Goal: Task Accomplishment & Management: Complete application form

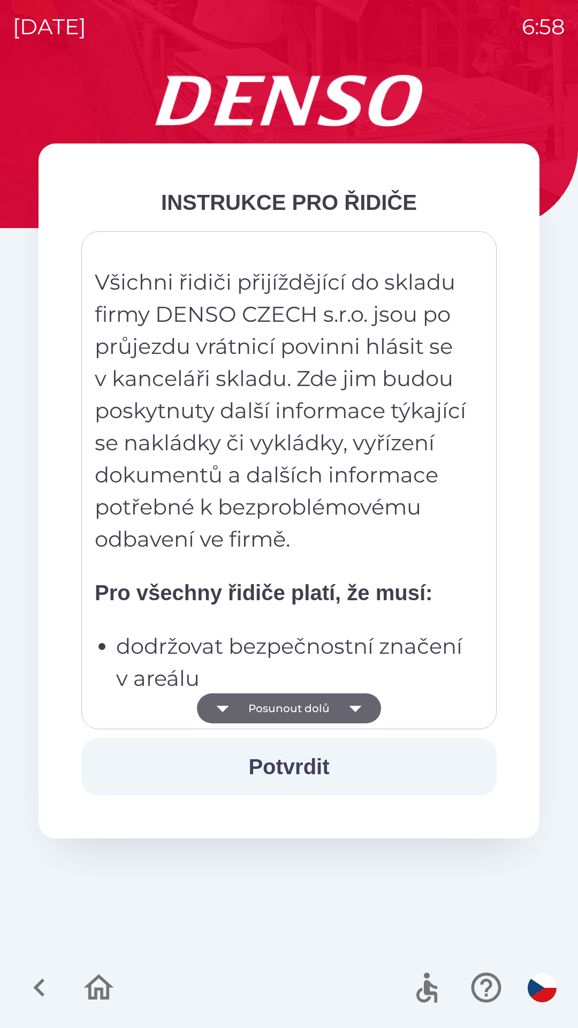
click at [270, 710] on button "Posunout dolů" at bounding box center [289, 708] width 184 height 30
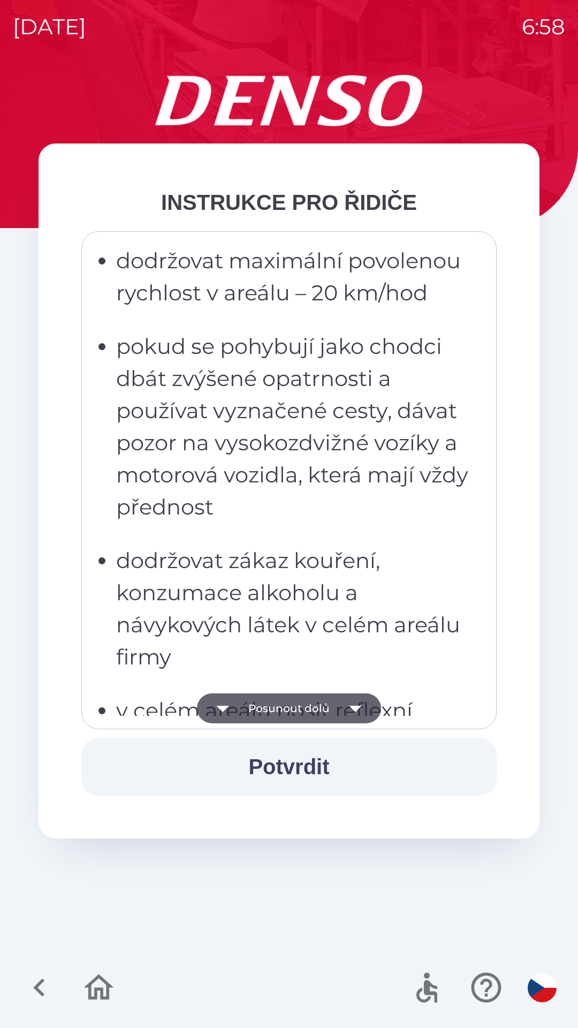
click at [272, 710] on button "Posunout dolů" at bounding box center [289, 708] width 184 height 30
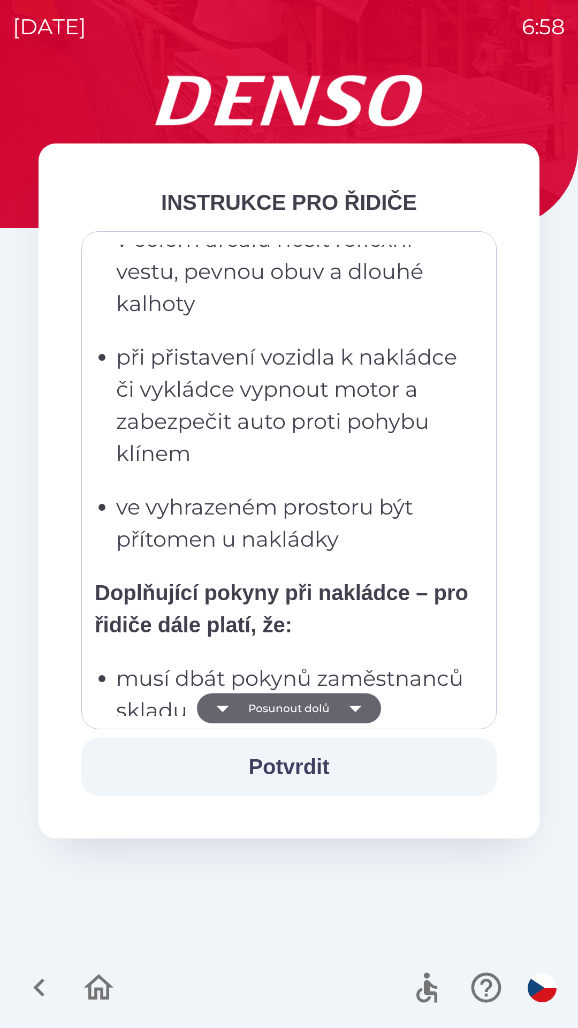
click at [271, 706] on button "Posunout dolů" at bounding box center [289, 708] width 184 height 30
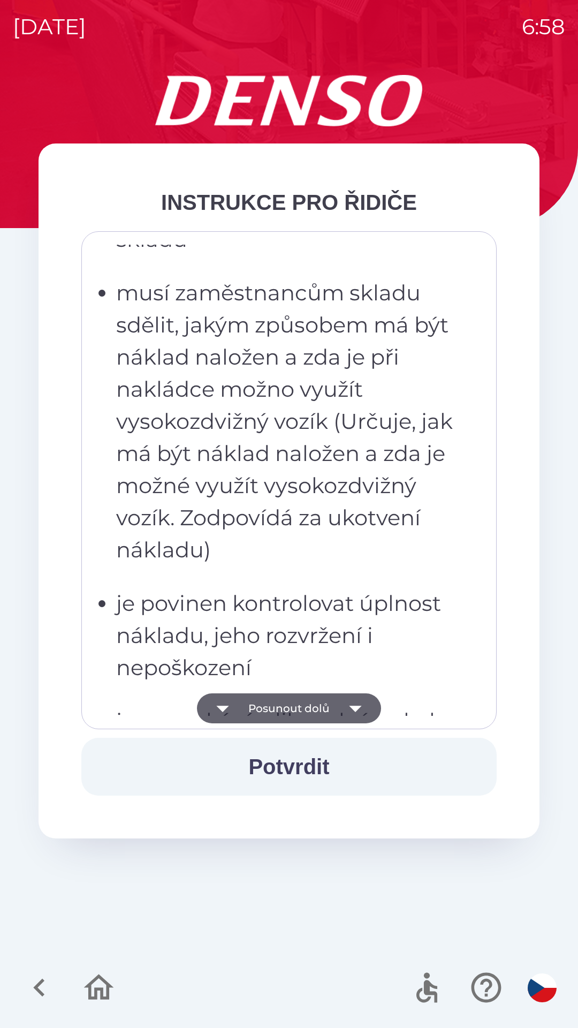
click at [267, 701] on button "Posunout dolů" at bounding box center [289, 708] width 184 height 30
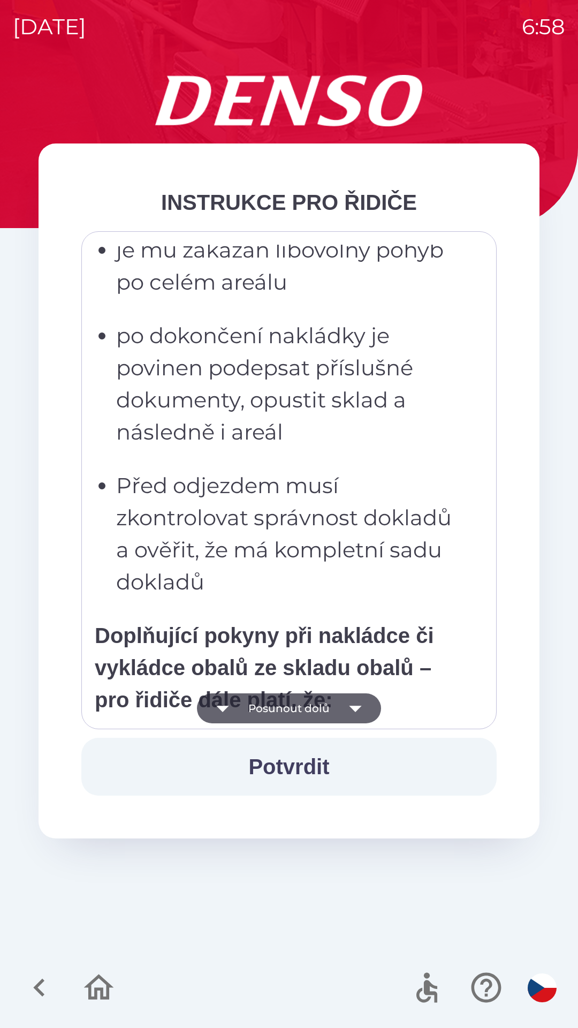
click at [262, 710] on button "Posunout dolů" at bounding box center [289, 708] width 184 height 30
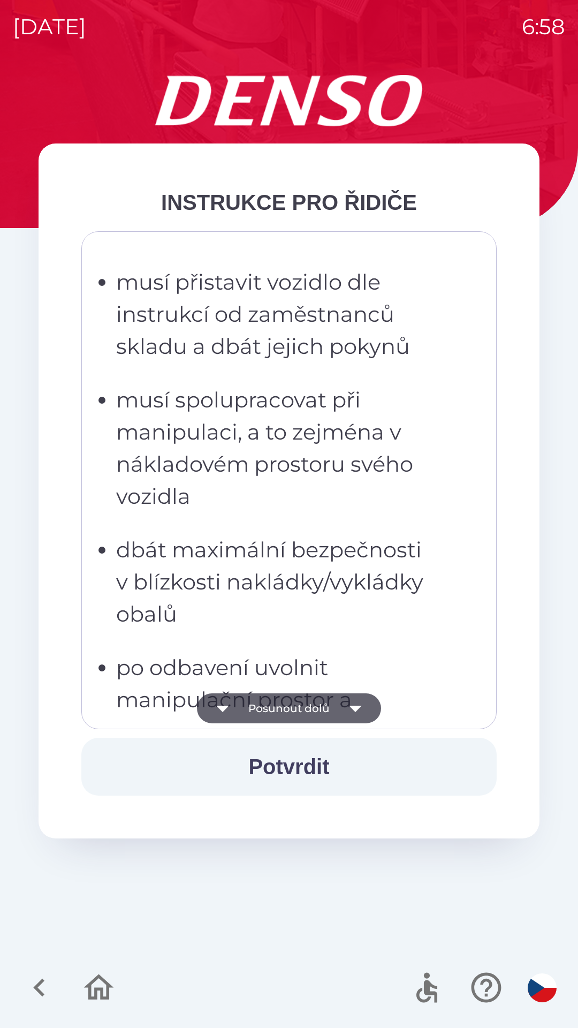
click at [261, 713] on button "Posunout dolů" at bounding box center [289, 708] width 184 height 30
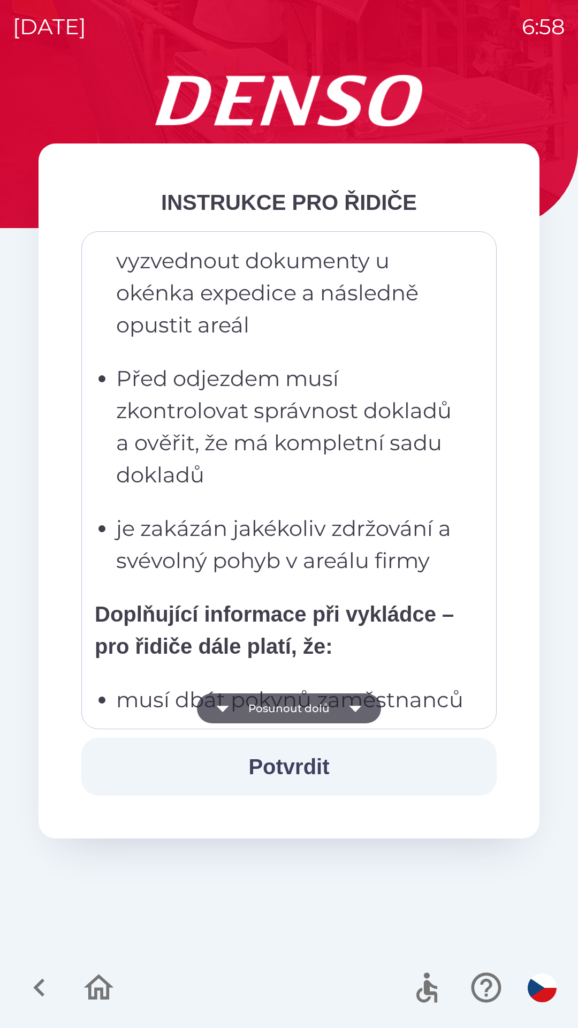
click at [263, 716] on button "Posunout dolů" at bounding box center [289, 708] width 184 height 30
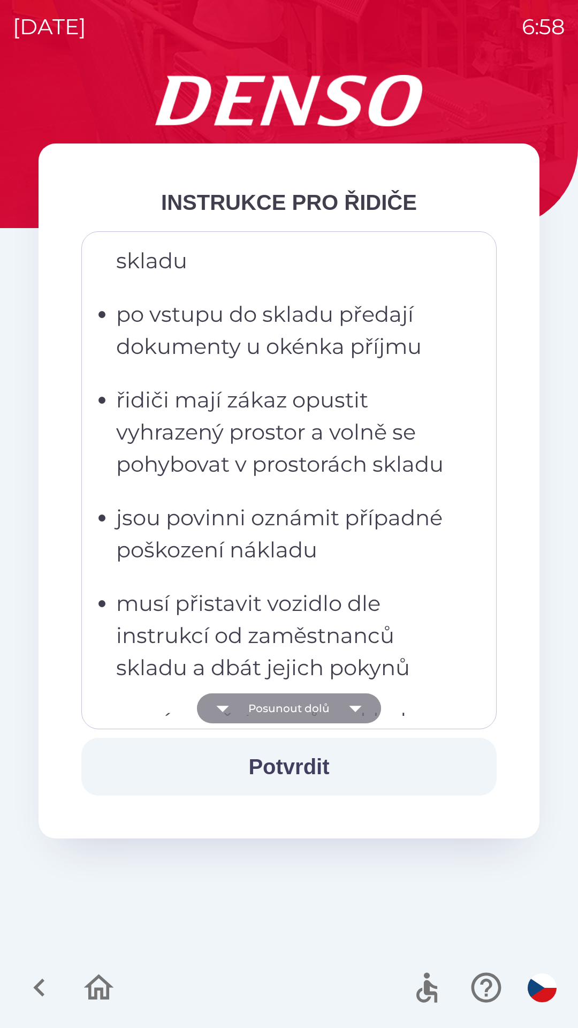
click at [255, 707] on button "Posunout dolů" at bounding box center [289, 708] width 184 height 30
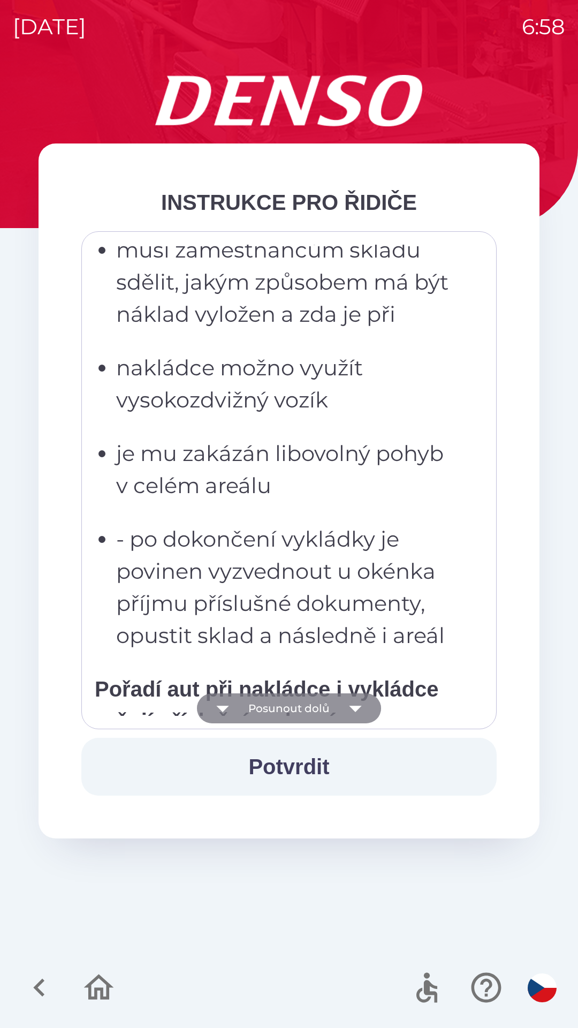
click at [251, 710] on button "Posunout dolů" at bounding box center [289, 708] width 184 height 30
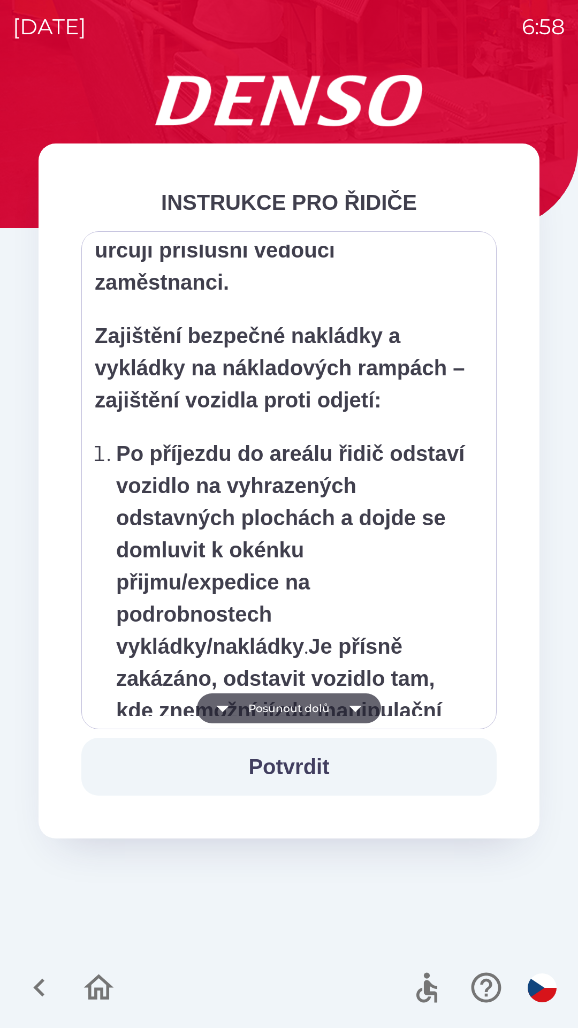
click at [254, 709] on button "Posunout dolů" at bounding box center [289, 708] width 184 height 30
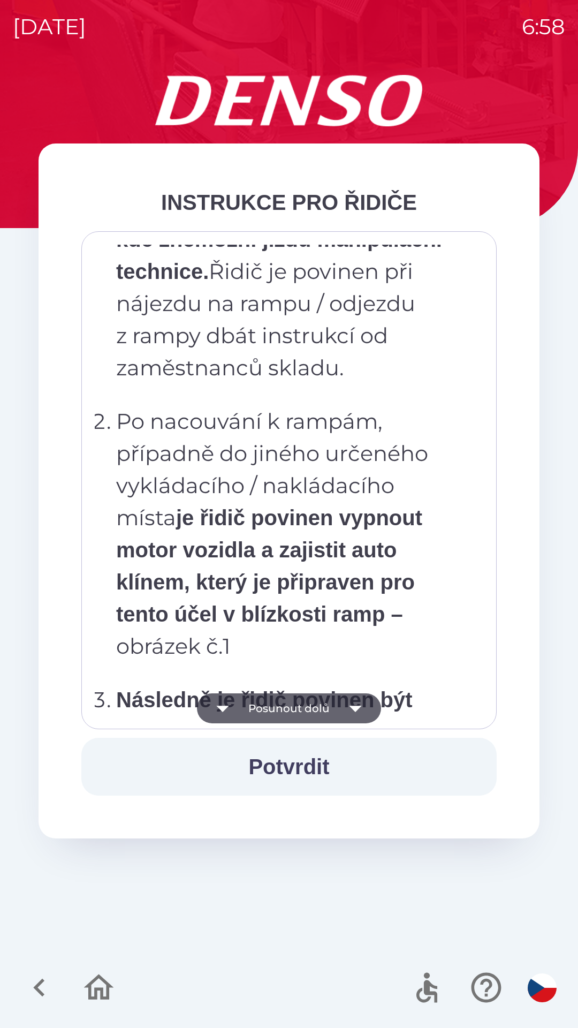
click at [258, 712] on button "Posunout dolů" at bounding box center [289, 708] width 184 height 30
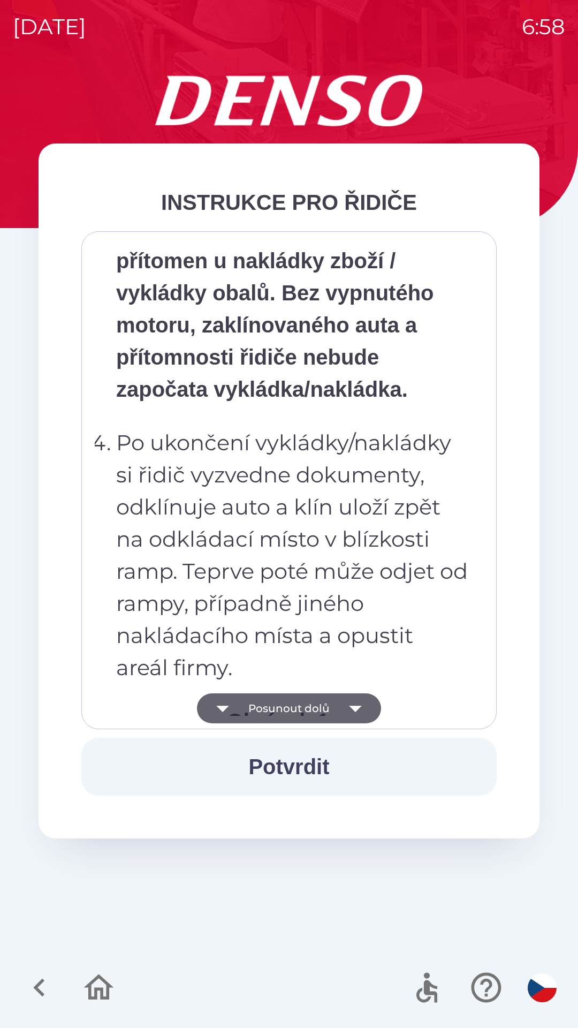
click at [256, 707] on button "Posunout dolů" at bounding box center [289, 708] width 184 height 30
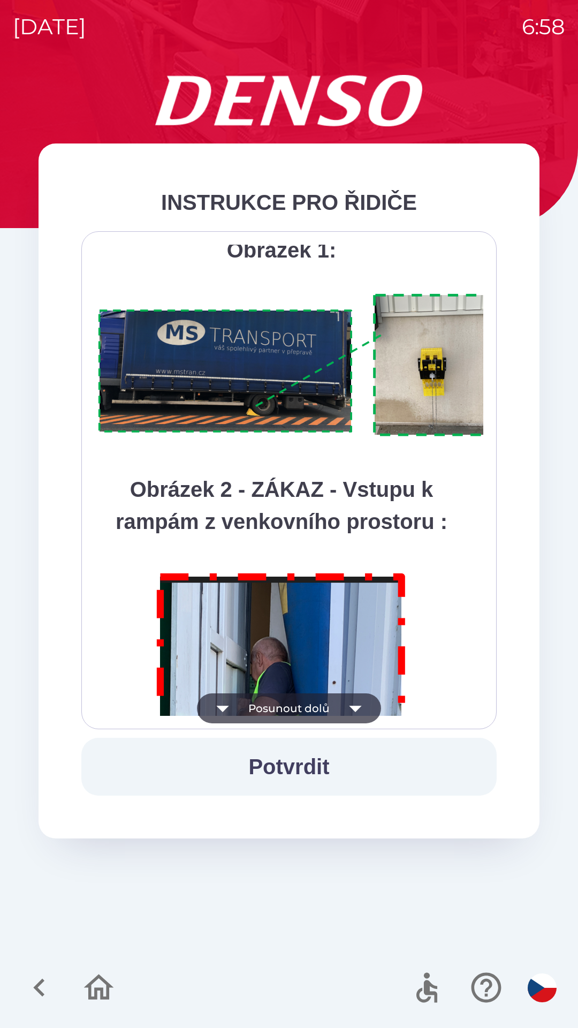
click at [257, 708] on button "Posunout dolů" at bounding box center [289, 708] width 184 height 30
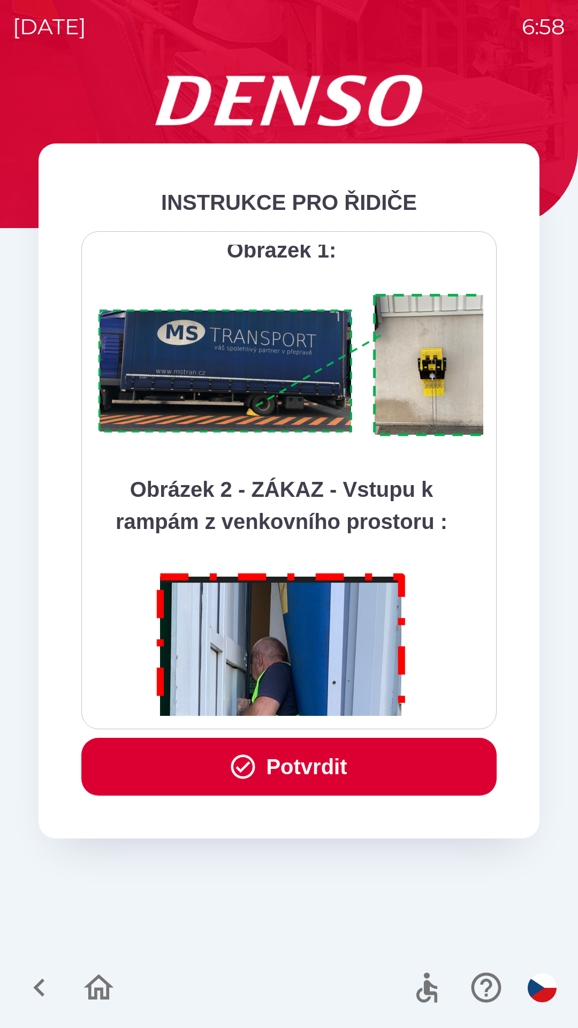
scroll to position [6016, 0]
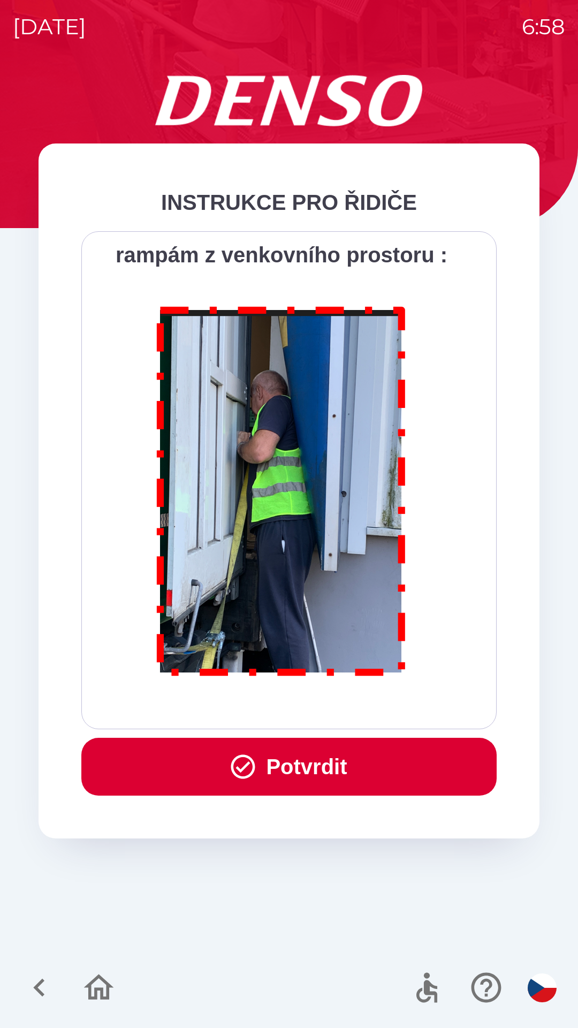
click at [261, 714] on div "Všichni řidiči přijíždějící do skladu firmy DENSO CZECH s.r.o. jsou po průjezdu…" at bounding box center [289, 480] width 389 height 471
click at [257, 703] on div "Všichni řidiči přijíždějící do skladu firmy DENSO CZECH s.r.o. jsou po průjezdu…" at bounding box center [289, 480] width 389 height 471
click at [271, 763] on button "Potvrdit" at bounding box center [288, 767] width 415 height 58
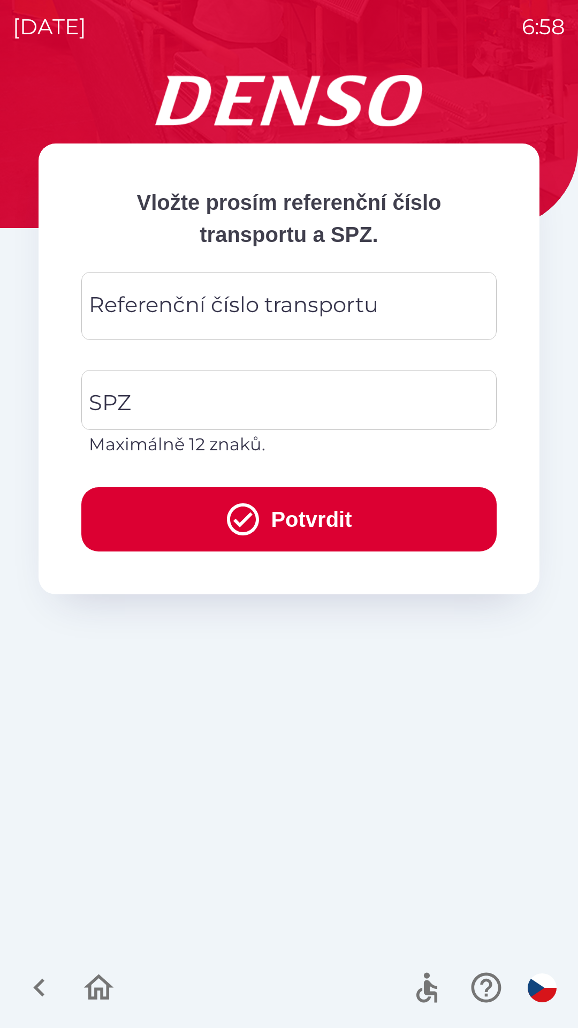
click at [177, 301] on div "Referenční číslo transportu Referenční číslo transportu" at bounding box center [288, 306] width 415 height 68
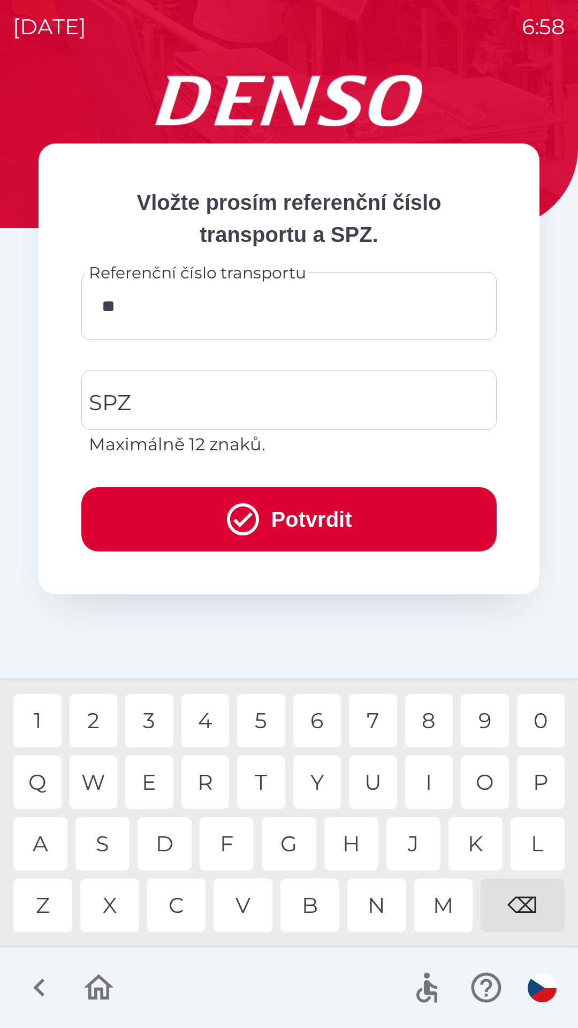
click at [446, 899] on div "M" at bounding box center [443, 905] width 59 height 54
click at [376, 771] on div "U" at bounding box center [373, 782] width 48 height 54
click at [263, 718] on div "5" at bounding box center [261, 721] width 48 height 54
click at [383, 725] on div "7" at bounding box center [373, 721] width 48 height 54
click at [203, 723] on div "4" at bounding box center [205, 721] width 48 height 54
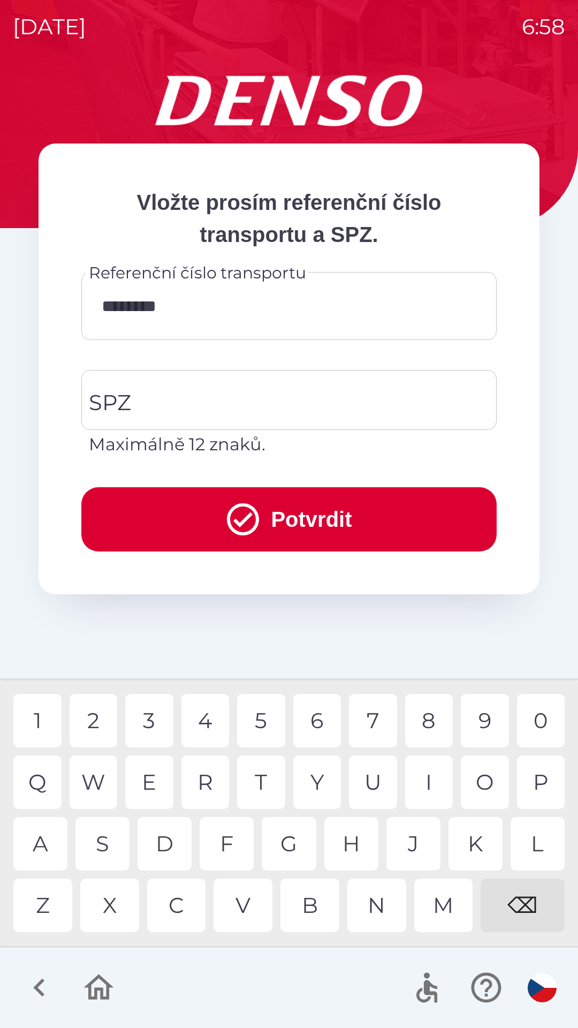
click at [101, 716] on div "2" at bounding box center [94, 721] width 48 height 54
click at [325, 718] on div "6" at bounding box center [317, 721] width 48 height 54
type input "**********"
click at [536, 727] on div "0" at bounding box center [541, 721] width 48 height 54
click at [166, 410] on input "SPZ" at bounding box center [281, 400] width 390 height 50
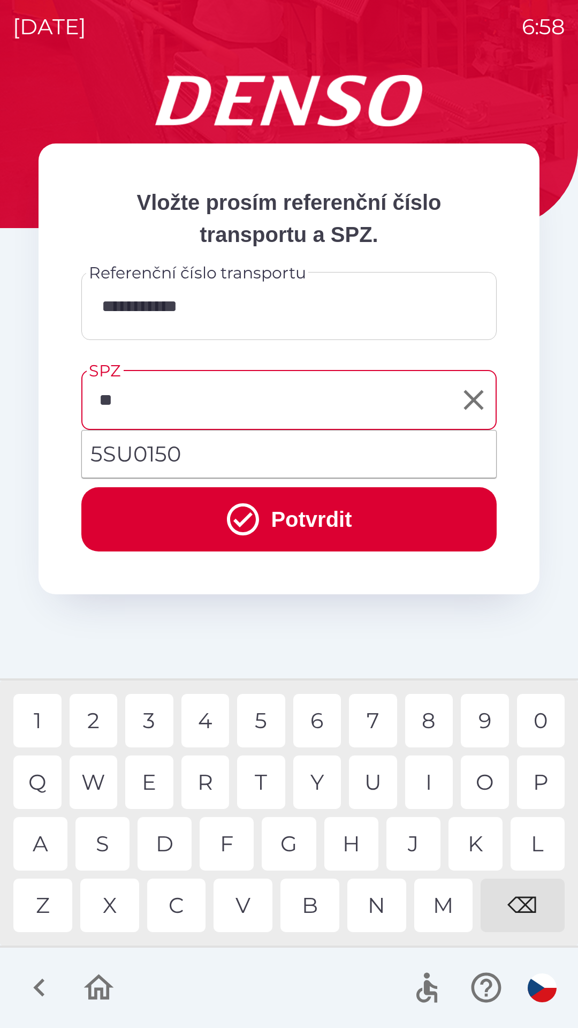
click at [98, 843] on div "S" at bounding box center [102, 844] width 54 height 54
type input "*"
click at [514, 899] on div "⌫" at bounding box center [523, 905] width 84 height 54
click at [113, 851] on div "S" at bounding box center [102, 844] width 54 height 54
click at [153, 715] on div "3" at bounding box center [149, 721] width 48 height 54
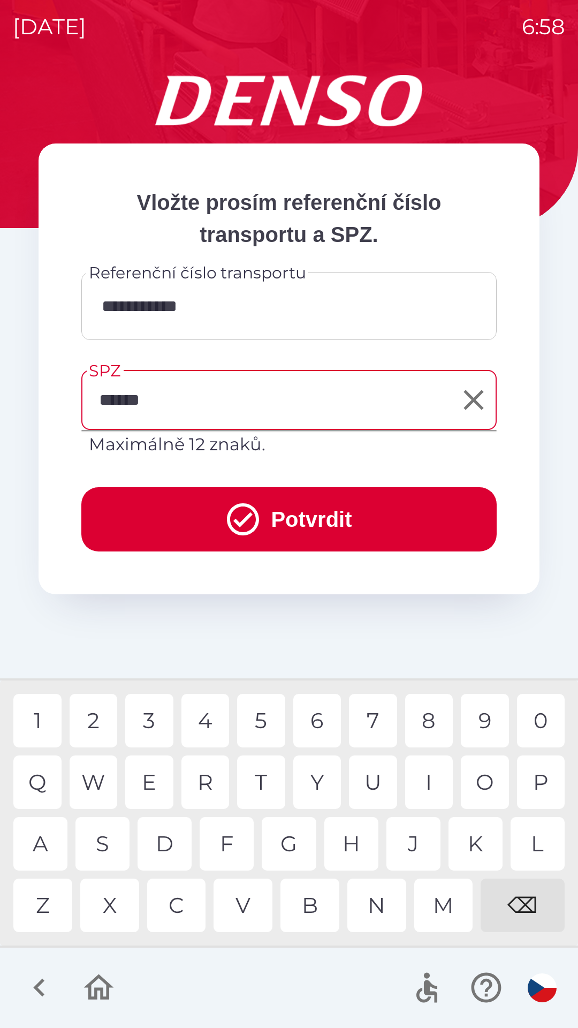
click at [537, 729] on div "0" at bounding box center [541, 721] width 48 height 54
type input "*******"
click at [42, 712] on div "1" at bounding box center [37, 721] width 48 height 54
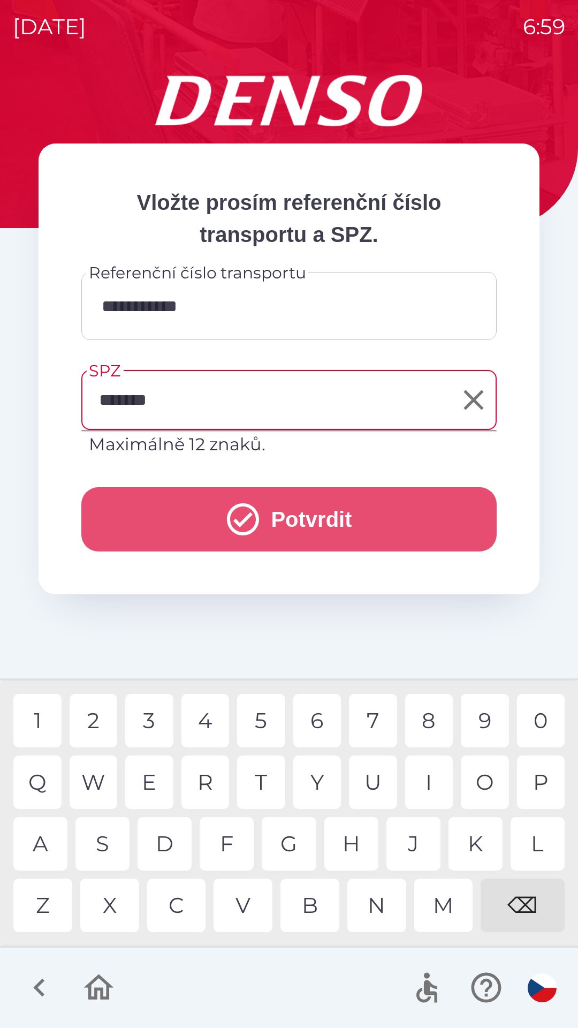
click at [238, 531] on icon "submit" at bounding box center [243, 519] width 39 height 39
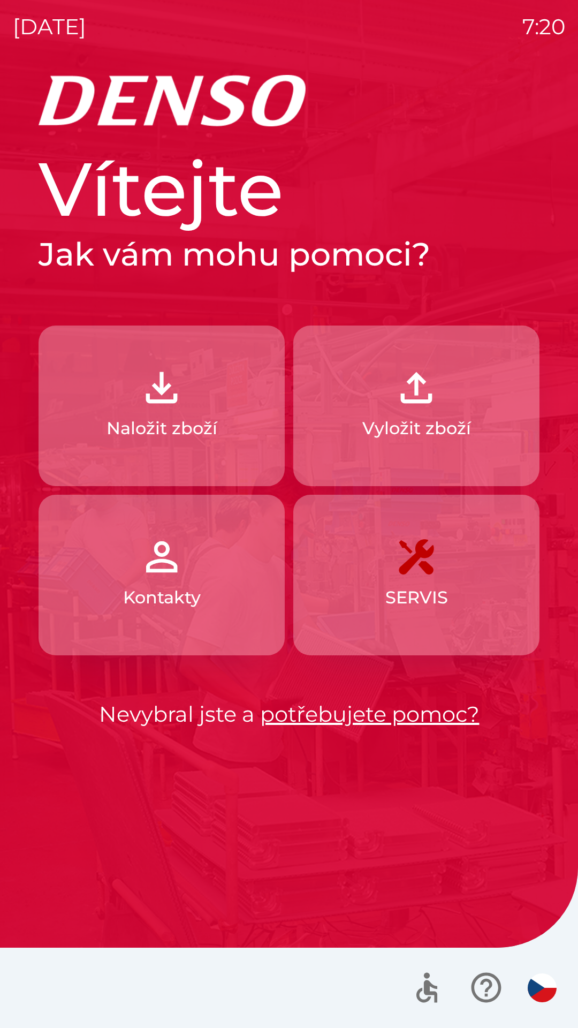
click at [204, 428] on p "Naložit zboží" at bounding box center [162, 428] width 111 height 26
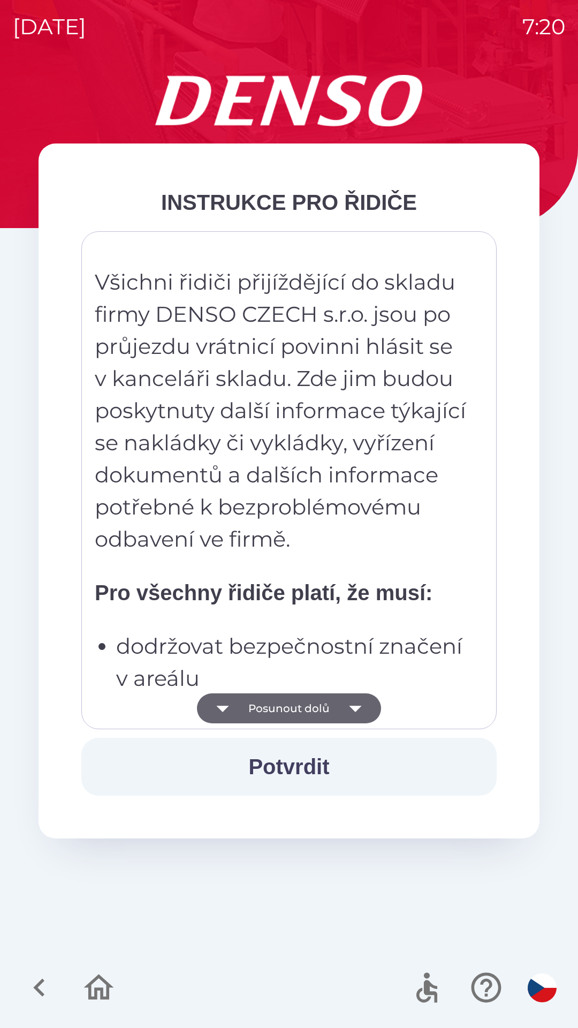
click at [312, 707] on button "Posunout dolů" at bounding box center [289, 708] width 184 height 30
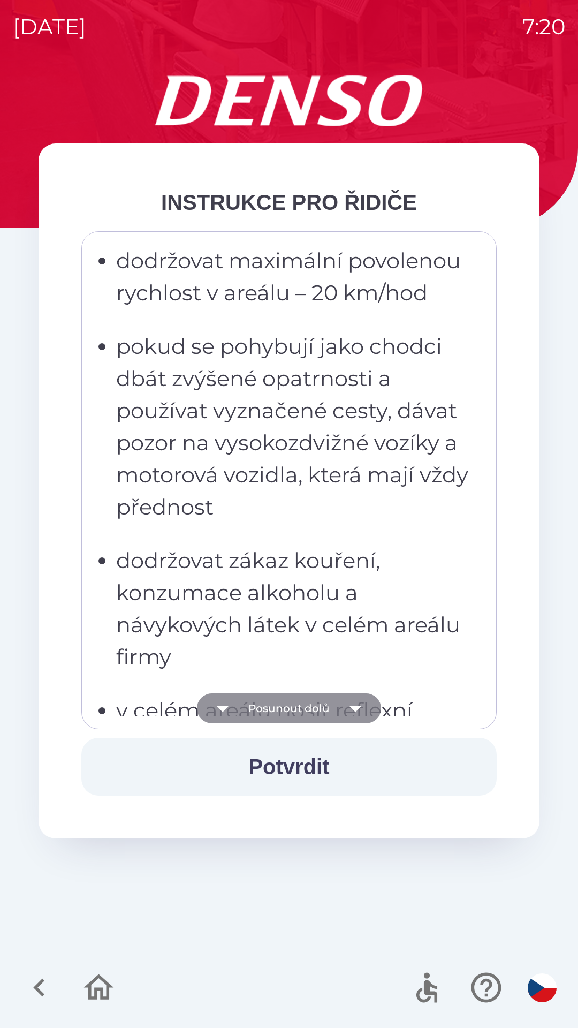
click at [321, 700] on button "Posunout dolů" at bounding box center [289, 708] width 184 height 30
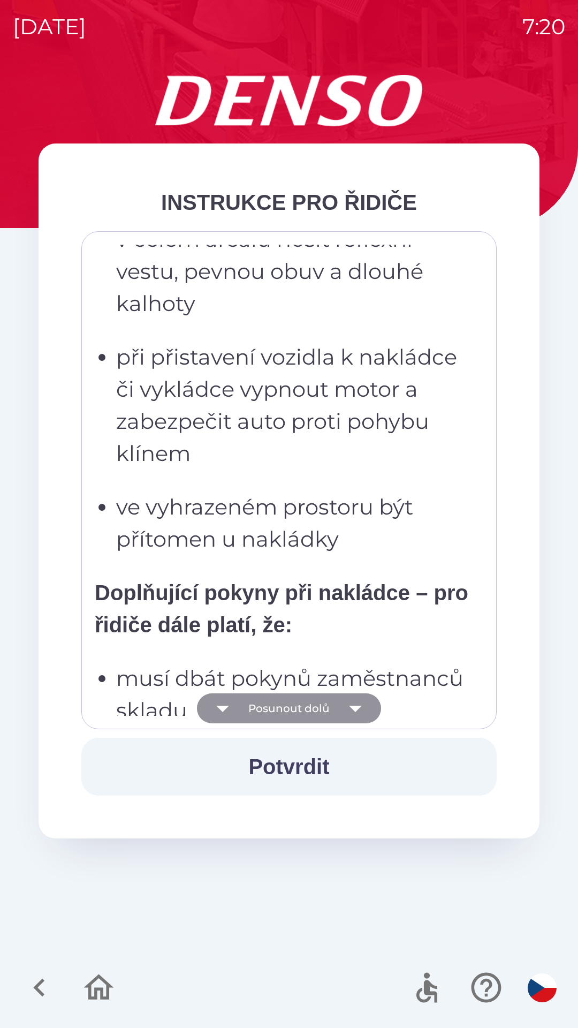
click at [318, 708] on button "Posunout dolů" at bounding box center [289, 708] width 184 height 30
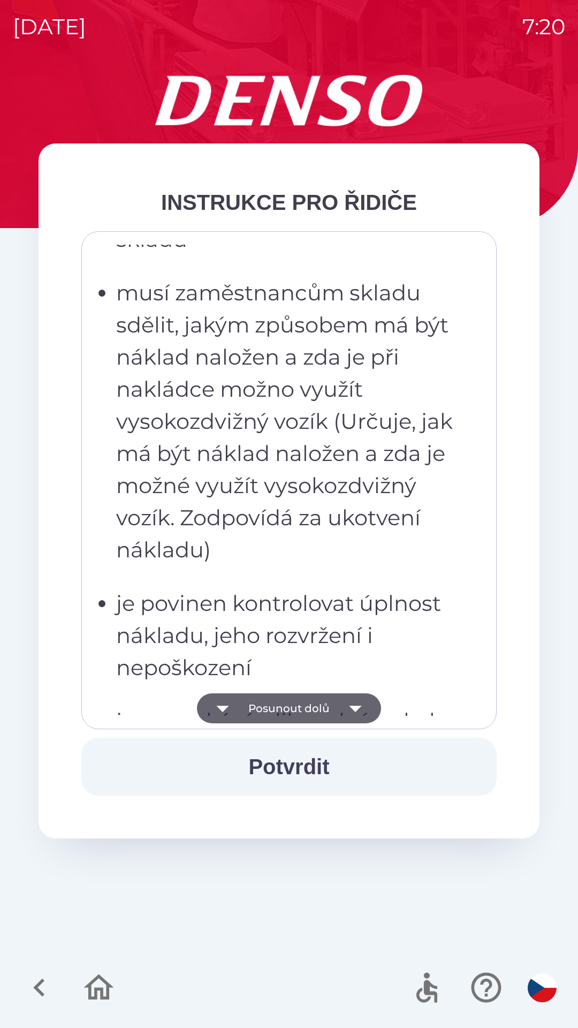
click at [318, 708] on button "Posunout dolů" at bounding box center [289, 708] width 184 height 30
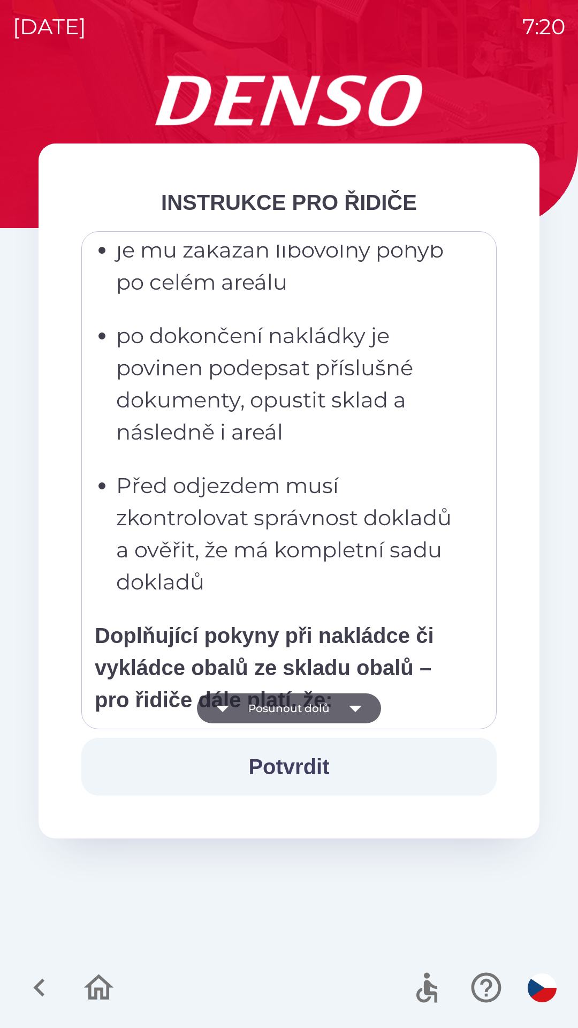
click at [320, 707] on button "Posunout dolů" at bounding box center [289, 708] width 184 height 30
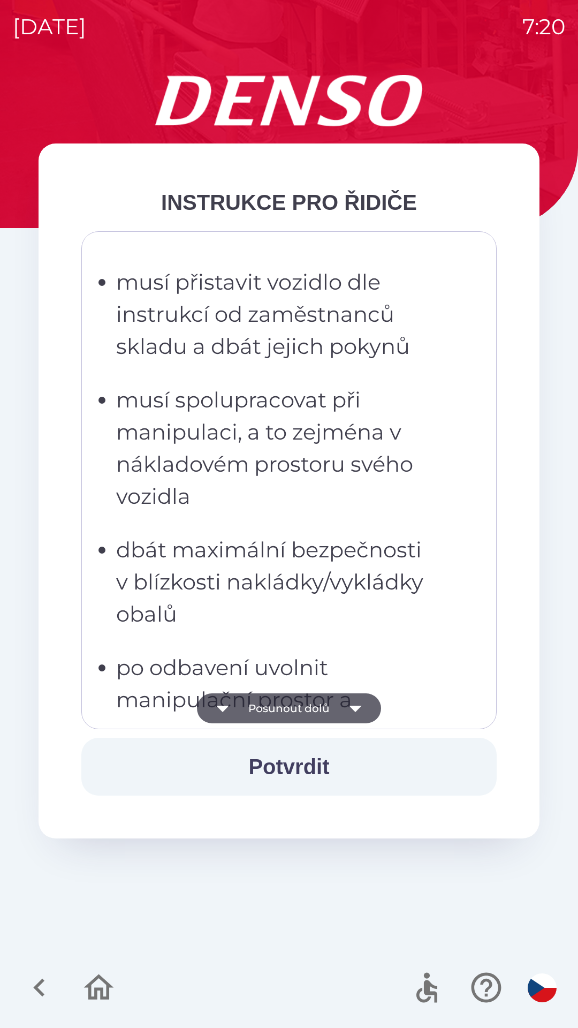
click at [323, 706] on button "Posunout dolů" at bounding box center [289, 708] width 184 height 30
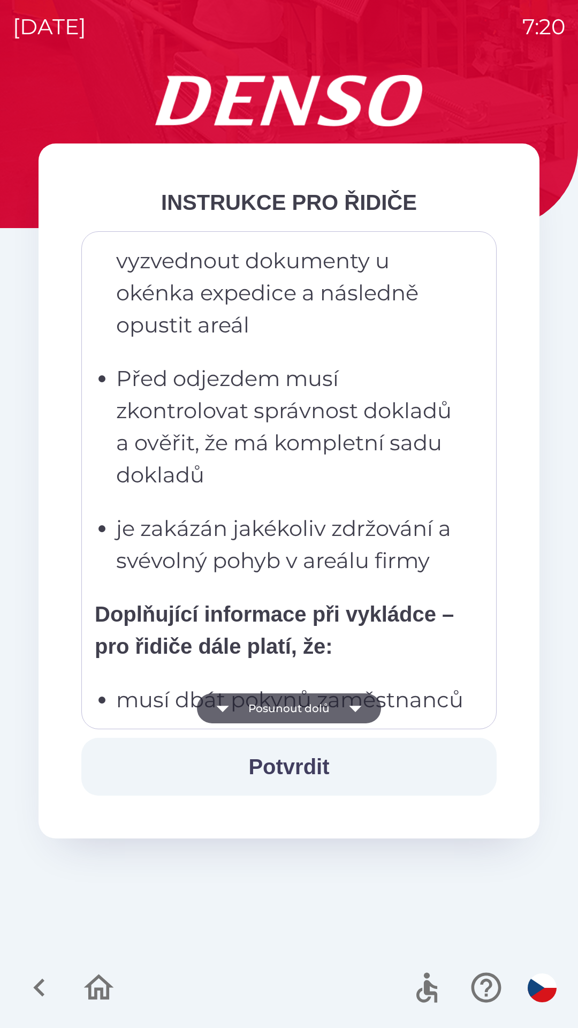
click at [322, 707] on button "Posunout dolů" at bounding box center [289, 708] width 184 height 30
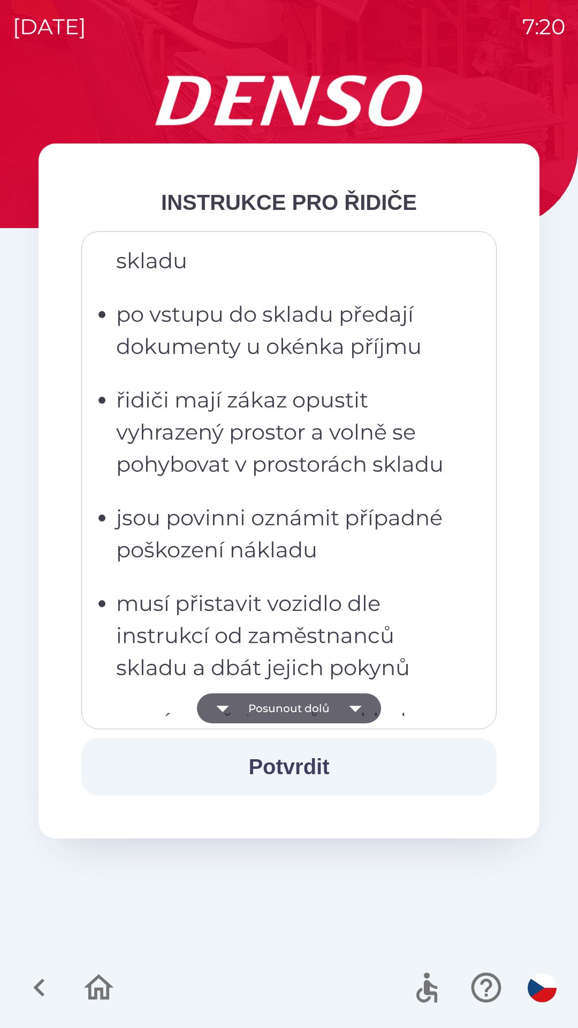
click at [321, 710] on button "Posunout dolů" at bounding box center [289, 708] width 184 height 30
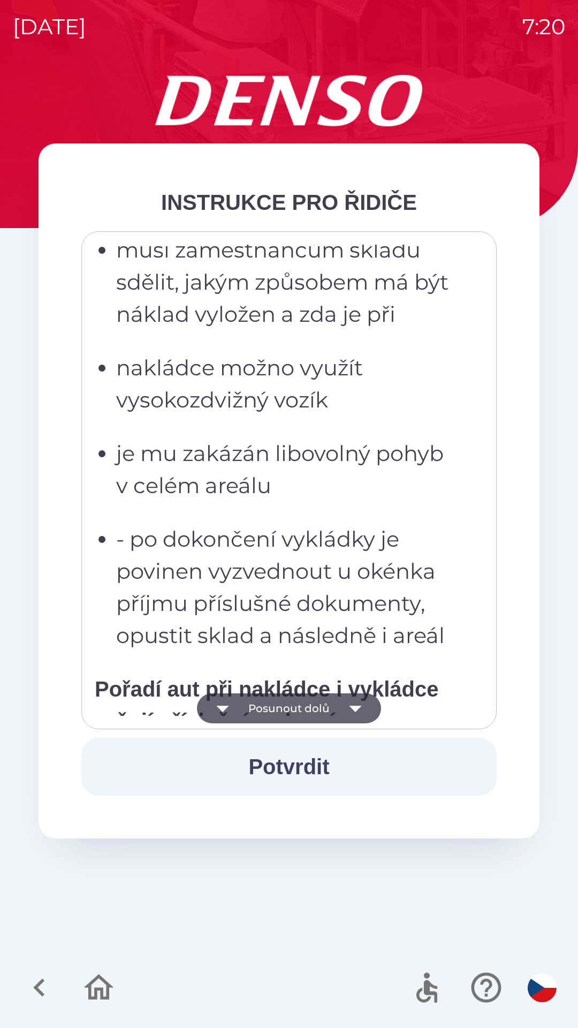
click at [322, 713] on button "Posunout dolů" at bounding box center [289, 708] width 184 height 30
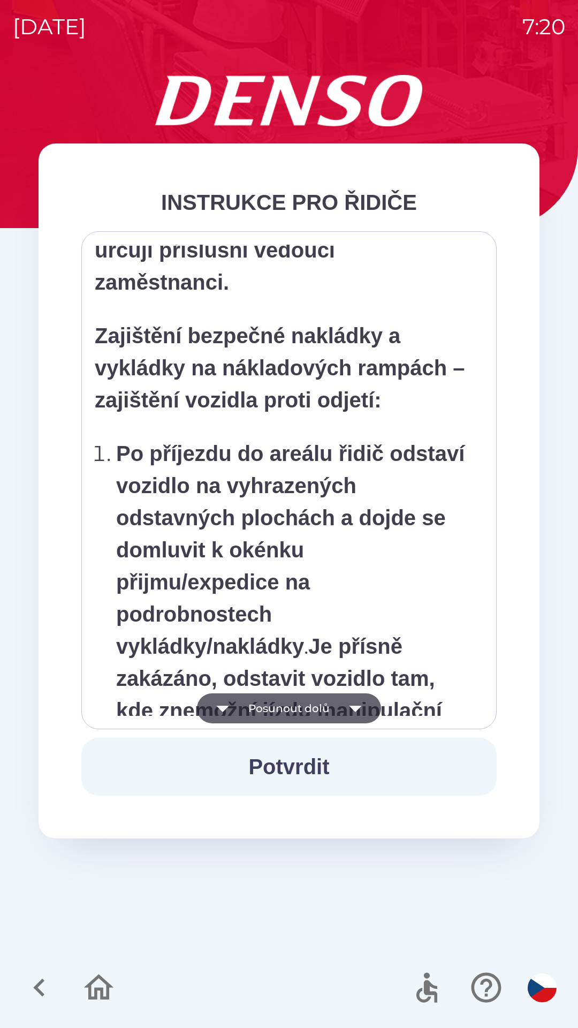
click at [322, 714] on button "Posunout dolů" at bounding box center [289, 708] width 184 height 30
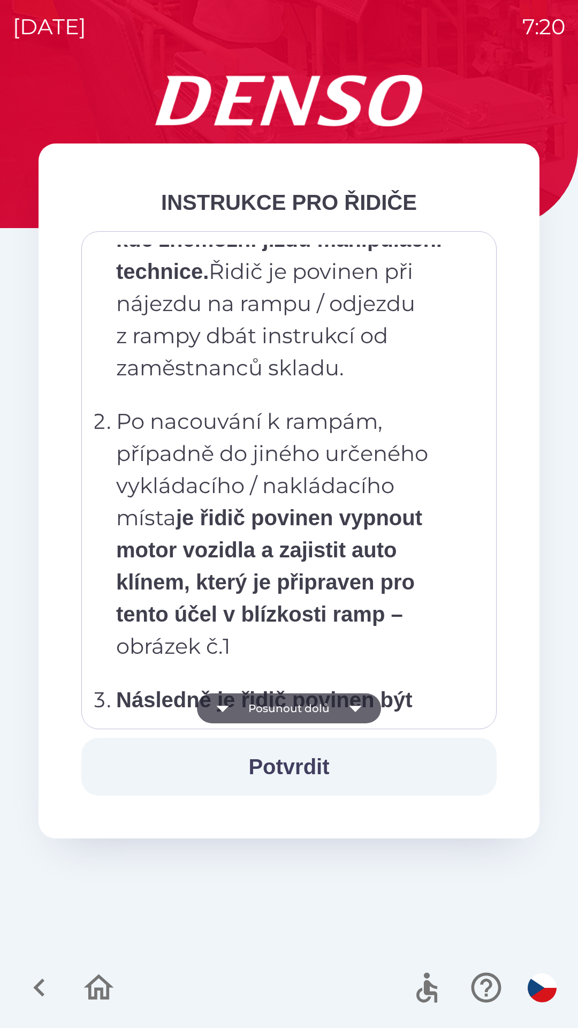
click at [323, 714] on button "Posunout dolů" at bounding box center [289, 708] width 184 height 30
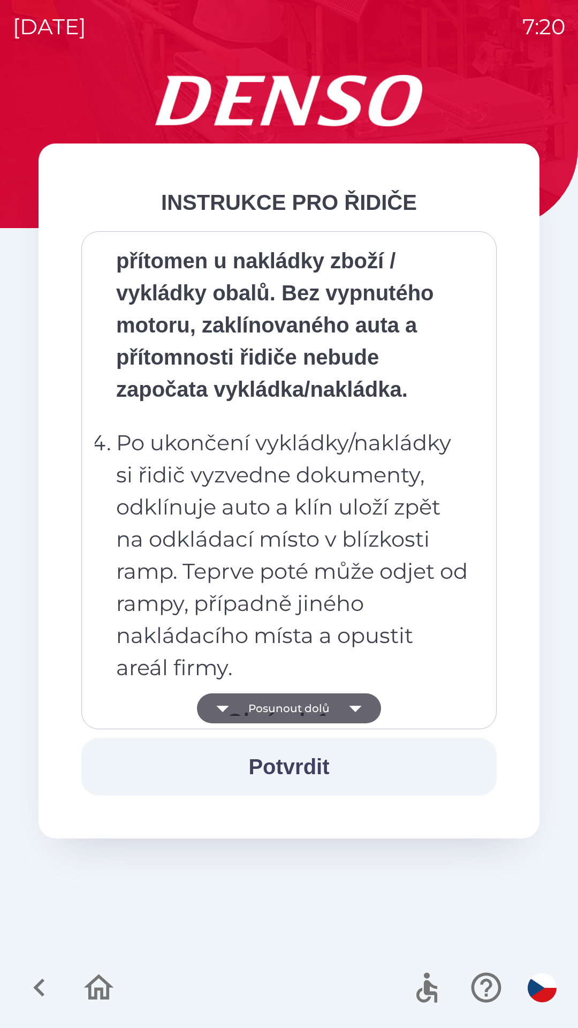
click at [322, 711] on button "Posunout dolů" at bounding box center [289, 708] width 184 height 30
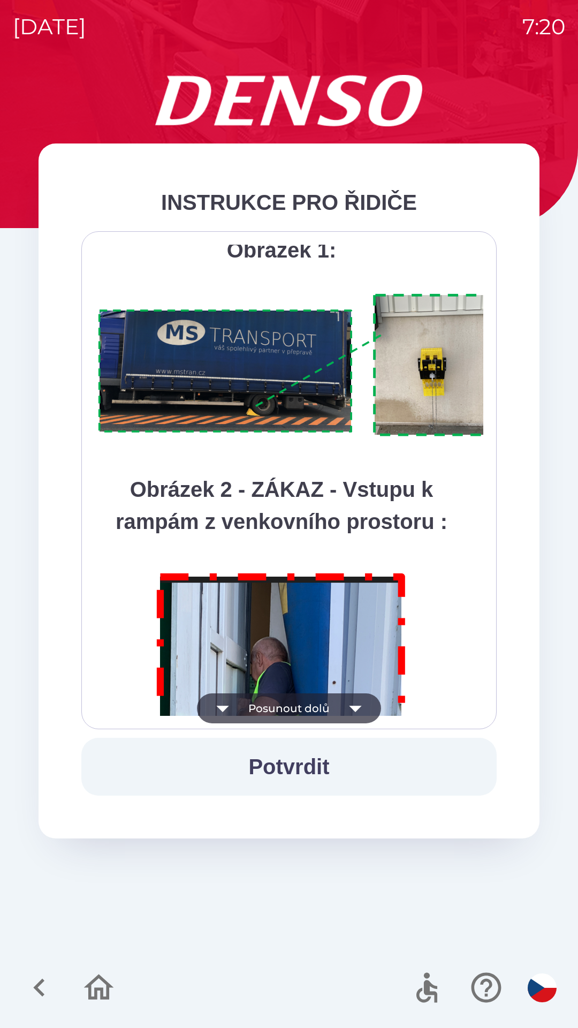
click at [325, 707] on button "Posunout dolů" at bounding box center [289, 708] width 184 height 30
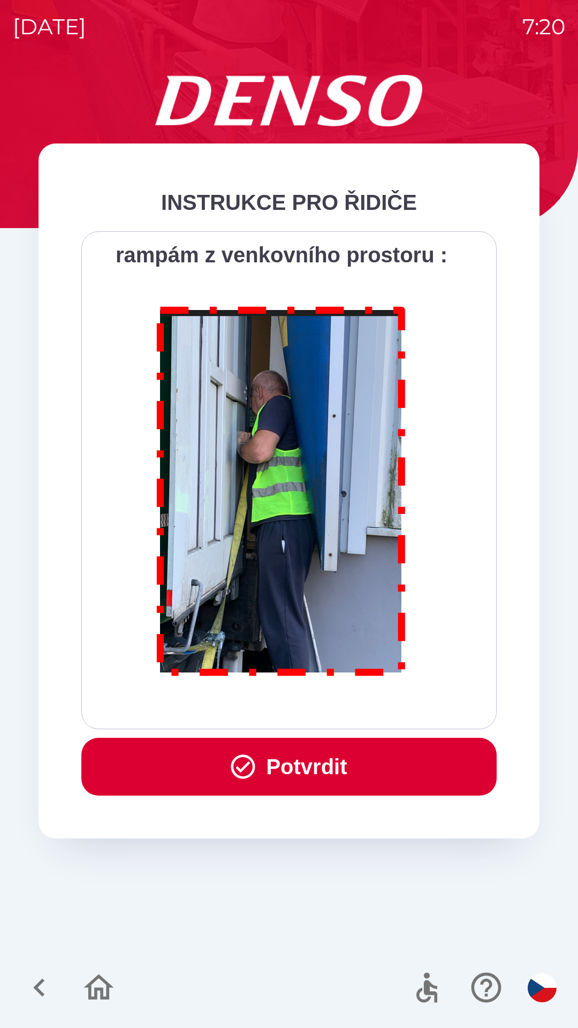
click at [336, 773] on button "Potvrdit" at bounding box center [288, 767] width 415 height 58
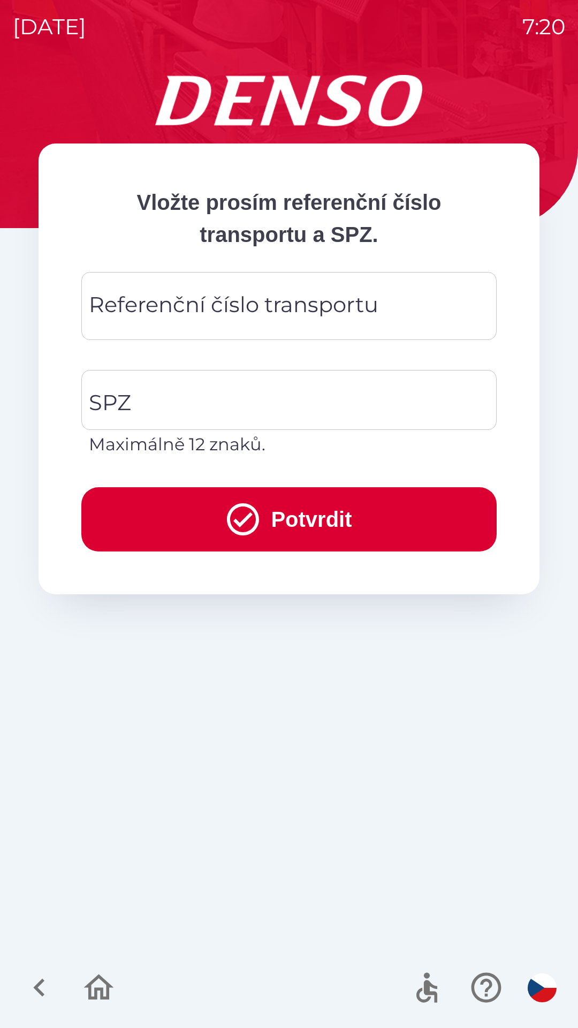
click at [256, 305] on div "Referenční číslo transportu Referenční číslo transportu" at bounding box center [288, 306] width 415 height 68
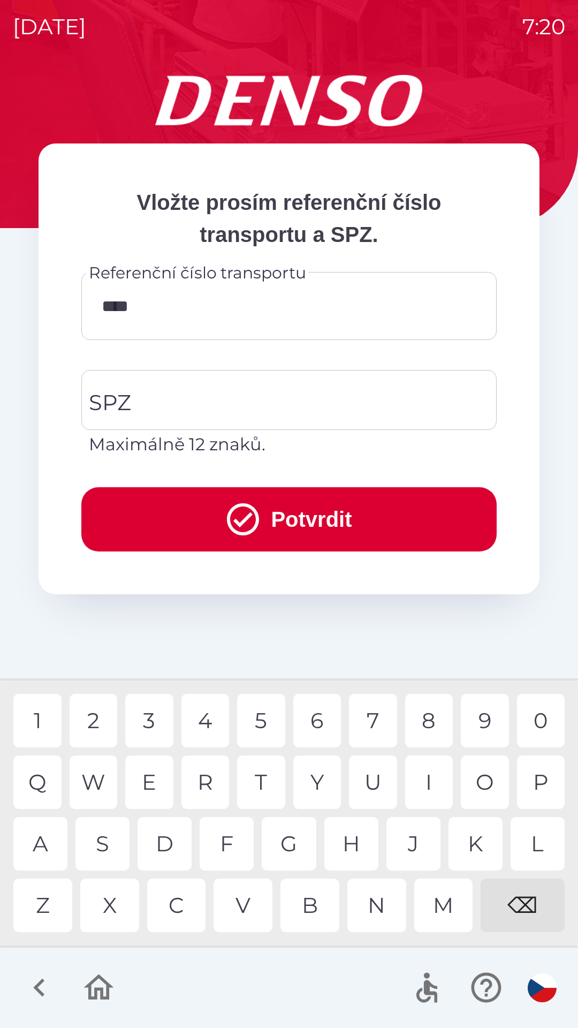
click at [153, 730] on div "3" at bounding box center [149, 721] width 48 height 54
click at [540, 704] on div "0" at bounding box center [541, 721] width 48 height 54
type input "*********"
click at [280, 398] on input "SPZ" at bounding box center [281, 400] width 390 height 50
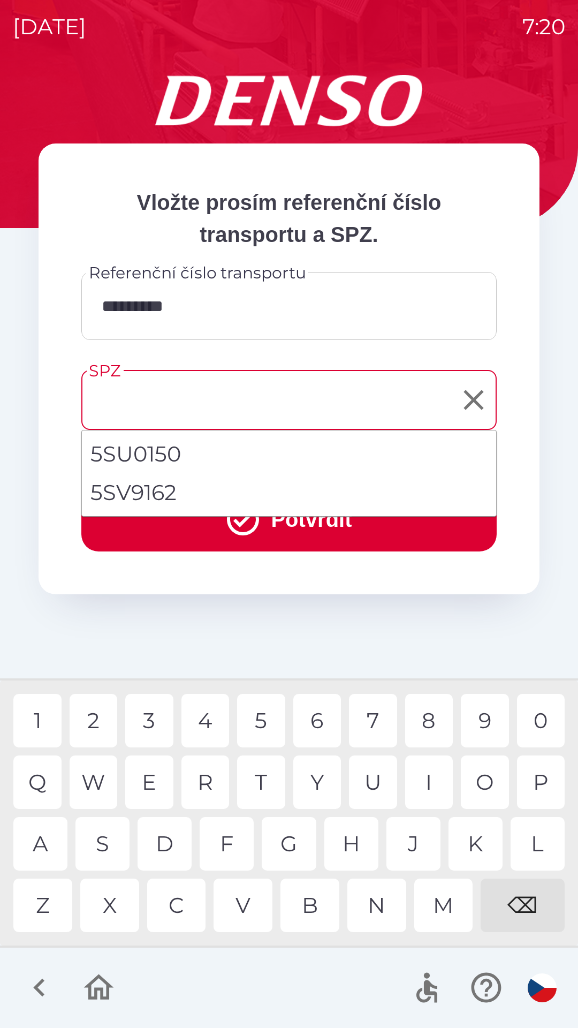
click at [191, 487] on li "5SV9162" at bounding box center [289, 492] width 414 height 39
type input "*******"
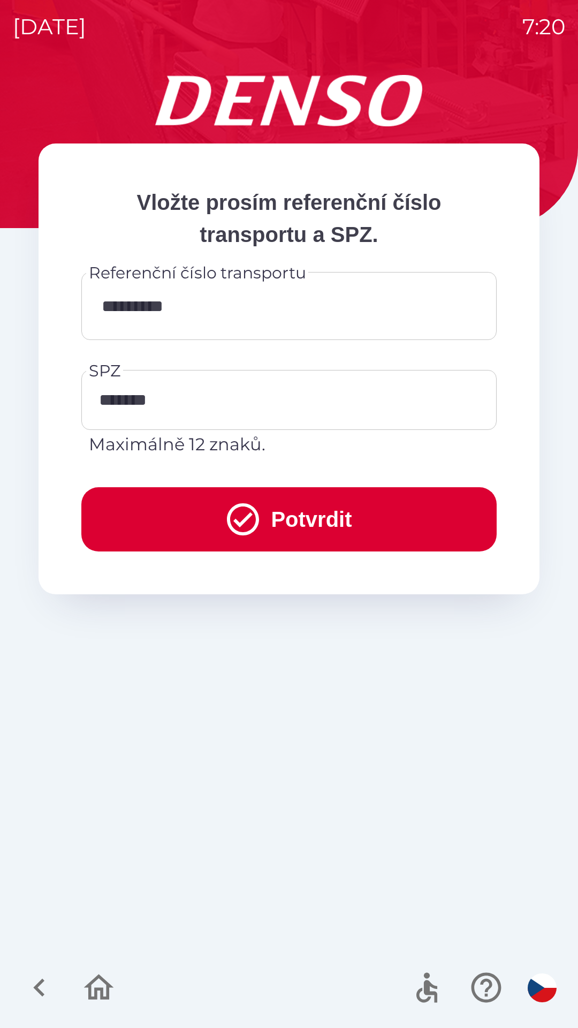
click at [262, 514] on button "Potvrdit" at bounding box center [288, 519] width 415 height 64
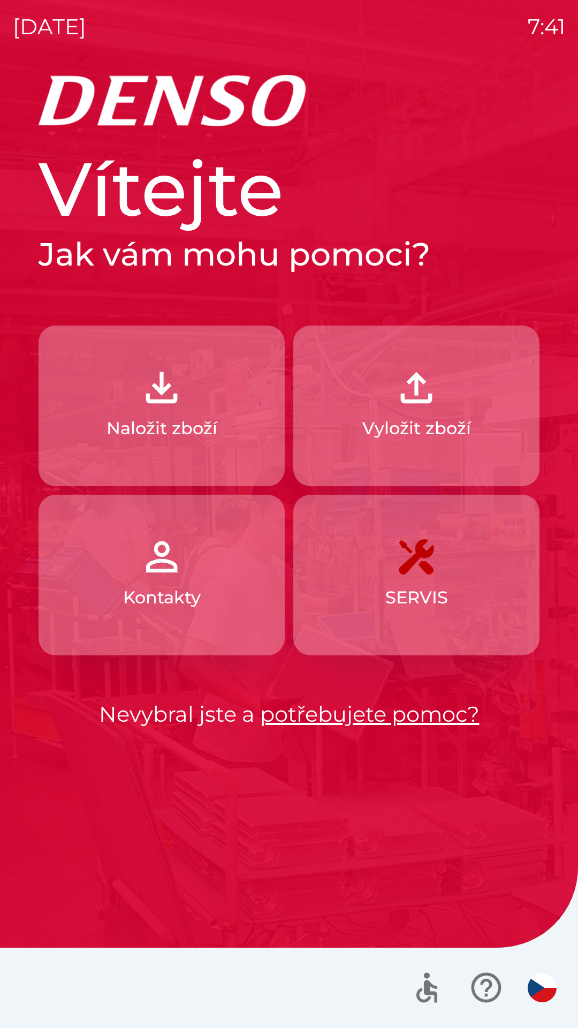
click at [435, 415] on p "Vyložit zboží" at bounding box center [416, 428] width 109 height 26
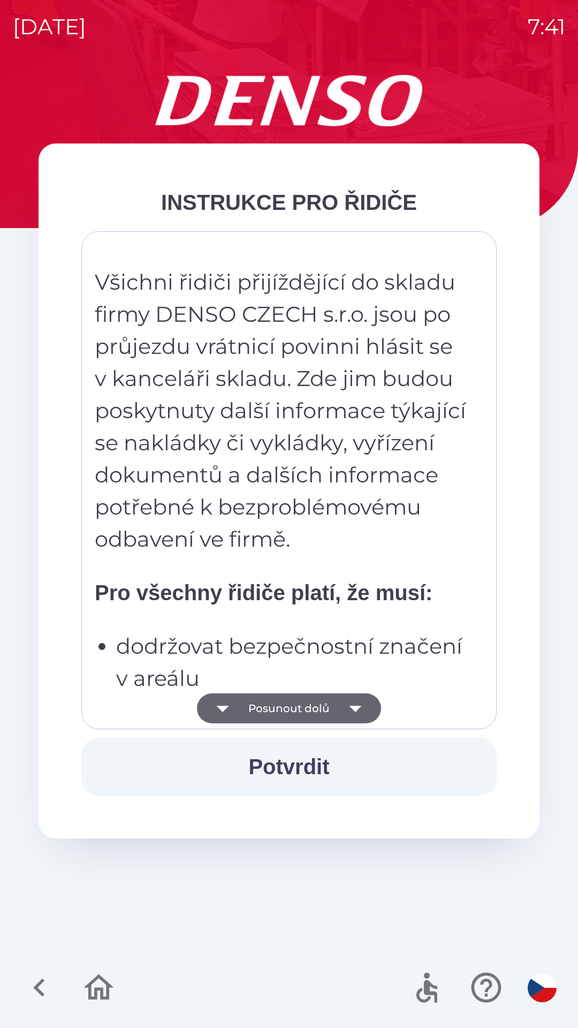
click at [362, 710] on icon "button" at bounding box center [355, 708] width 30 height 30
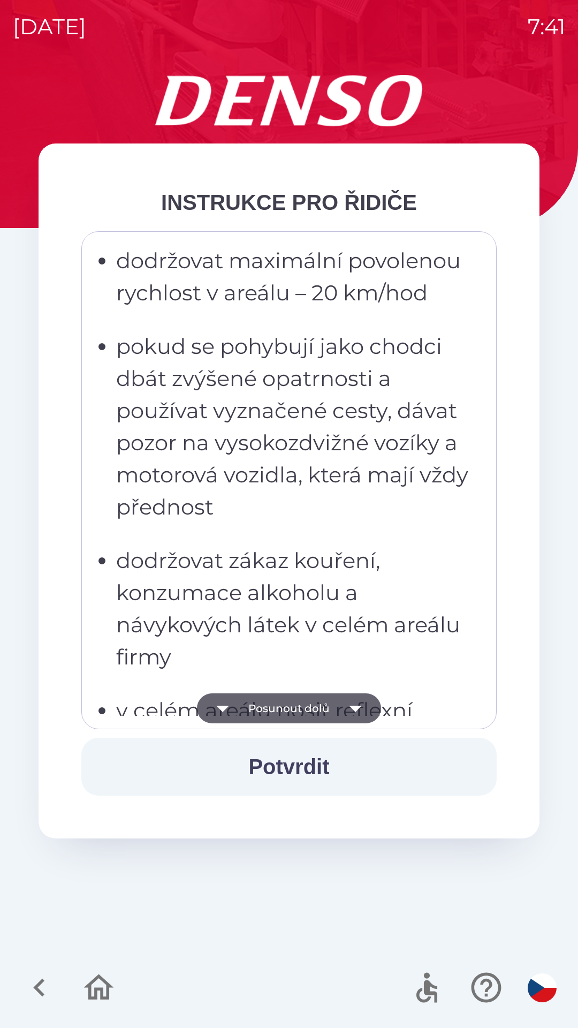
click at [331, 763] on button "Potvrdit" at bounding box center [288, 767] width 415 height 58
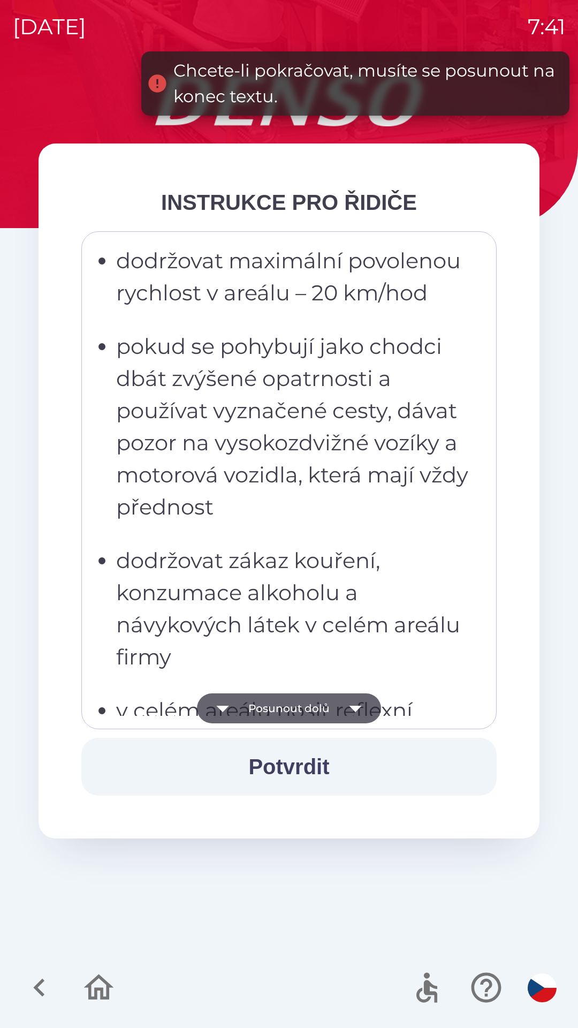
click at [320, 767] on button "Potvrdit" at bounding box center [288, 767] width 415 height 58
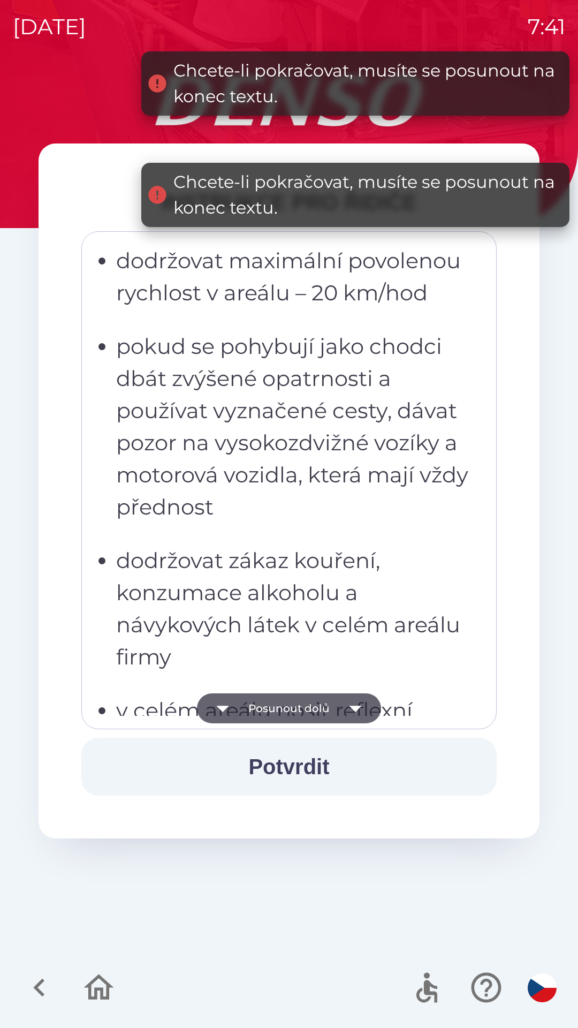
click at [325, 768] on button "Potvrdit" at bounding box center [288, 767] width 415 height 58
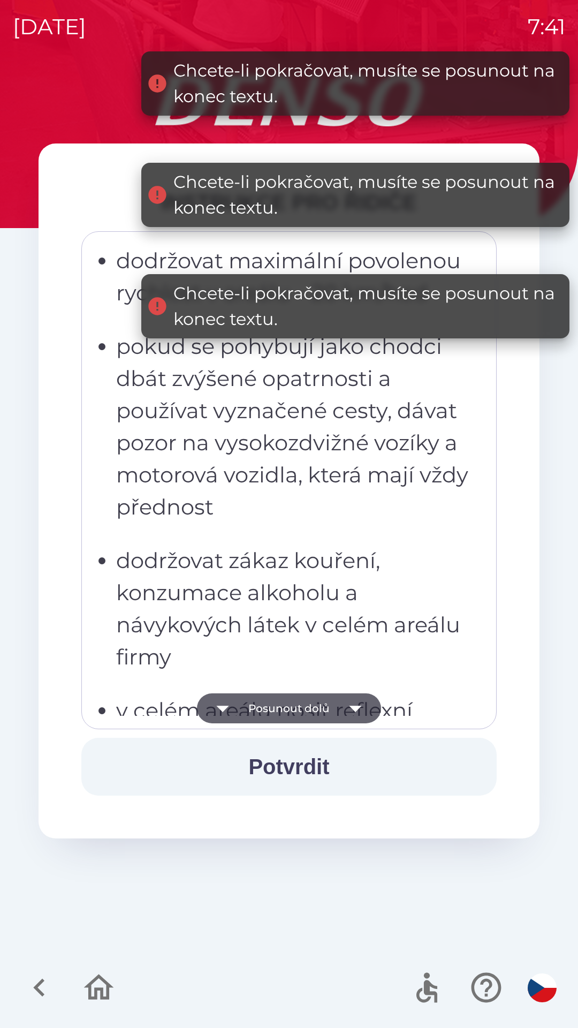
click at [332, 759] on button "Potvrdit" at bounding box center [288, 767] width 415 height 58
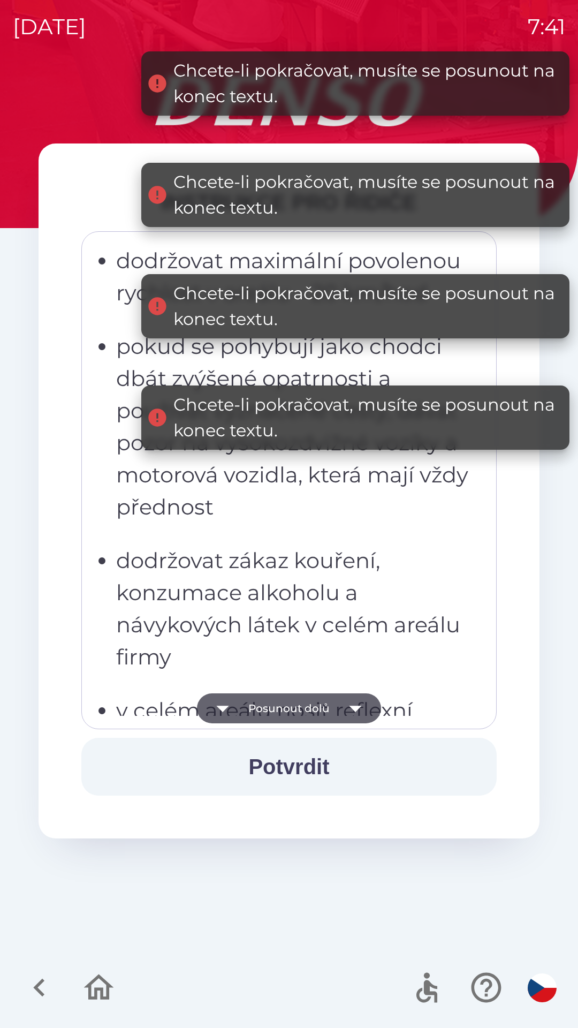
click at [357, 707] on icon "button" at bounding box center [355, 709] width 12 height 6
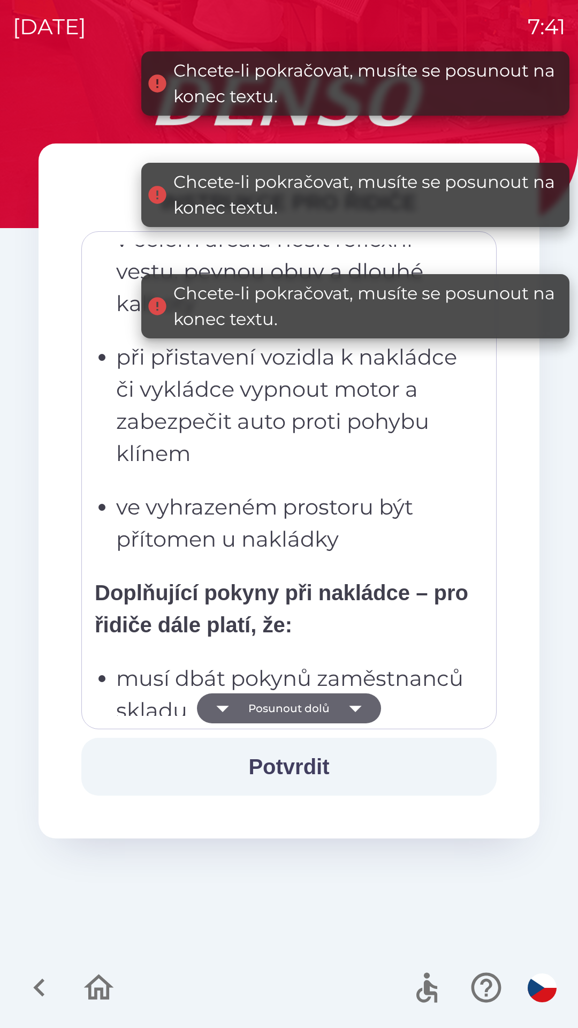
click at [347, 714] on icon "button" at bounding box center [355, 708] width 30 height 30
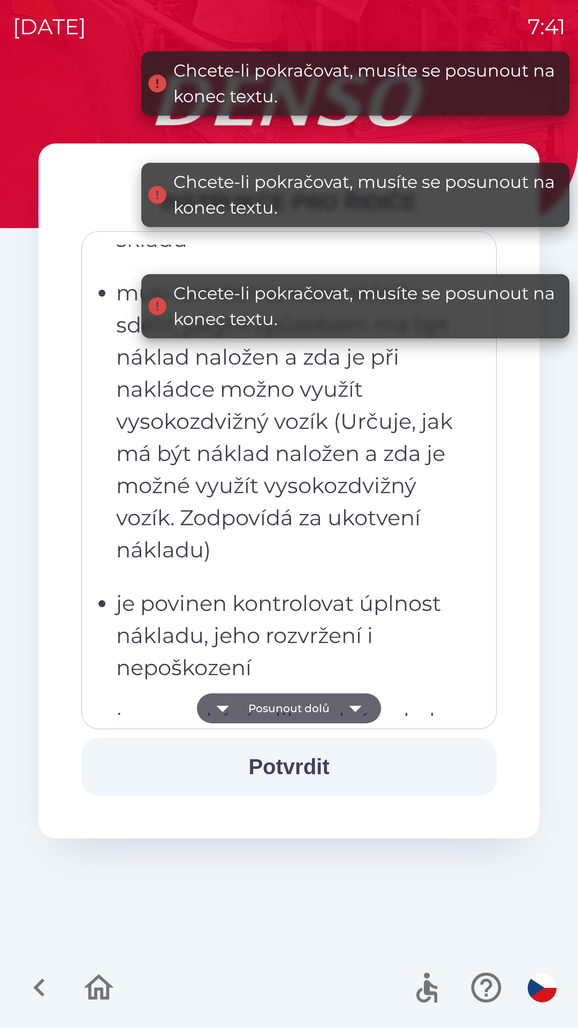
click at [348, 706] on icon "button" at bounding box center [355, 708] width 30 height 30
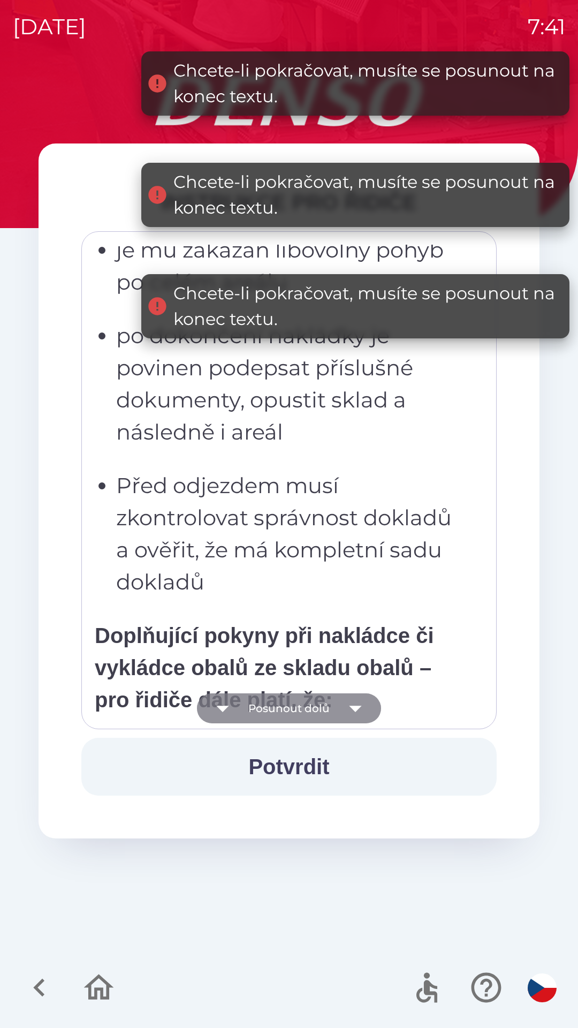
click at [350, 701] on icon "button" at bounding box center [355, 708] width 30 height 30
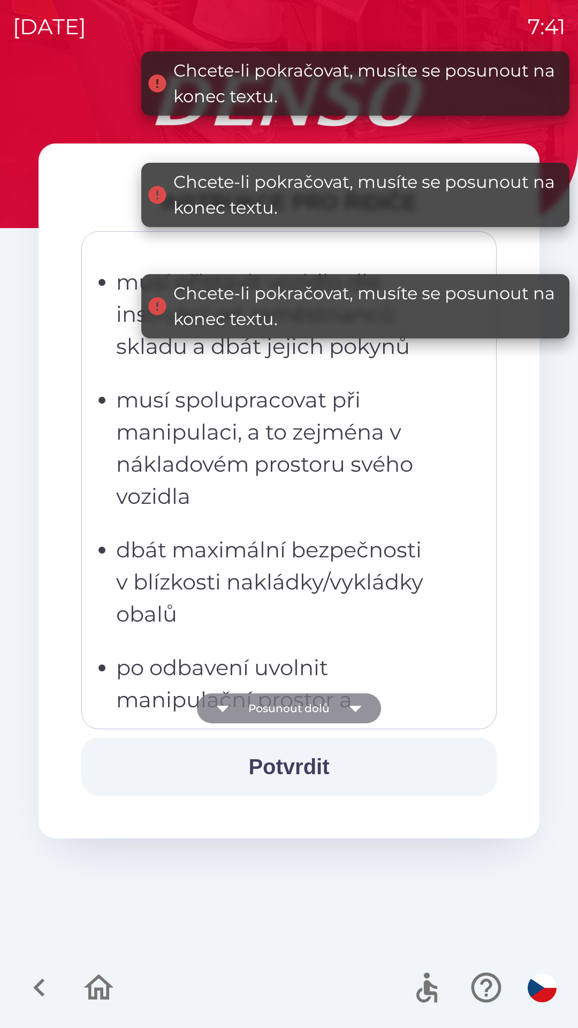
click at [352, 703] on icon "button" at bounding box center [355, 708] width 30 height 30
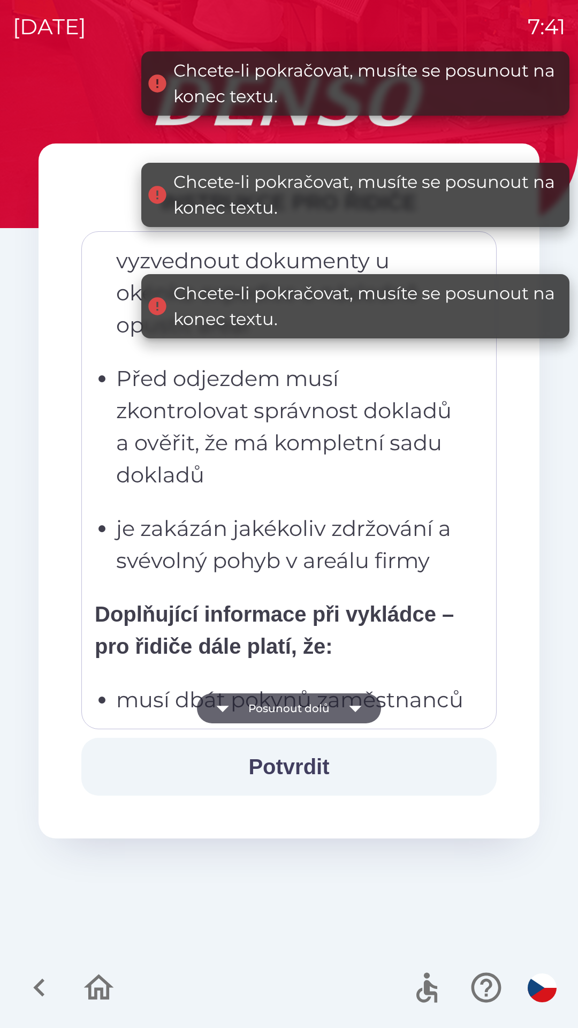
click at [353, 703] on icon "button" at bounding box center [355, 708] width 30 height 30
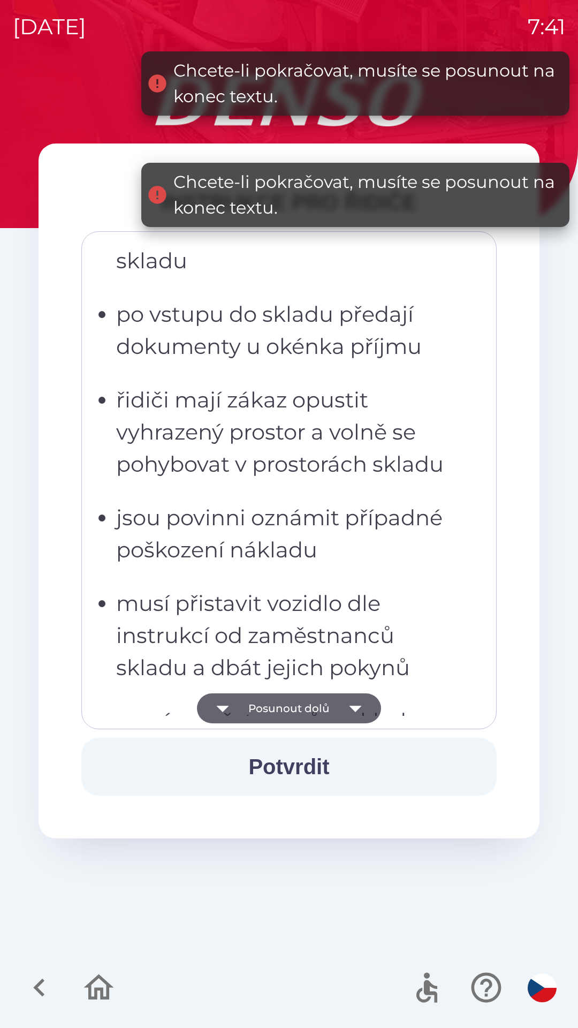
click at [352, 705] on icon "button" at bounding box center [355, 708] width 30 height 30
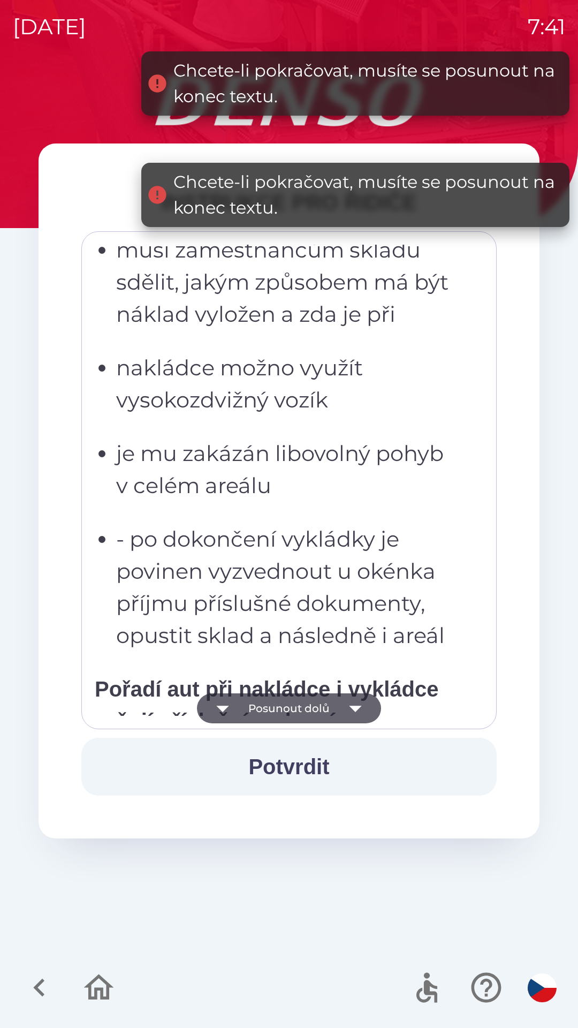
click at [344, 704] on icon "button" at bounding box center [355, 708] width 30 height 30
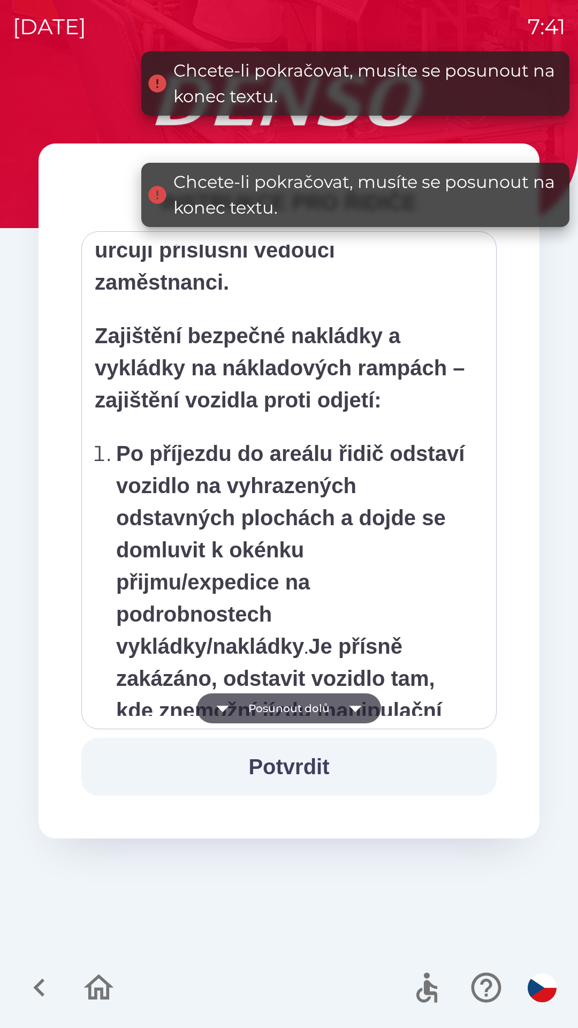
click at [349, 707] on icon "button" at bounding box center [355, 708] width 30 height 30
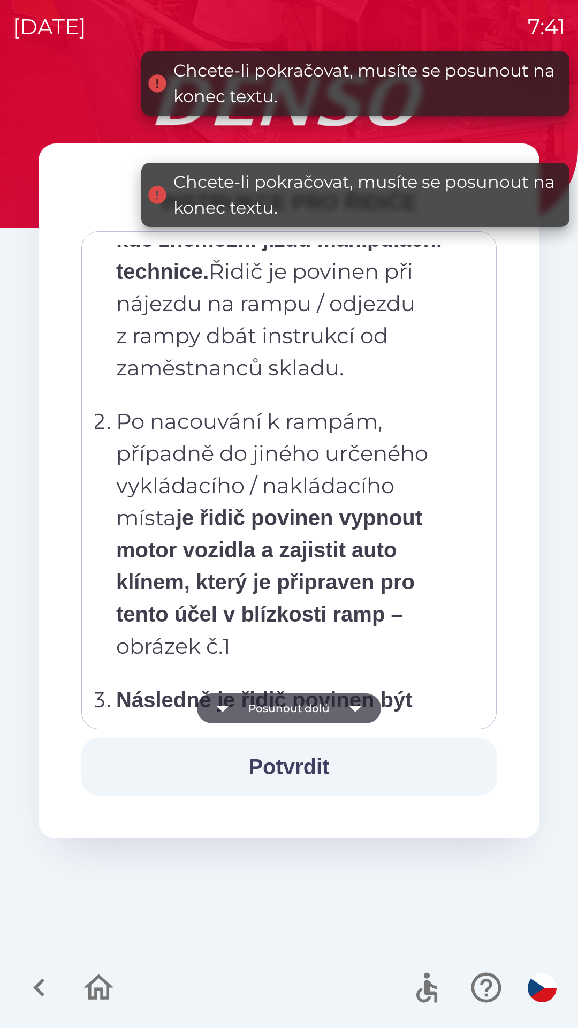
click at [348, 706] on icon "button" at bounding box center [355, 708] width 30 height 30
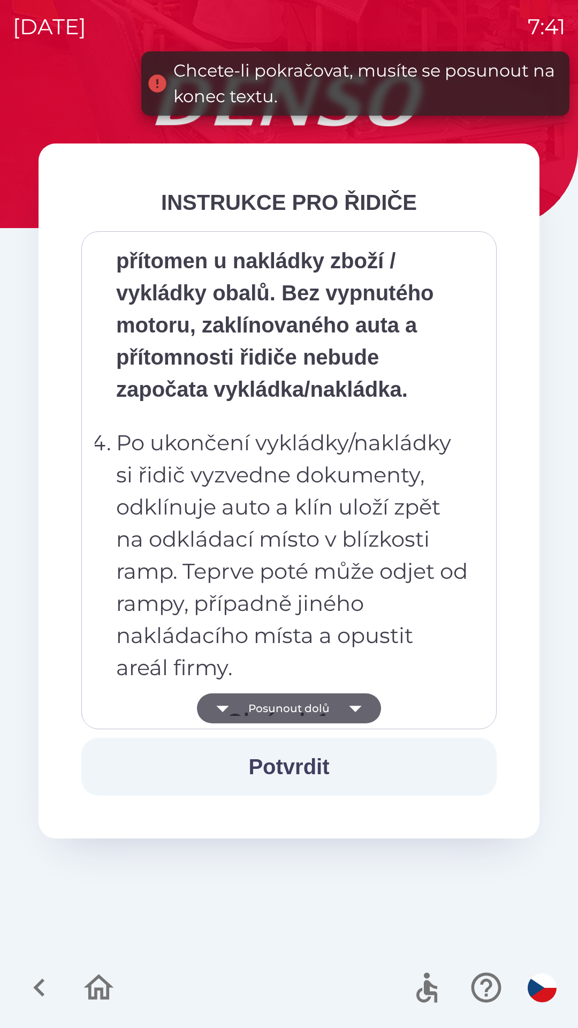
click at [351, 708] on icon "button" at bounding box center [355, 708] width 30 height 30
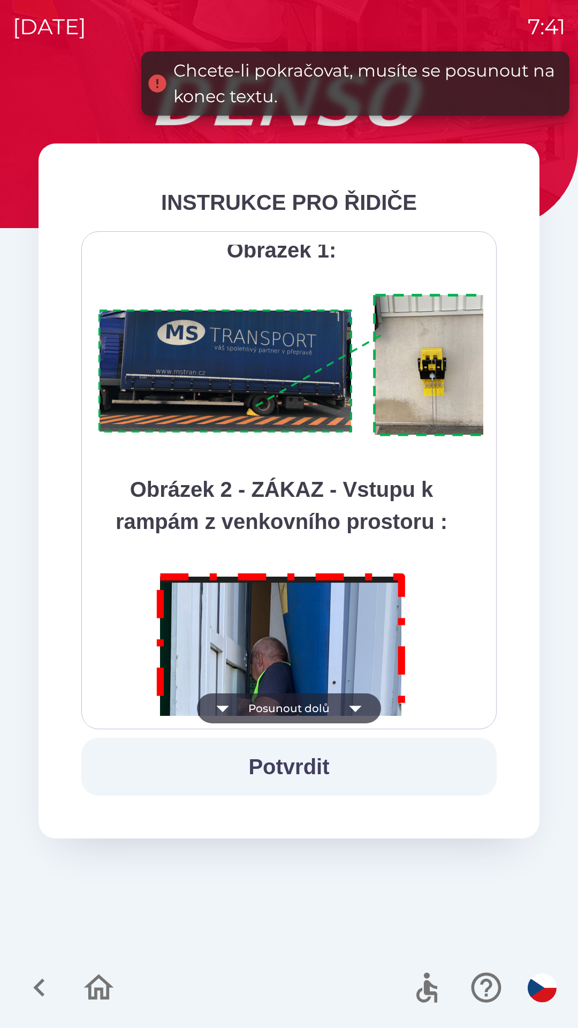
click at [351, 706] on icon "button" at bounding box center [355, 708] width 30 height 30
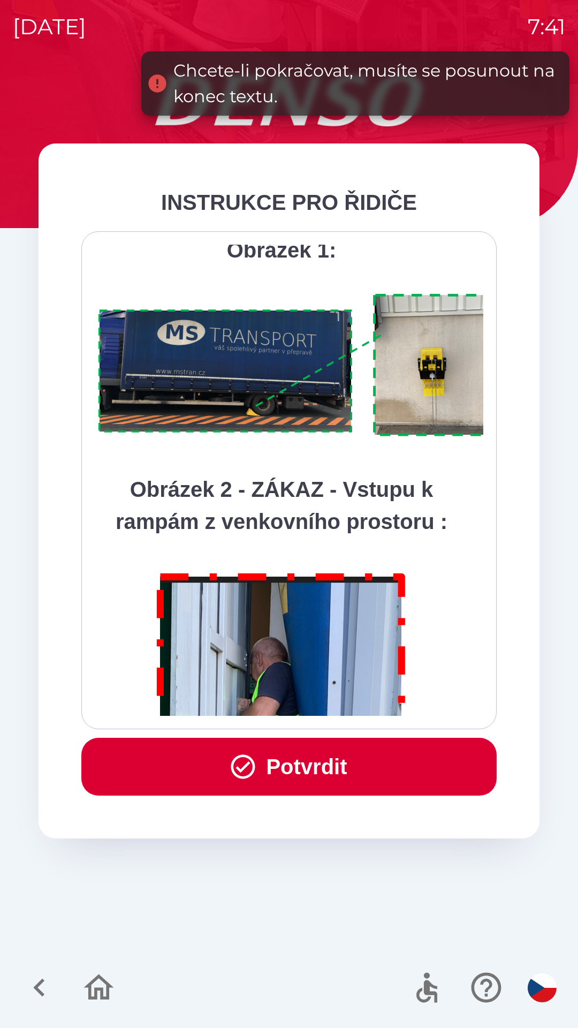
scroll to position [6016, 0]
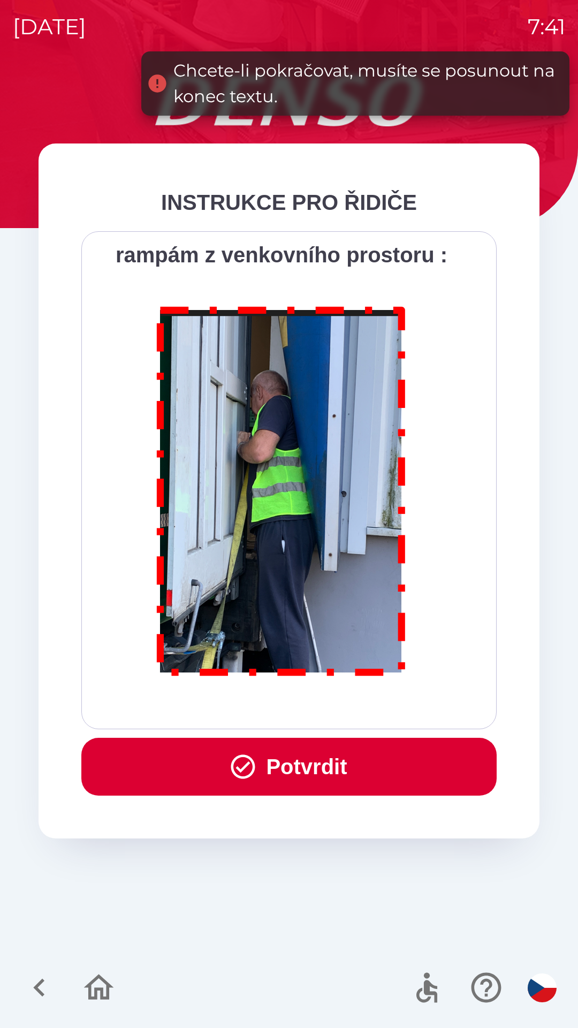
click at [350, 706] on div "Všichni řidiči přijíždějící do skladu firmy DENSO CZECH s.r.o. jsou po průjezdu…" at bounding box center [289, 480] width 389 height 471
click at [353, 706] on div "Všichni řidiči přijíždějící do skladu firmy DENSO CZECH s.r.o. jsou po průjezdu…" at bounding box center [289, 480] width 389 height 471
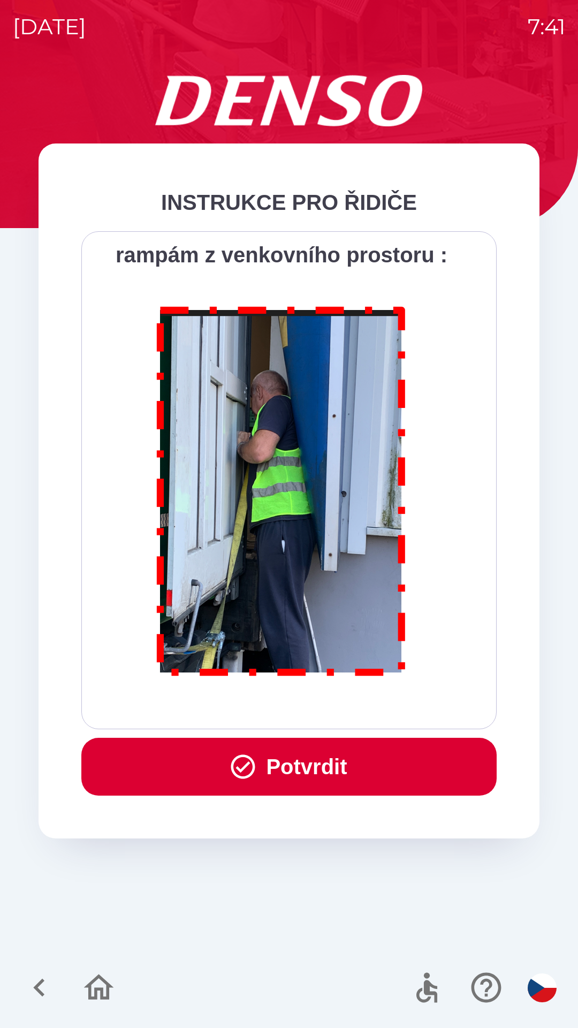
click at [317, 768] on button "Potvrdit" at bounding box center [288, 767] width 415 height 58
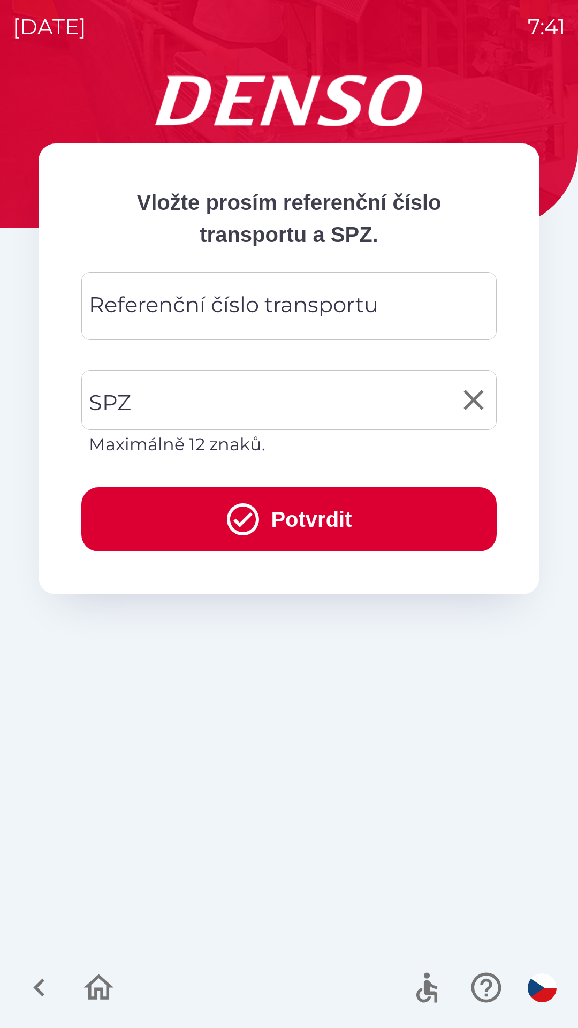
click at [240, 389] on input "SPZ" at bounding box center [281, 400] width 390 height 50
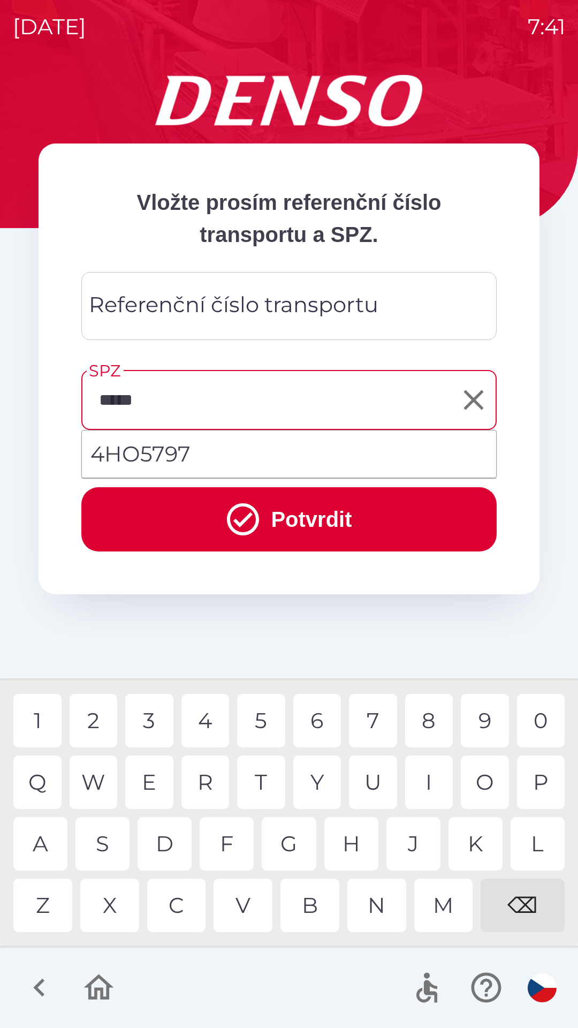
click at [285, 459] on li "4HO5797" at bounding box center [289, 454] width 414 height 39
type input "*******"
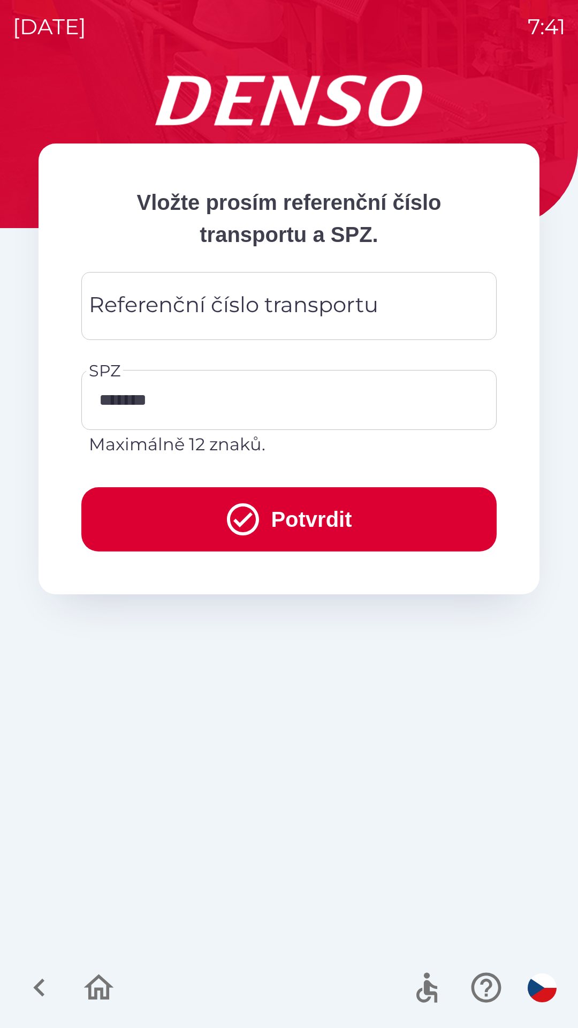
click at [316, 526] on button "Potvrdit" at bounding box center [288, 519] width 415 height 64
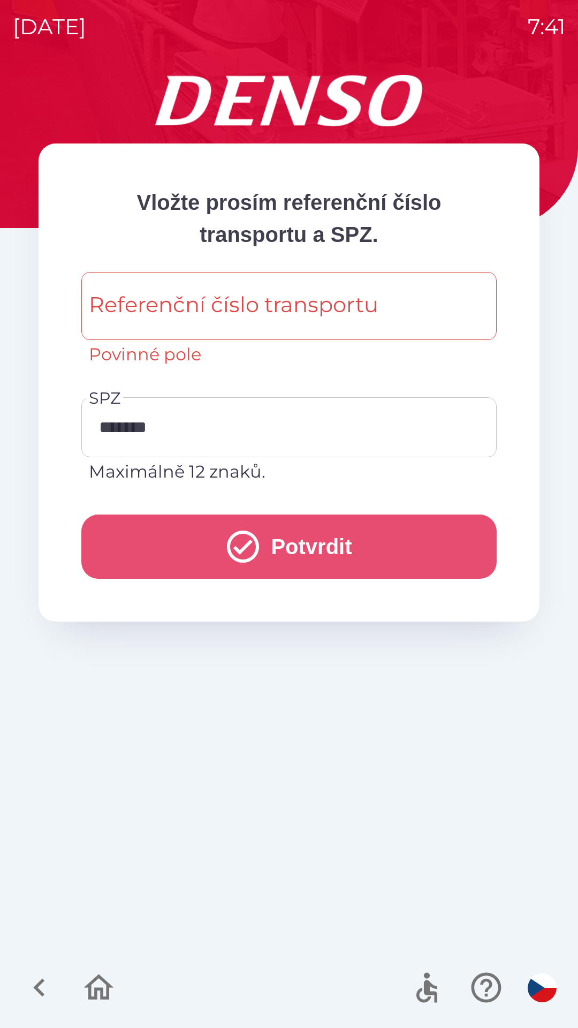
click at [295, 540] on button "Potvrdit" at bounding box center [288, 546] width 415 height 64
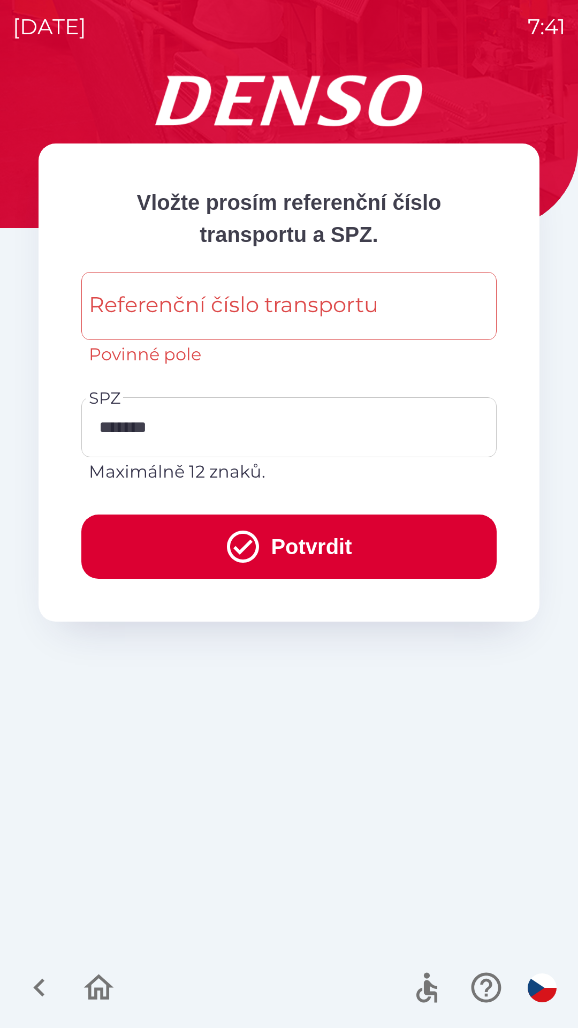
click at [304, 315] on div "Referenční číslo transportu Referenční číslo transportu Povinné pole" at bounding box center [288, 319] width 415 height 95
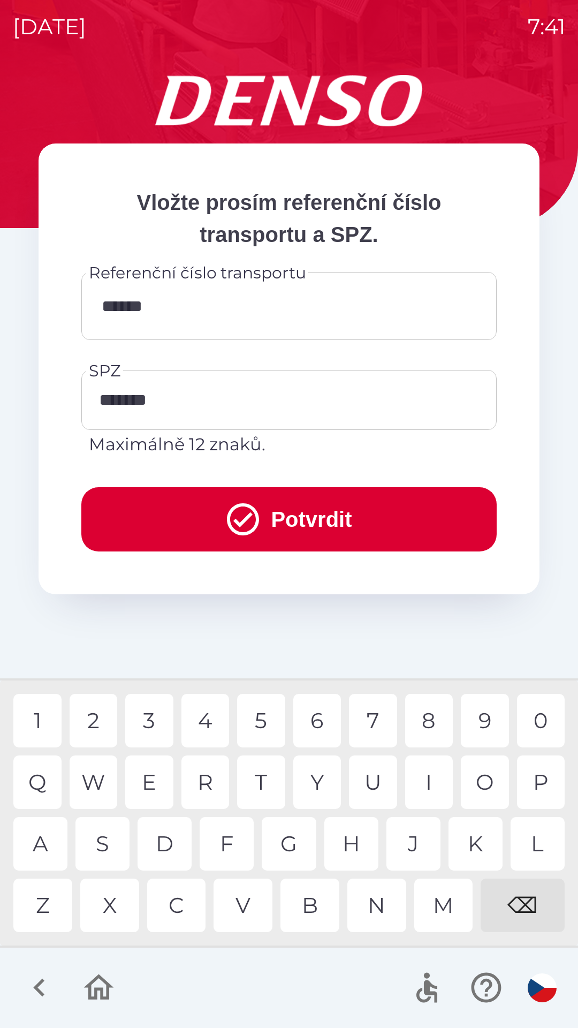
click at [542, 721] on div "0" at bounding box center [541, 721] width 48 height 54
click at [51, 720] on div "1" at bounding box center [37, 721] width 48 height 54
type input "********"
click at [314, 513] on button "Potvrdit" at bounding box center [288, 519] width 415 height 64
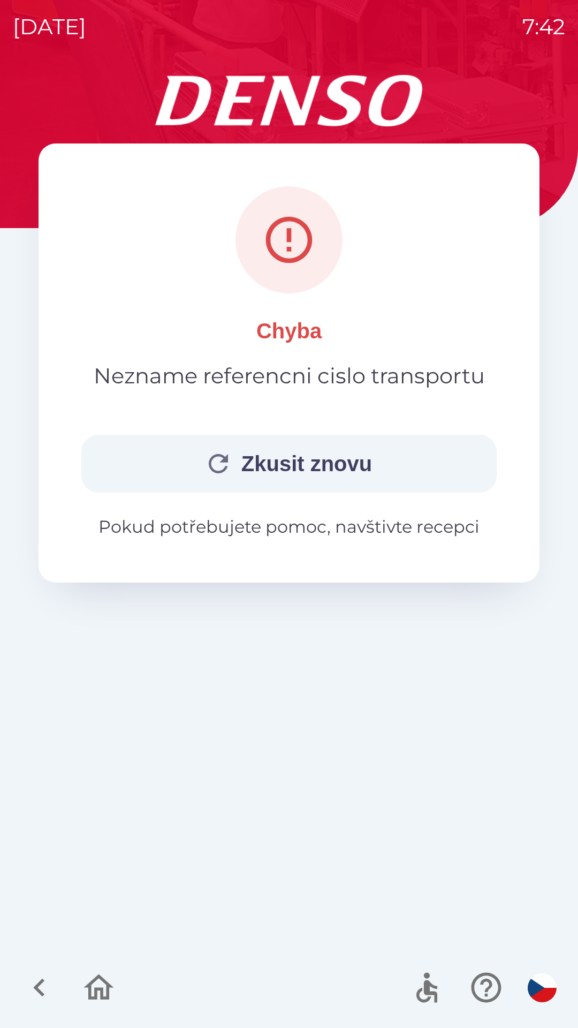
click at [322, 463] on button "Zkusit znovu" at bounding box center [288, 464] width 415 height 58
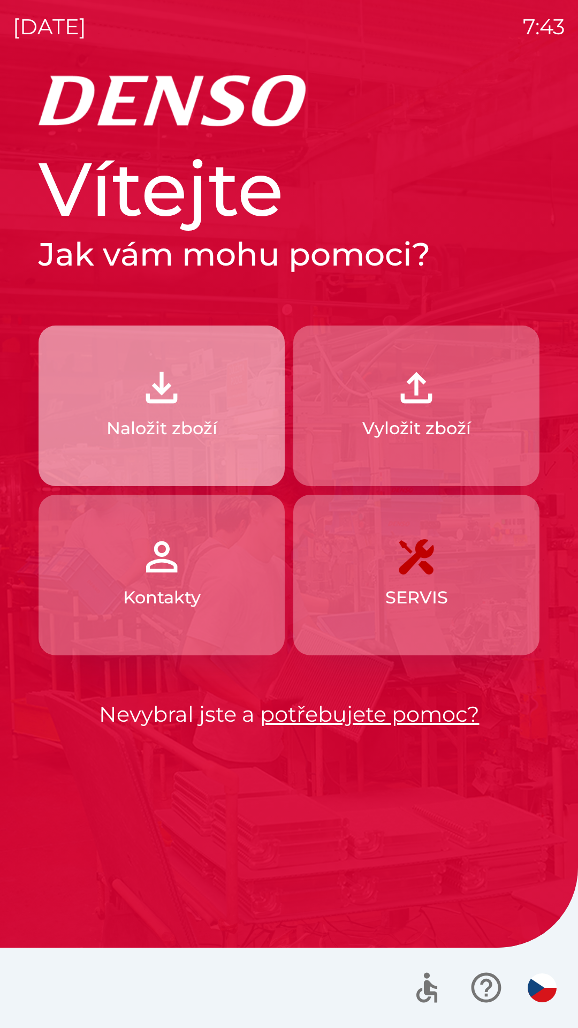
click at [173, 429] on p "Naložit zboží" at bounding box center [162, 428] width 111 height 26
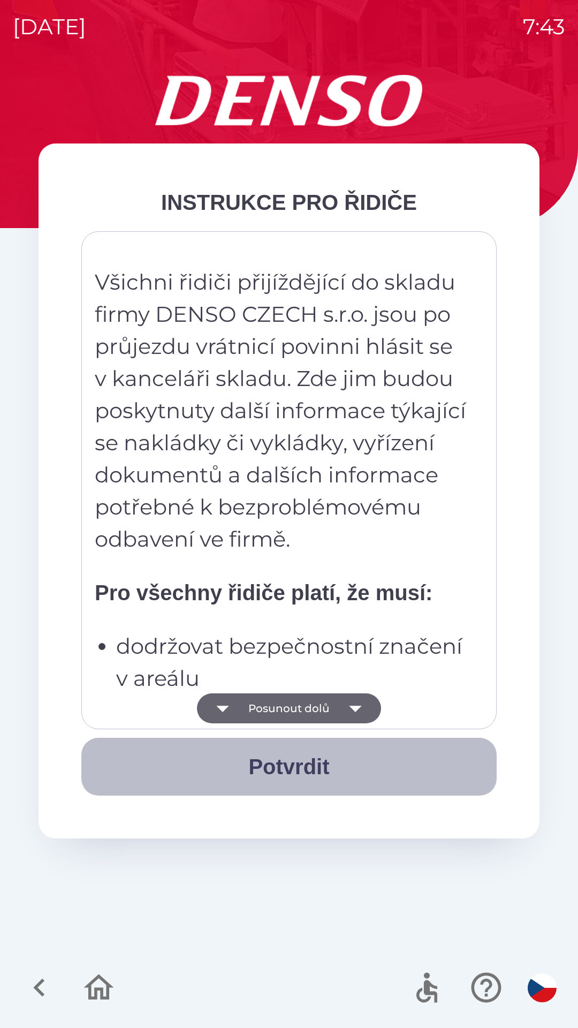
click at [303, 772] on button "Potvrdit" at bounding box center [288, 767] width 415 height 58
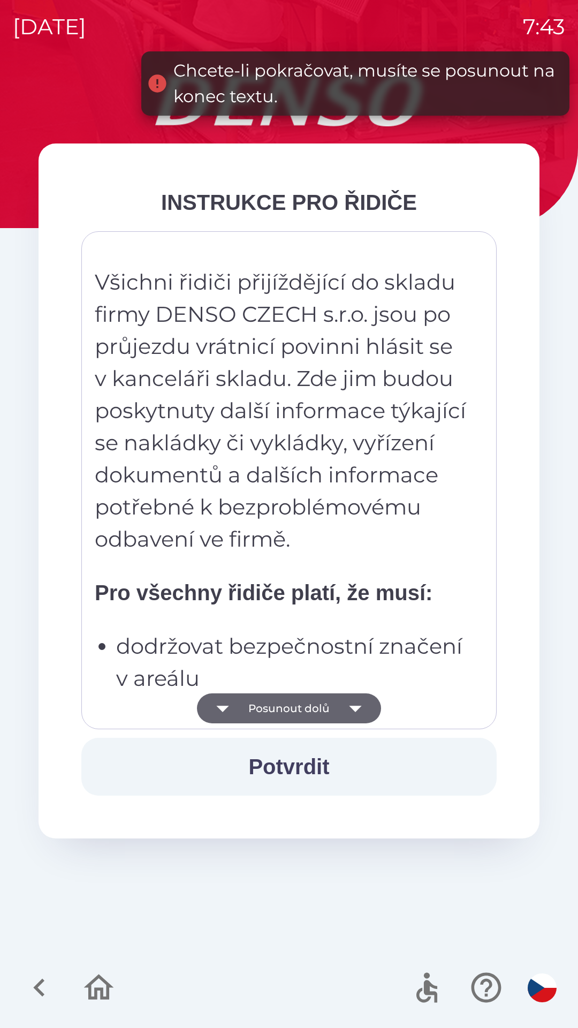
click at [356, 706] on icon "button" at bounding box center [355, 709] width 12 height 6
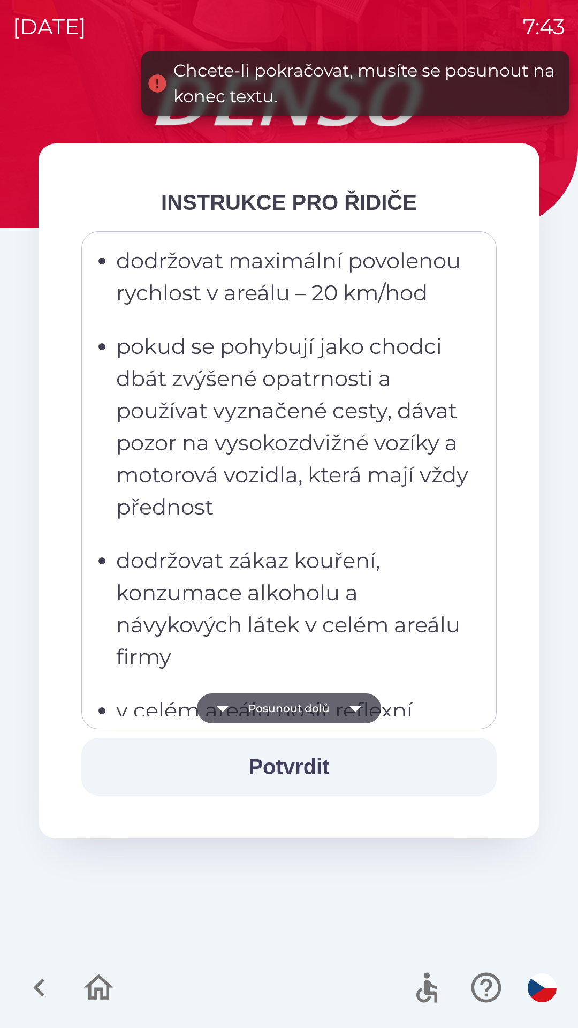
click at [357, 711] on icon "button" at bounding box center [355, 708] width 30 height 30
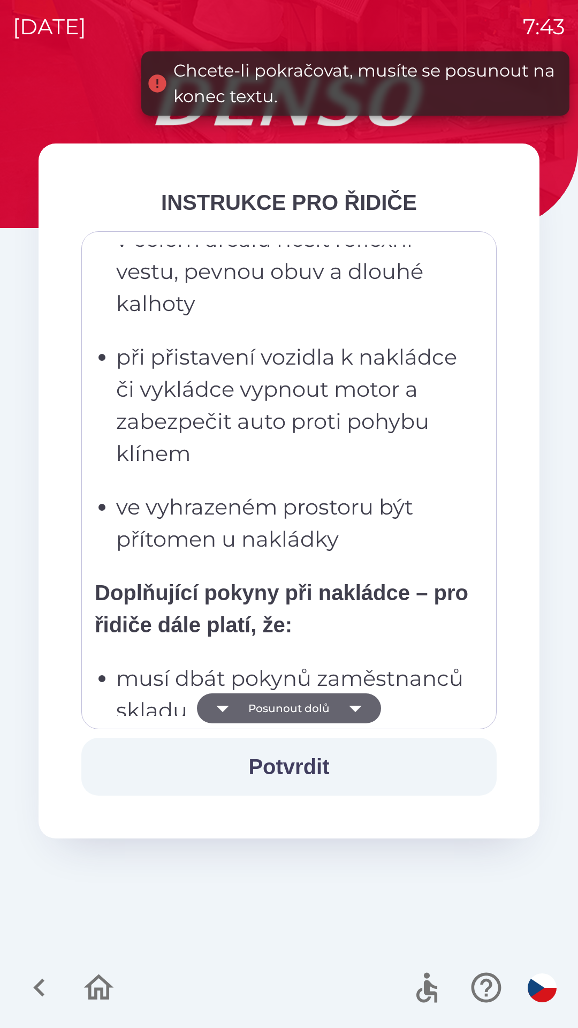
click at [355, 709] on icon "button" at bounding box center [355, 709] width 12 height 6
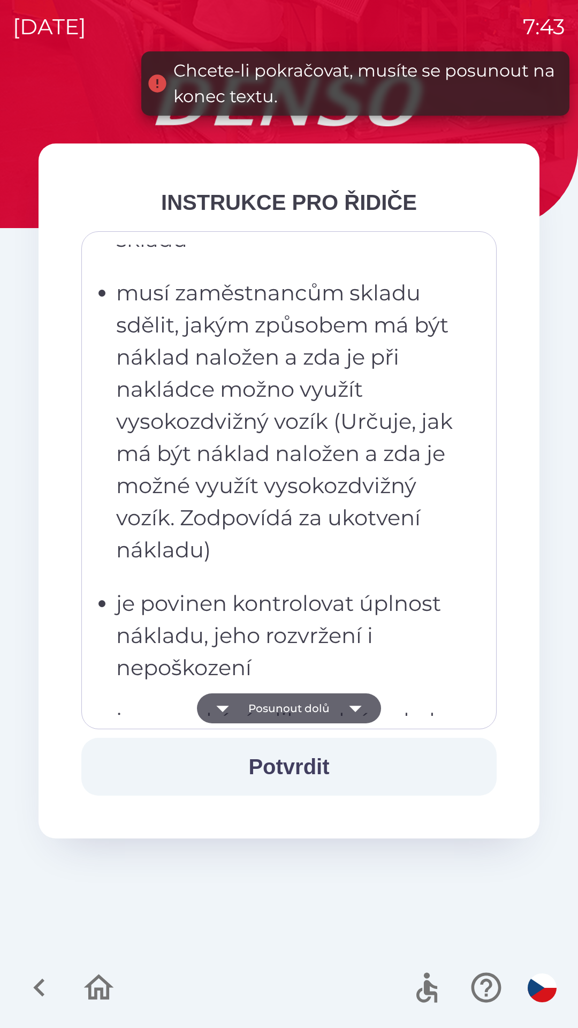
click at [355, 713] on icon "button" at bounding box center [355, 708] width 30 height 30
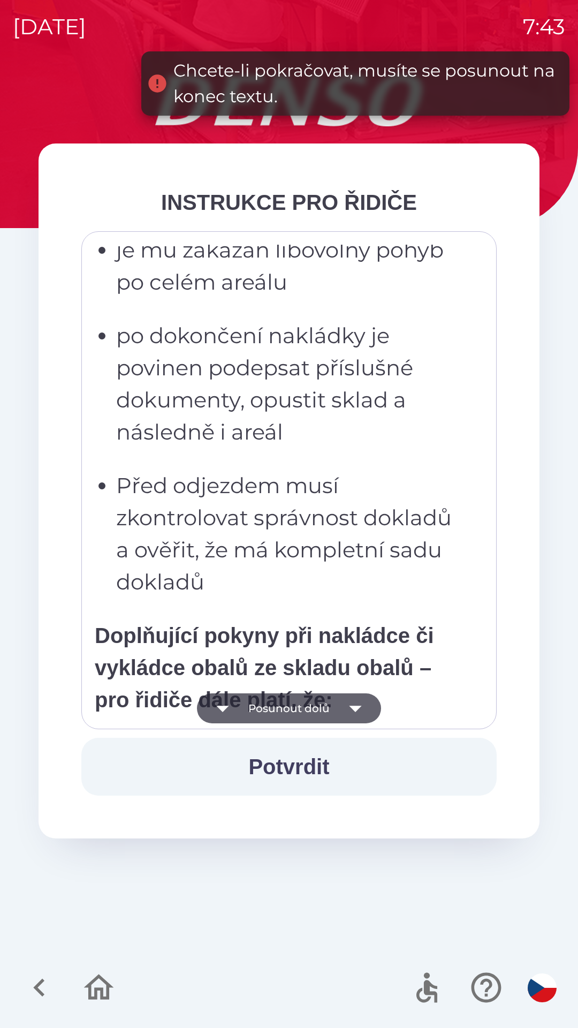
click at [358, 710] on icon "button" at bounding box center [355, 708] width 30 height 30
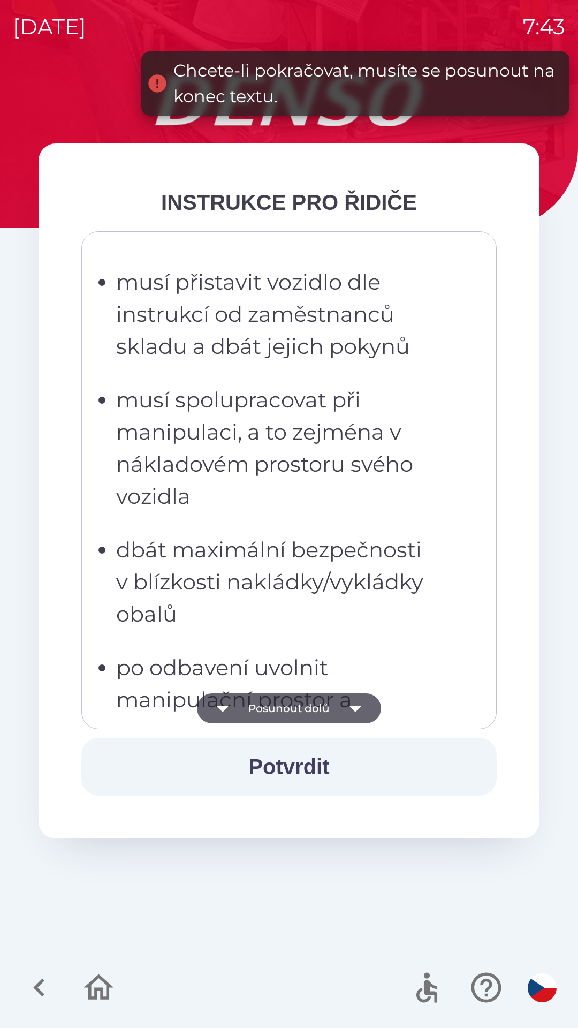
click at [360, 709] on icon "button" at bounding box center [355, 708] width 30 height 30
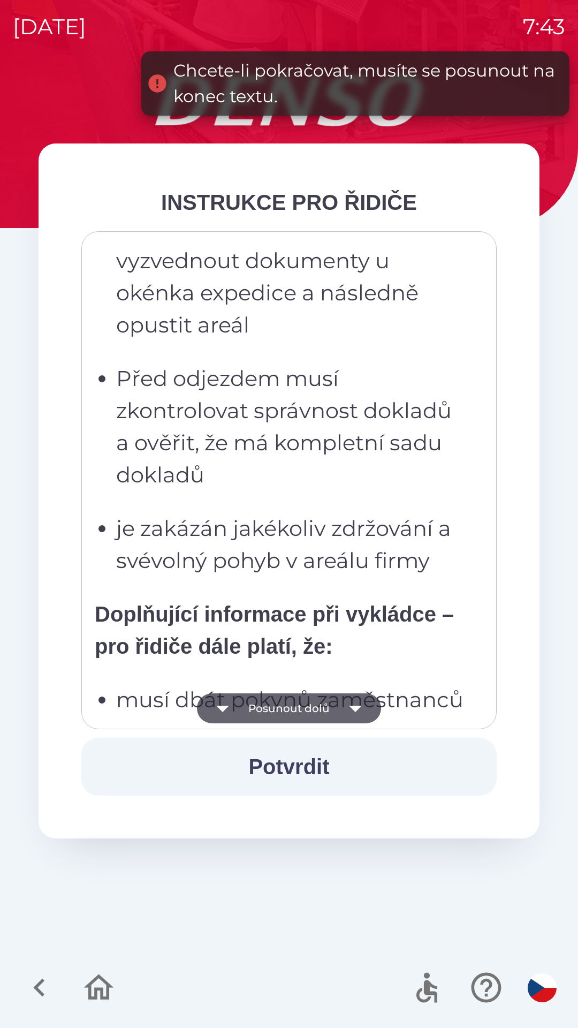
click at [357, 706] on icon "button" at bounding box center [355, 709] width 12 height 6
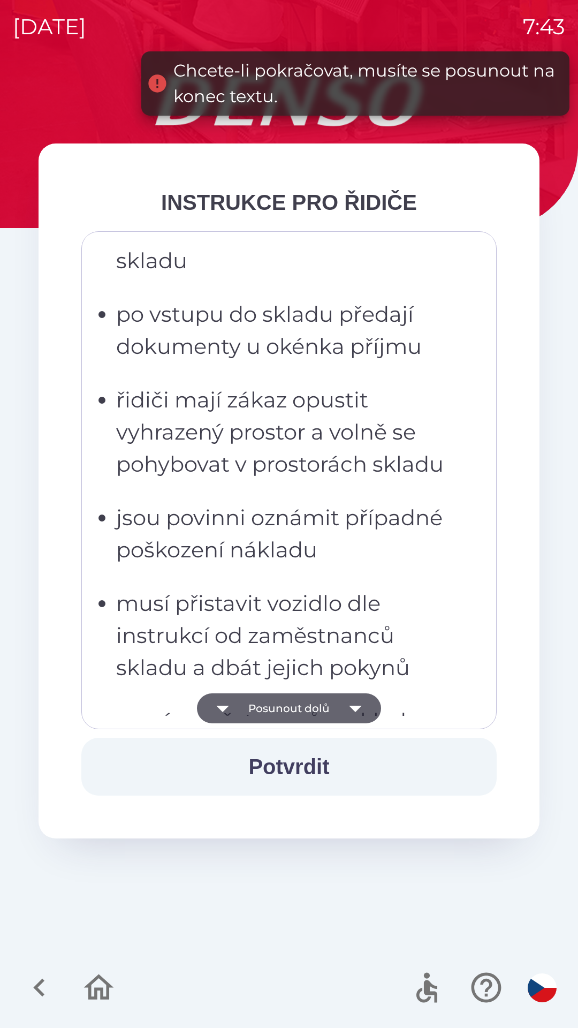
click at [358, 706] on icon "button" at bounding box center [355, 709] width 12 height 6
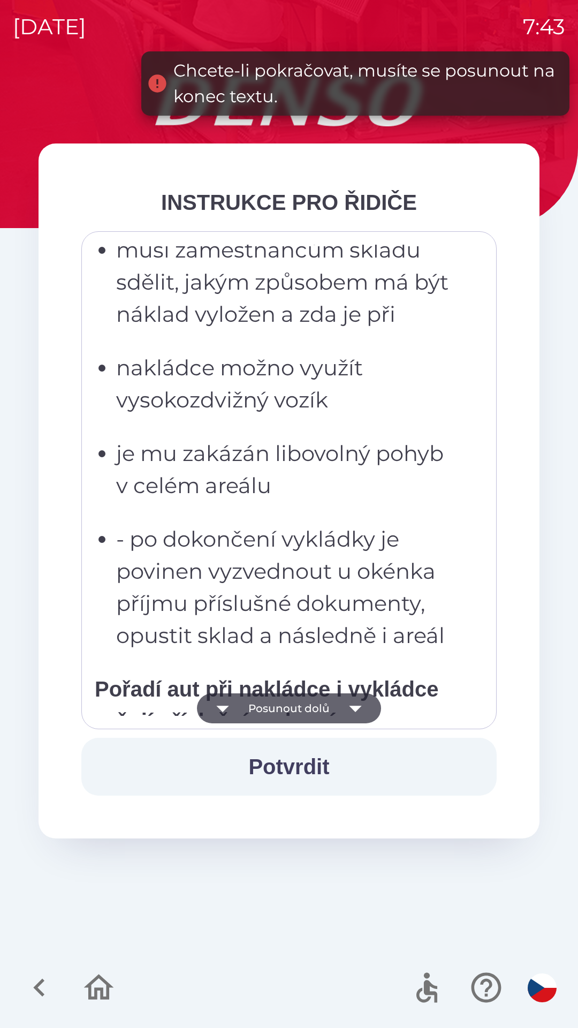
click at [354, 707] on icon "button" at bounding box center [355, 709] width 12 height 6
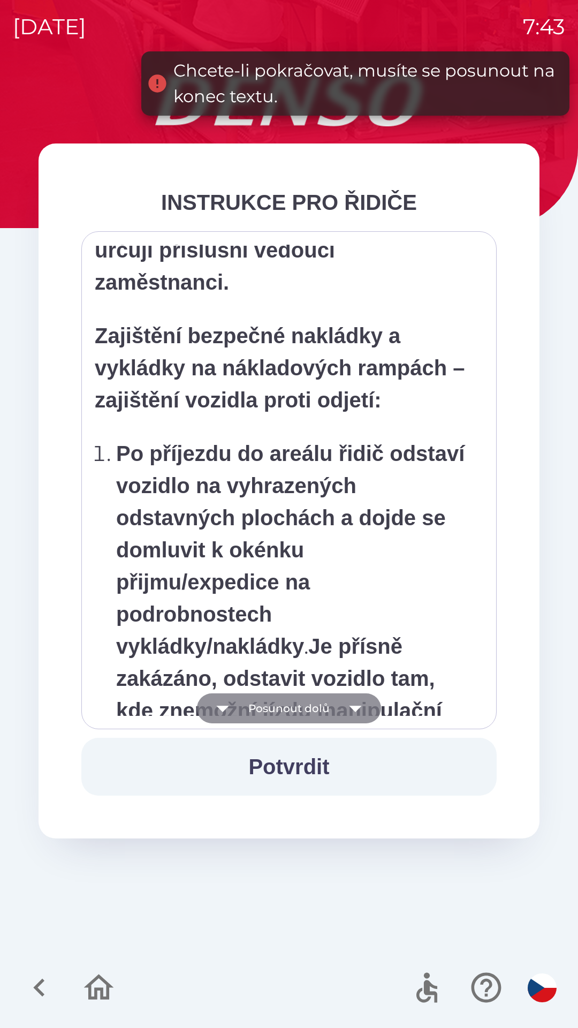
click at [351, 703] on icon "button" at bounding box center [355, 708] width 30 height 30
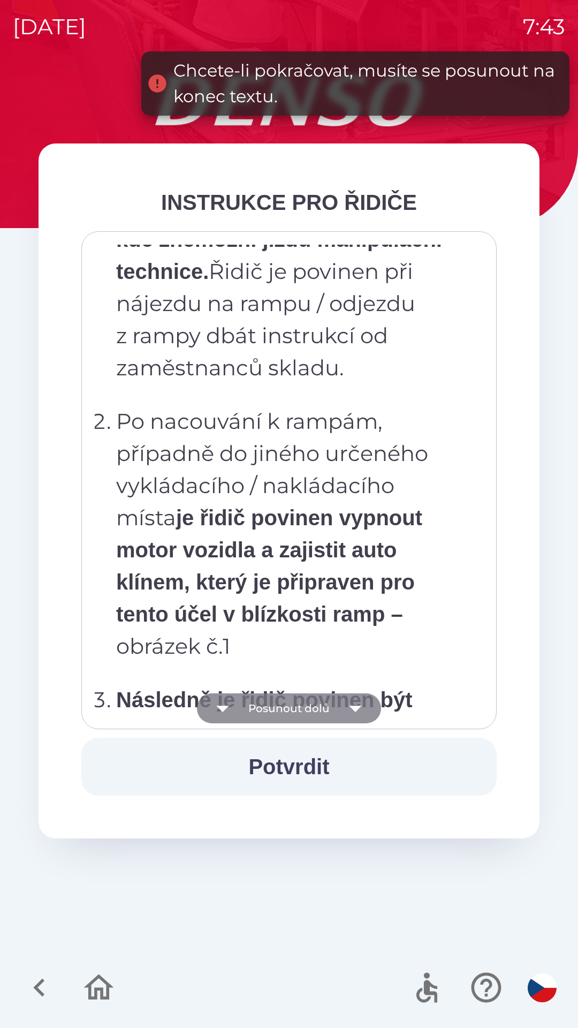
click at [354, 705] on icon "button" at bounding box center [355, 708] width 30 height 30
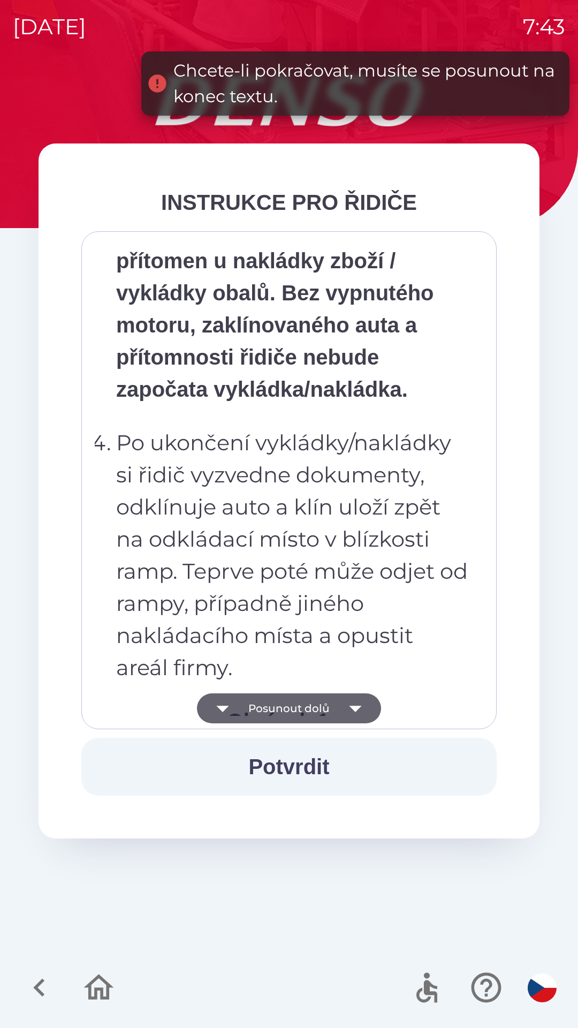
click at [353, 703] on icon "button" at bounding box center [355, 708] width 30 height 30
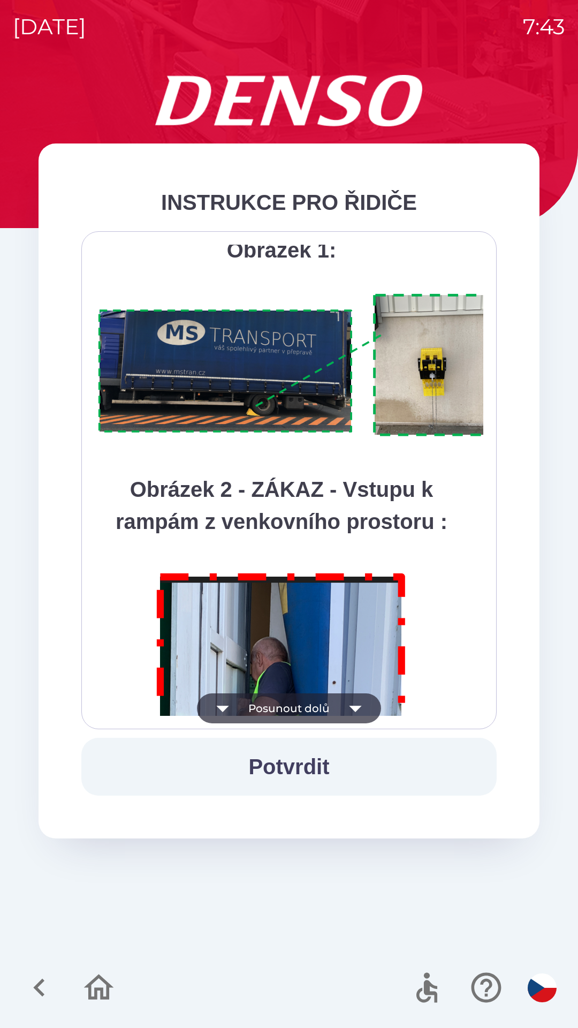
click at [352, 699] on icon "button" at bounding box center [355, 708] width 30 height 30
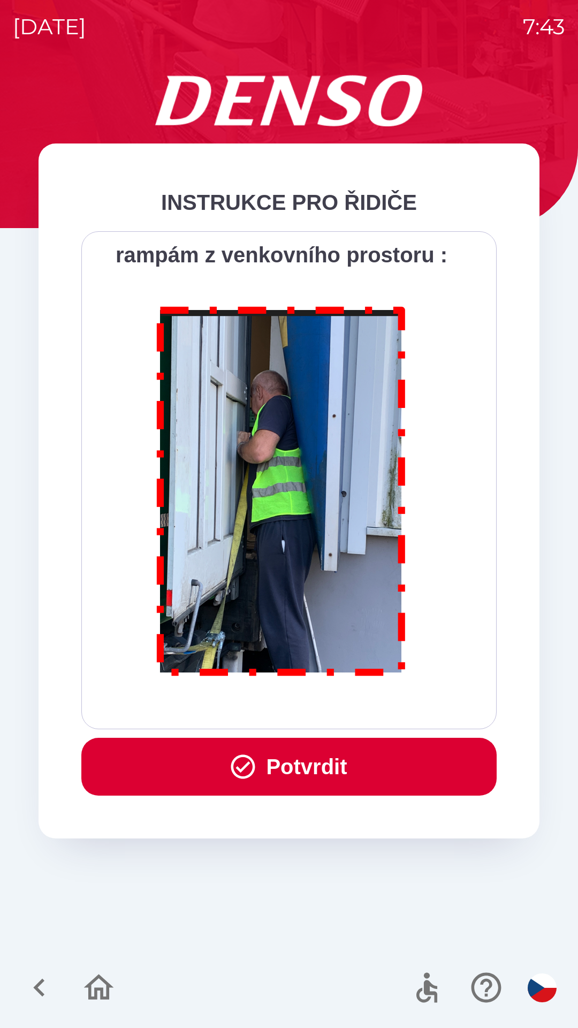
click at [310, 768] on button "Potvrdit" at bounding box center [288, 767] width 415 height 58
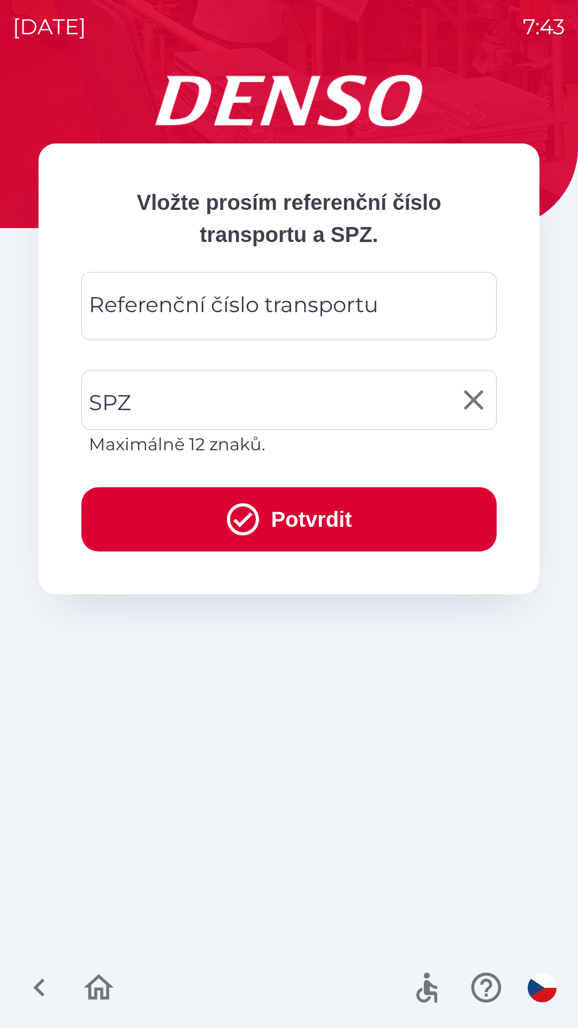
click at [231, 397] on input "SPZ" at bounding box center [281, 400] width 390 height 50
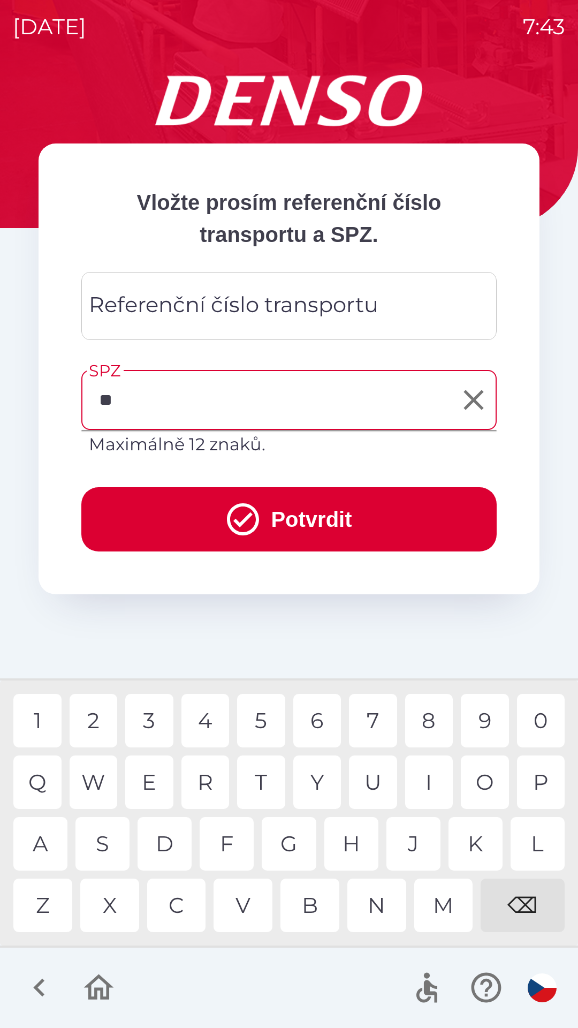
click at [48, 847] on div "A" at bounding box center [40, 844] width 54 height 54
type input "*******"
click at [285, 304] on div "Referenční číslo transportu Referenční číslo transportu" at bounding box center [288, 306] width 415 height 68
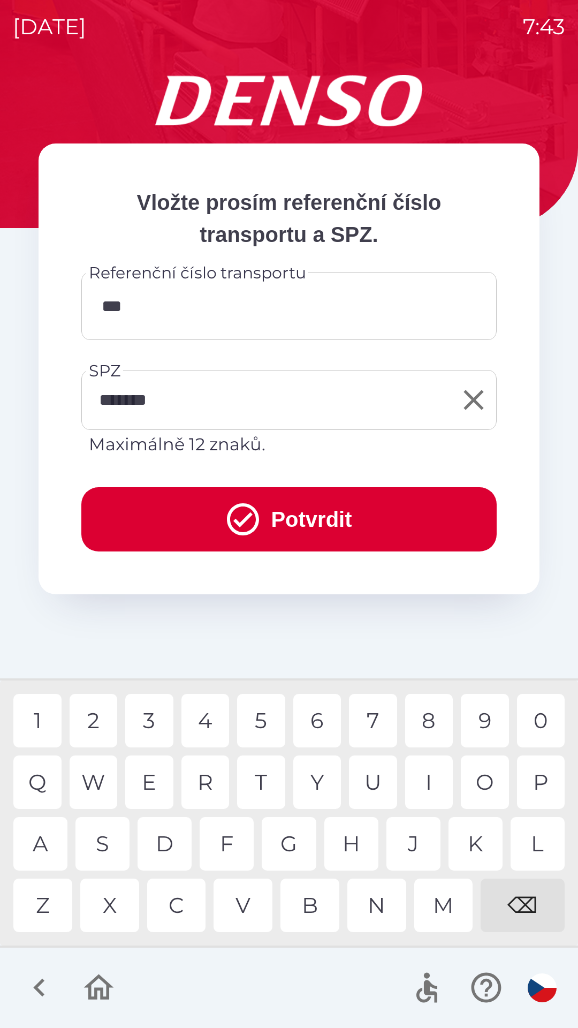
click at [373, 727] on div "7" at bounding box center [373, 721] width 48 height 54
click at [51, 725] on div "1" at bounding box center [37, 721] width 48 height 54
type input "******"
click at [346, 530] on button "Potvrdit" at bounding box center [288, 519] width 415 height 64
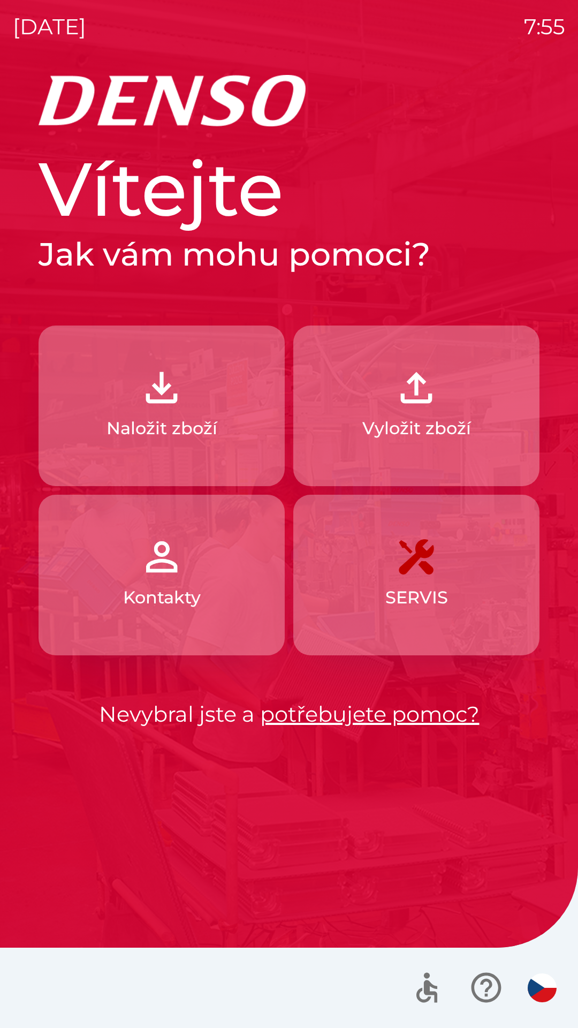
click at [153, 392] on img "button" at bounding box center [161, 387] width 47 height 47
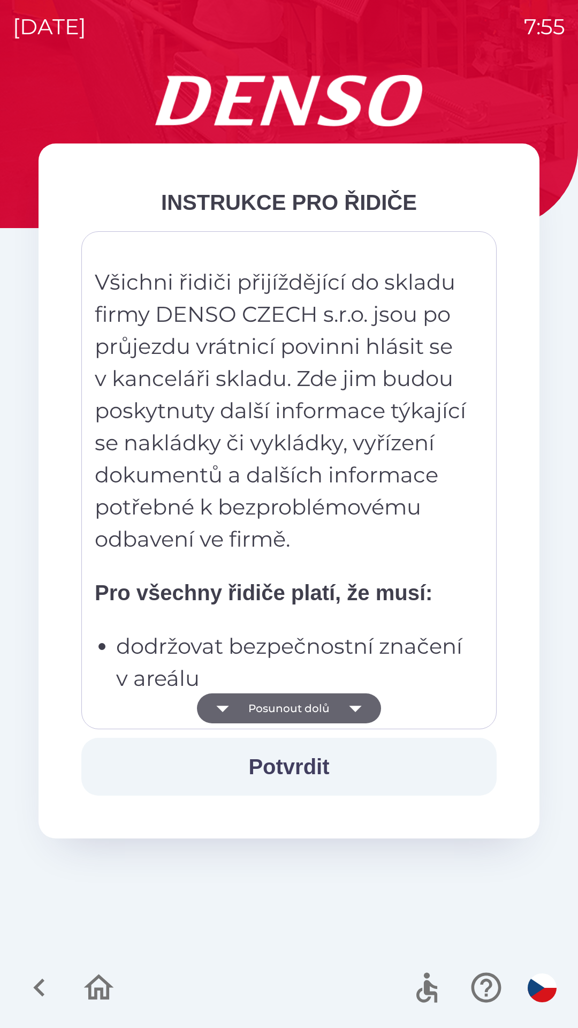
click at [336, 709] on button "Posunout dolů" at bounding box center [289, 708] width 184 height 30
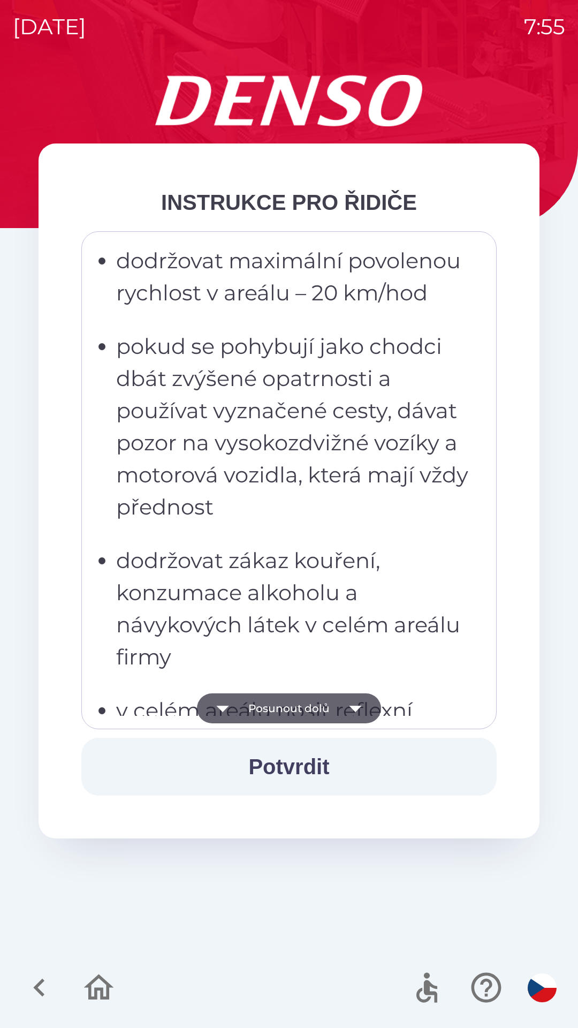
click at [351, 708] on icon "button" at bounding box center [355, 709] width 12 height 6
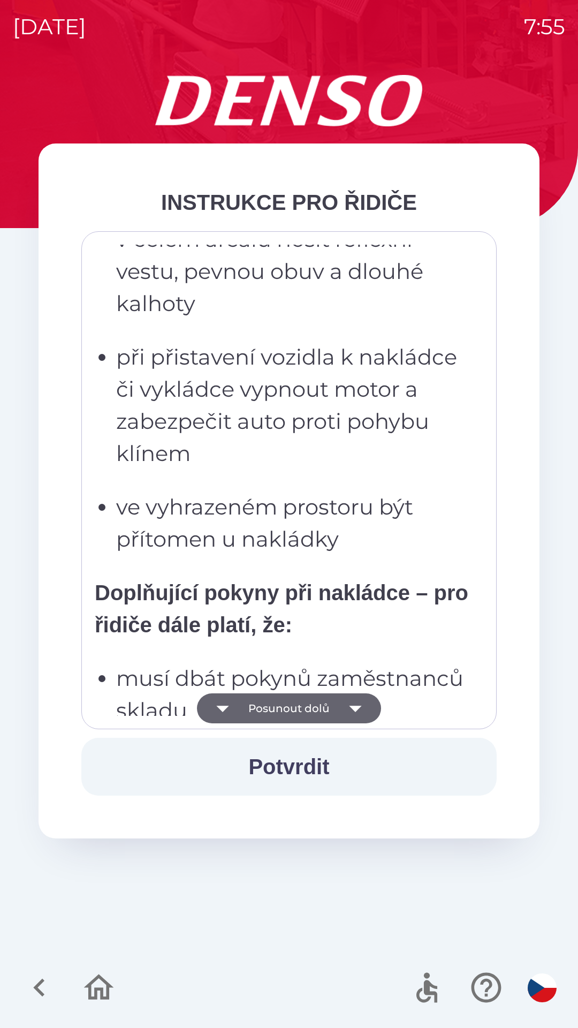
click at [361, 714] on icon "button" at bounding box center [355, 708] width 30 height 30
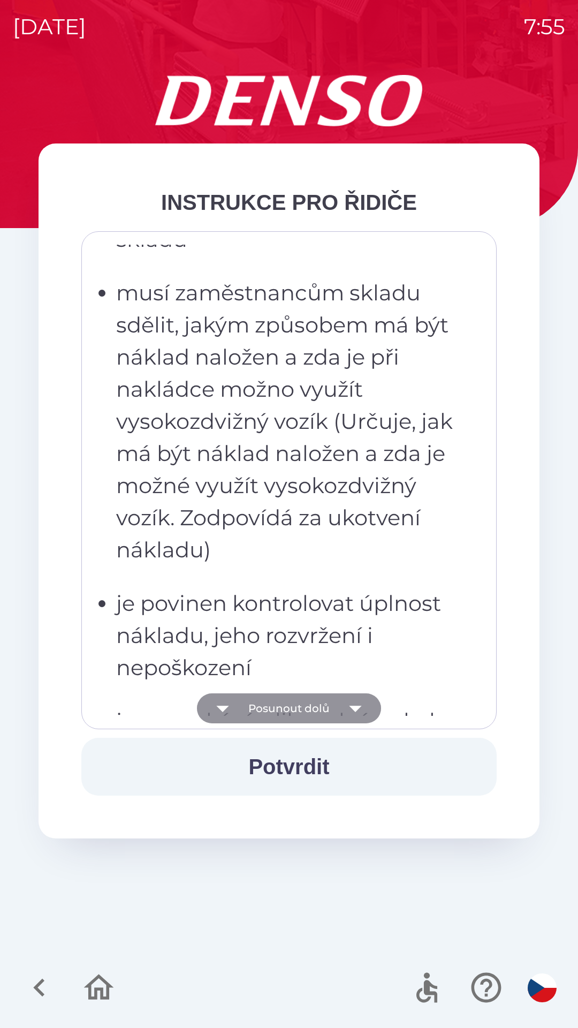
click at [364, 711] on icon "button" at bounding box center [355, 708] width 30 height 30
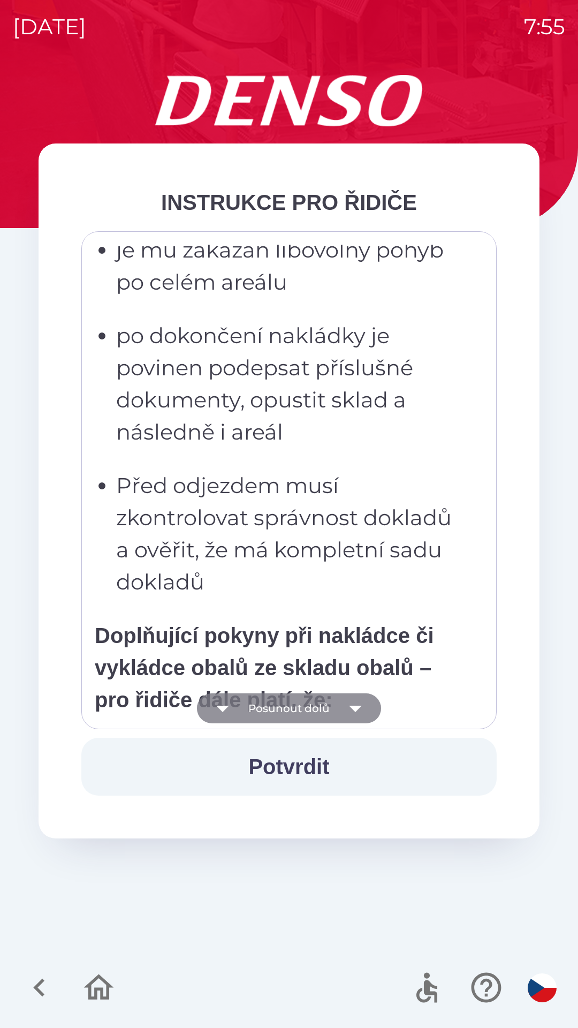
click at [361, 715] on icon "button" at bounding box center [355, 708] width 30 height 30
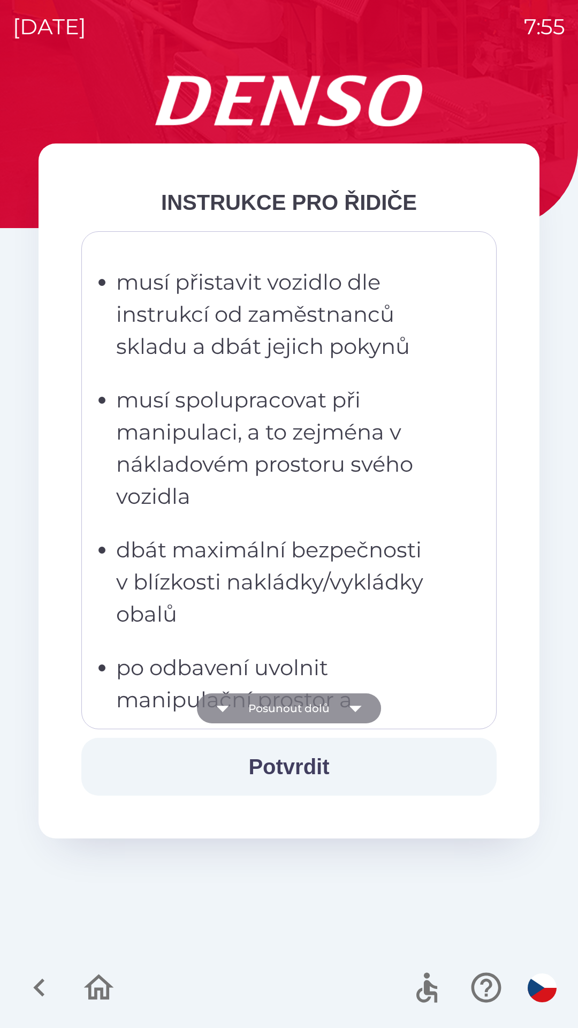
click at [364, 711] on icon "button" at bounding box center [355, 708] width 30 height 30
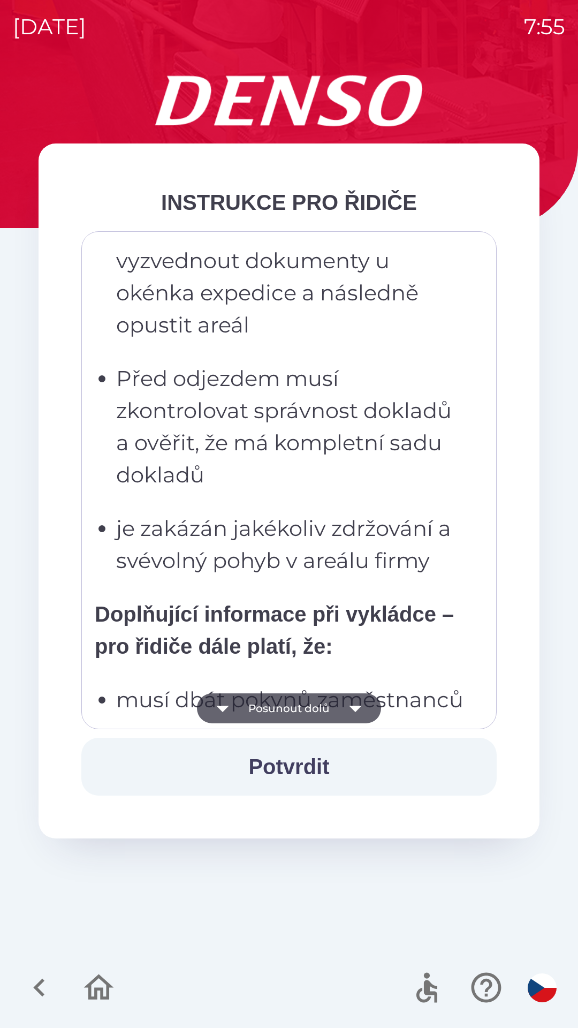
click at [368, 707] on icon "button" at bounding box center [355, 708] width 30 height 30
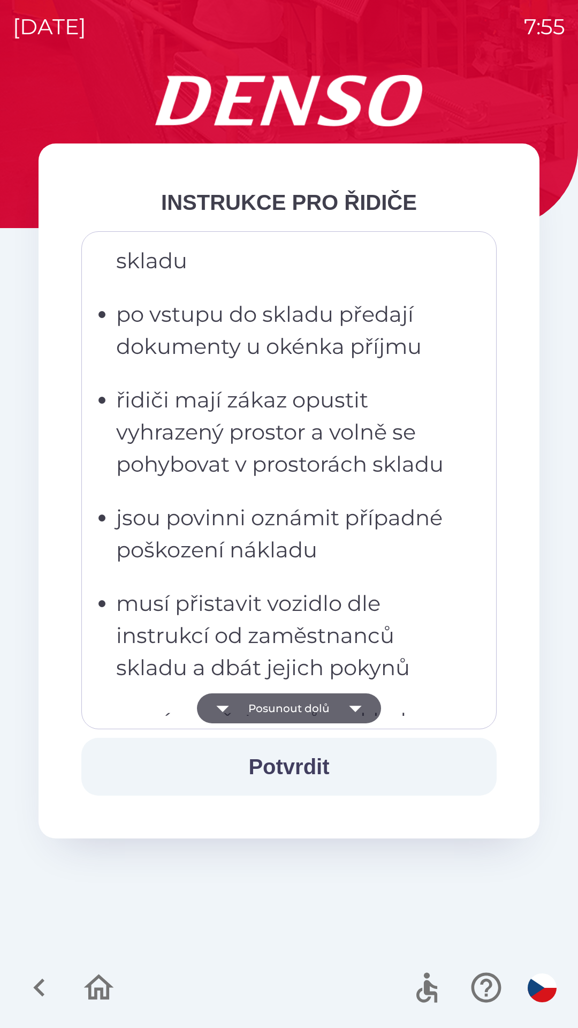
click at [362, 708] on icon "button" at bounding box center [355, 708] width 30 height 30
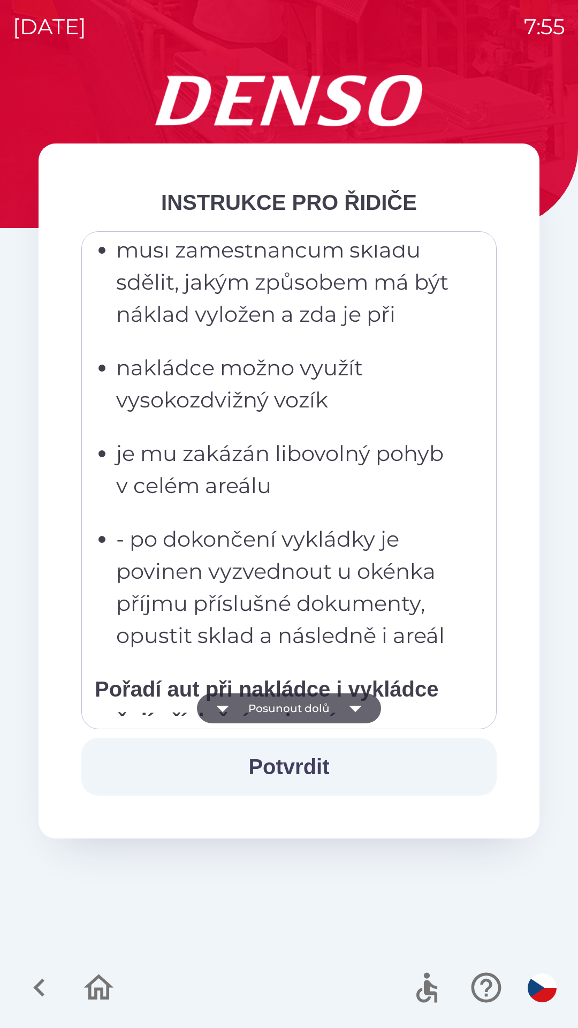
click at [359, 708] on icon "button" at bounding box center [355, 708] width 30 height 30
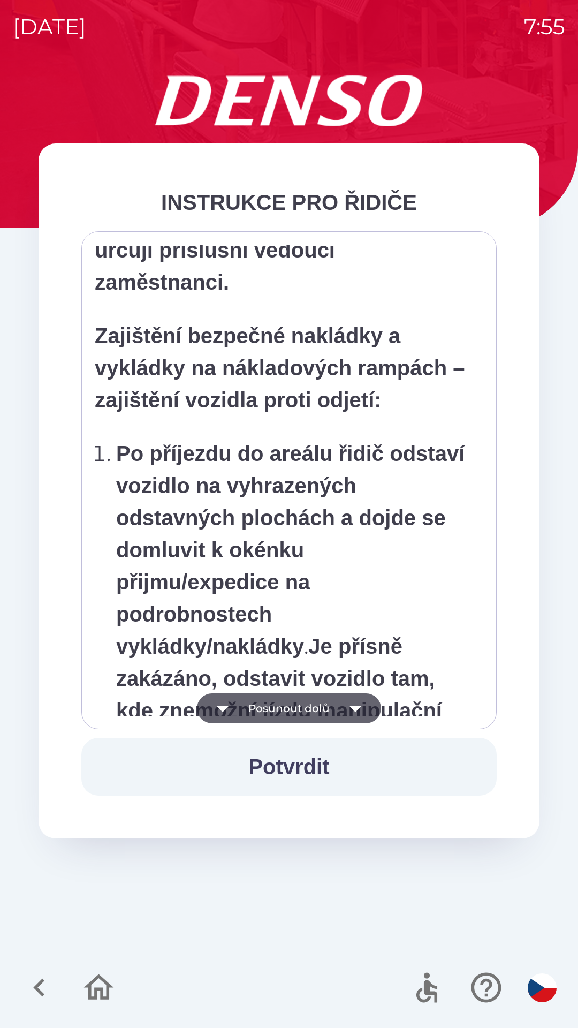
click at [356, 708] on icon "button" at bounding box center [355, 709] width 12 height 6
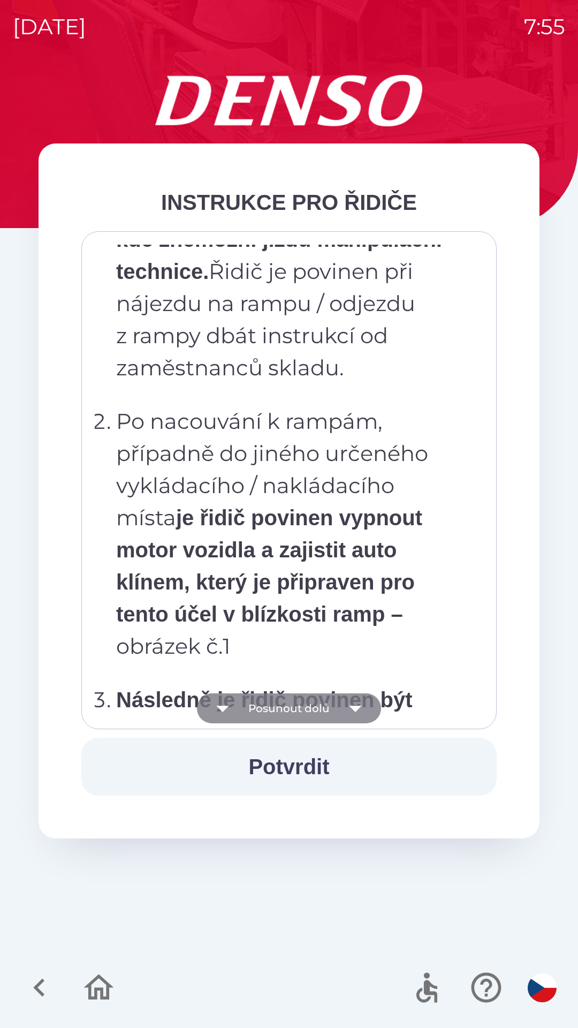
click at [357, 704] on icon "button" at bounding box center [355, 708] width 30 height 30
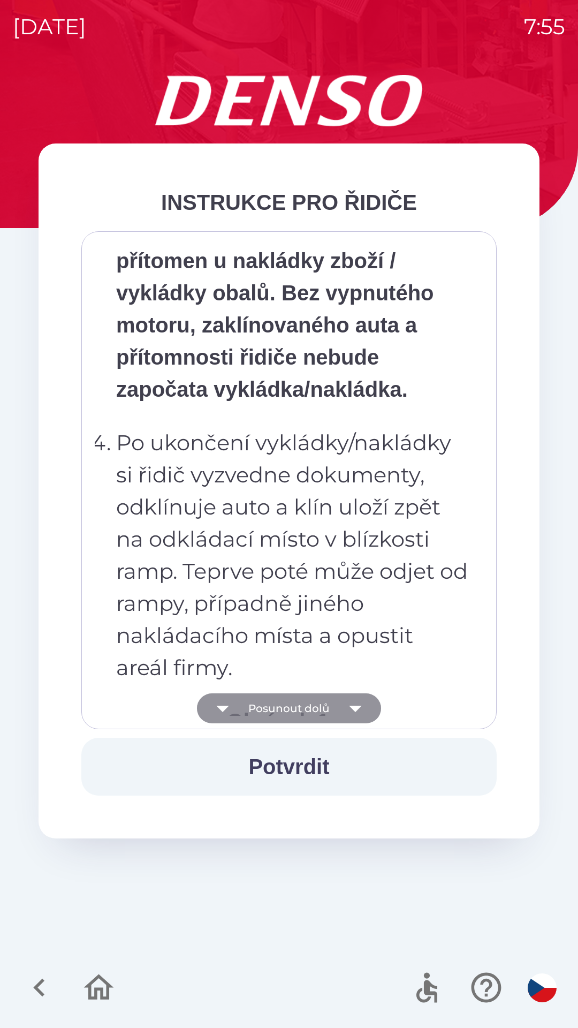
click at [354, 710] on icon "button" at bounding box center [355, 709] width 12 height 6
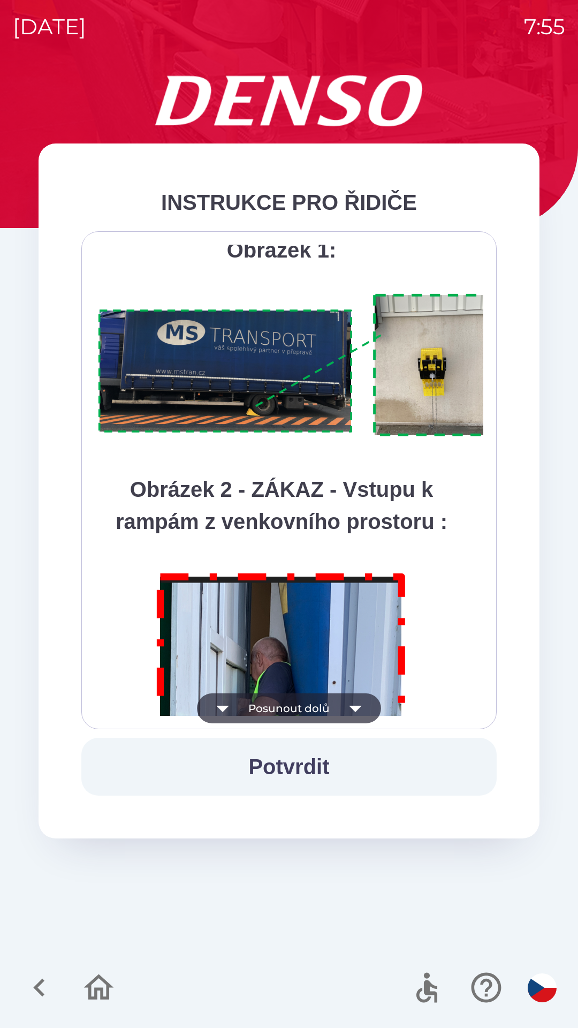
click at [354, 706] on icon "button" at bounding box center [355, 708] width 30 height 30
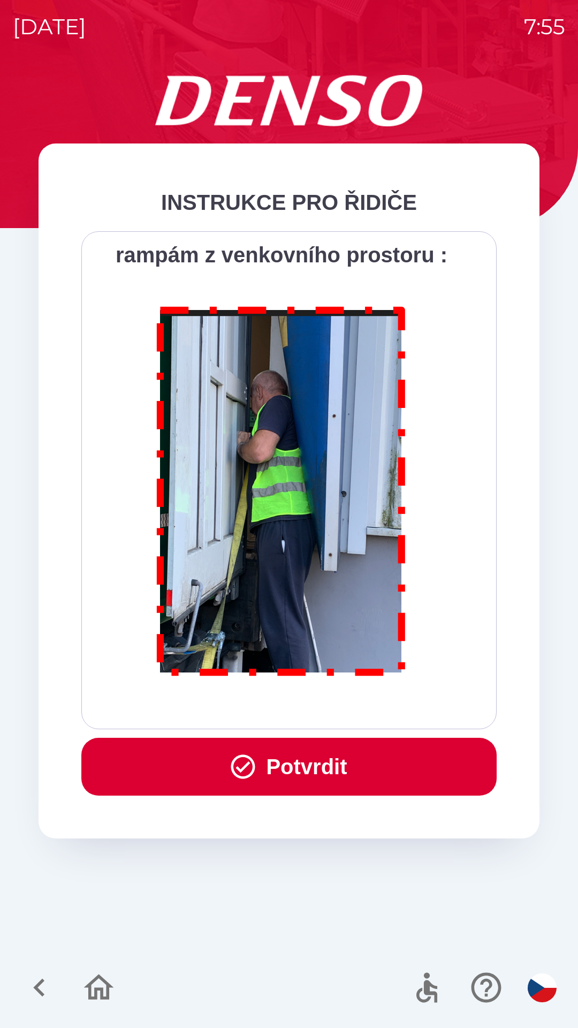
click at [358, 711] on div "Všichni řidiči přijíždějící do skladu firmy DENSO CZECH s.r.o. jsou po průjezdu…" at bounding box center [289, 480] width 389 height 471
click at [367, 762] on button "Potvrdit" at bounding box center [288, 767] width 415 height 58
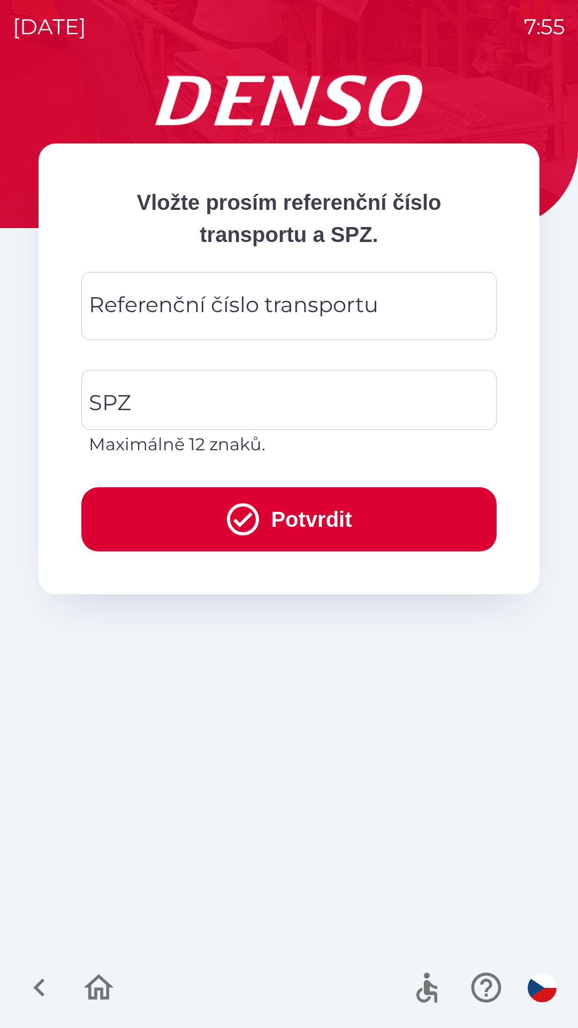
click at [203, 305] on div "Referenční číslo transportu Referenční číslo transportu" at bounding box center [288, 306] width 415 height 68
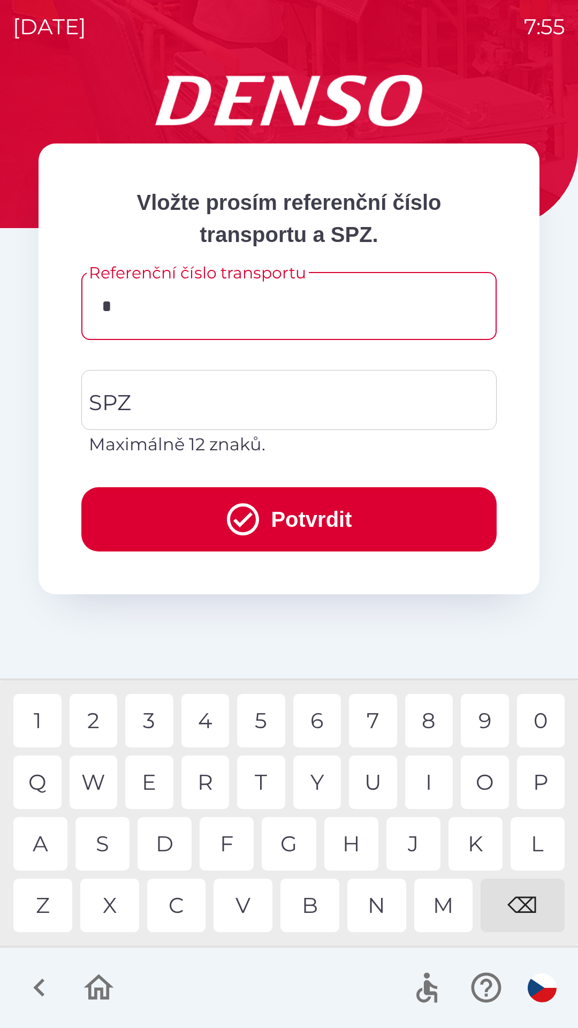
click at [154, 714] on div "3" at bounding box center [149, 721] width 48 height 54
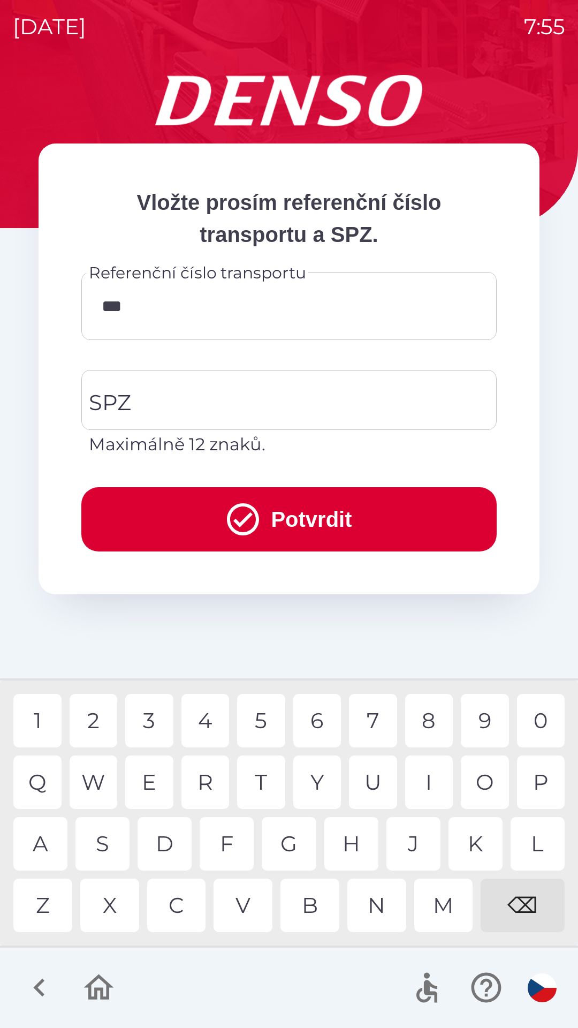
click at [368, 707] on div "7" at bounding box center [373, 721] width 48 height 54
type input "******"
click at [374, 722] on div "7" at bounding box center [373, 721] width 48 height 54
click at [233, 403] on input "SPZ" at bounding box center [281, 400] width 390 height 50
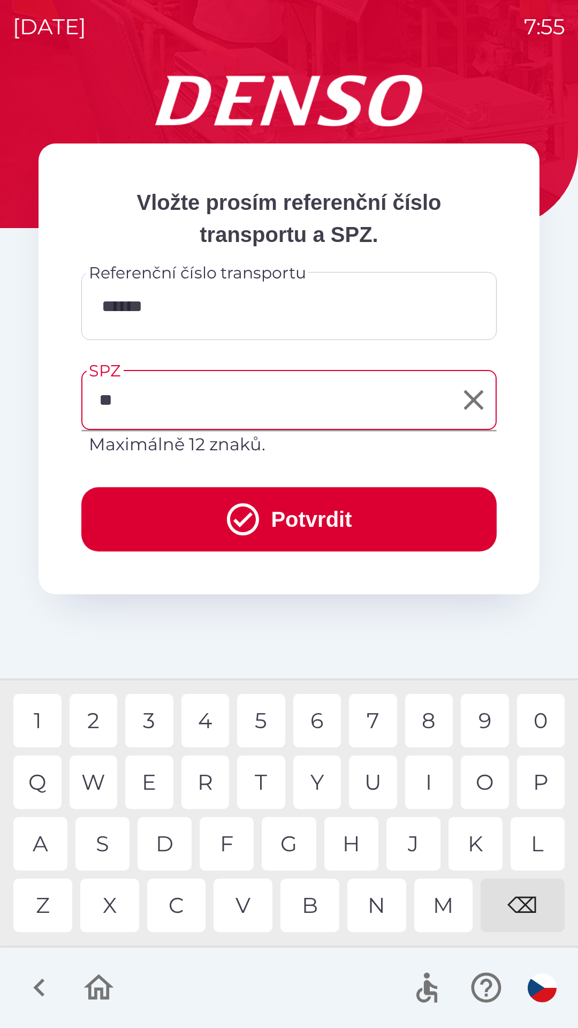
click at [155, 788] on div "E" at bounding box center [149, 782] width 48 height 54
click at [156, 720] on div "3" at bounding box center [149, 721] width 48 height 54
click at [423, 712] on div "8" at bounding box center [429, 721] width 48 height 54
click at [316, 714] on div "6" at bounding box center [317, 721] width 48 height 54
click at [103, 720] on div "2" at bounding box center [94, 721] width 48 height 54
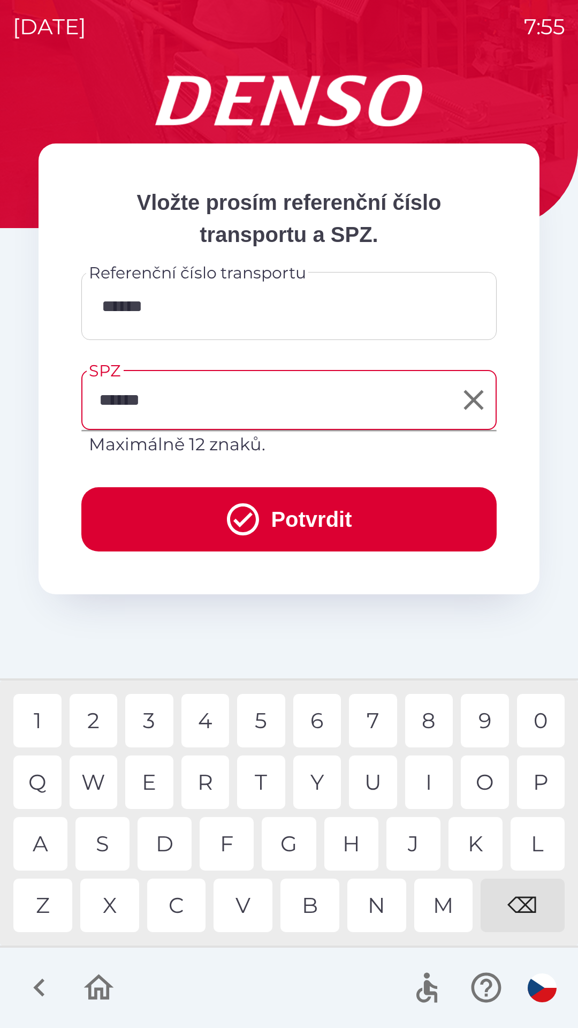
type input "*******"
click at [537, 726] on div "0" at bounding box center [541, 721] width 48 height 54
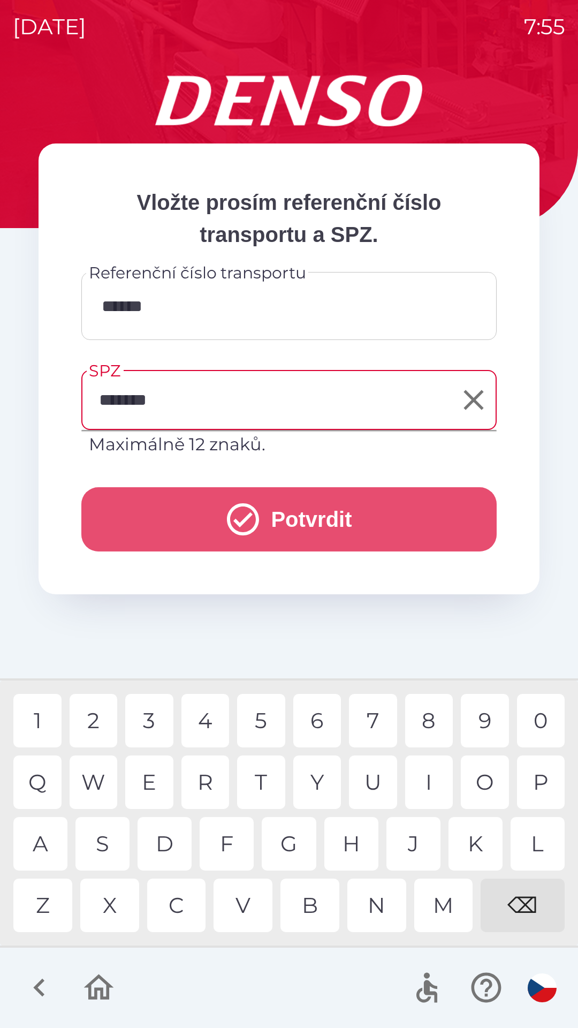
click at [322, 517] on button "Potvrdit" at bounding box center [288, 519] width 415 height 64
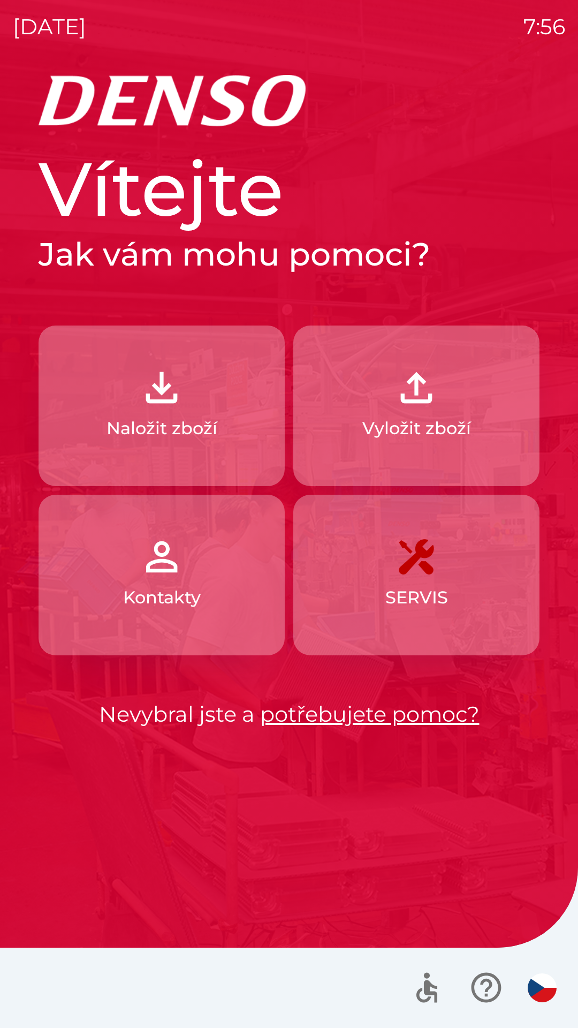
click at [435, 417] on p "Vyložit zboží" at bounding box center [416, 428] width 109 height 26
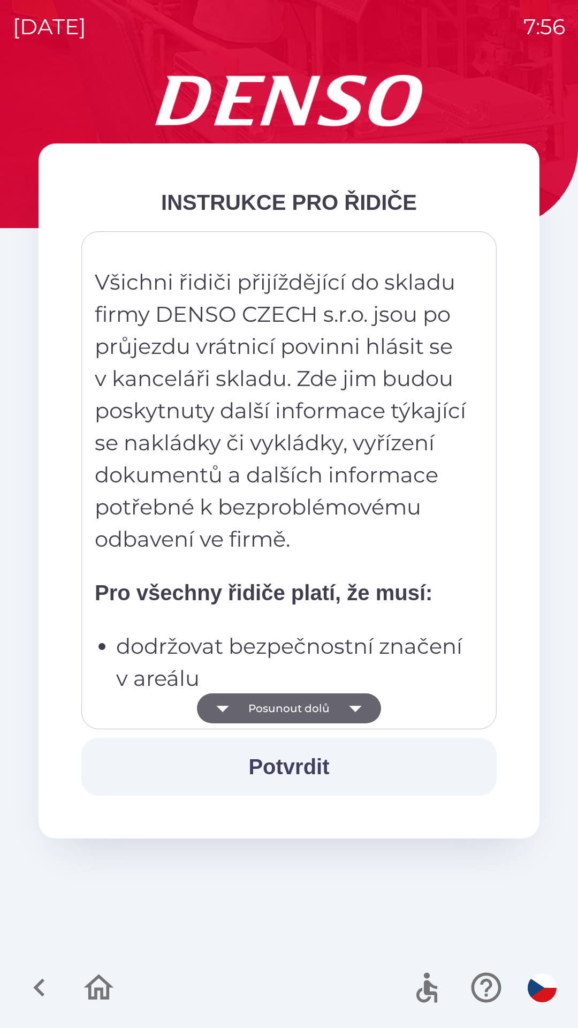
click at [312, 713] on button "Posunout dolů" at bounding box center [289, 708] width 184 height 30
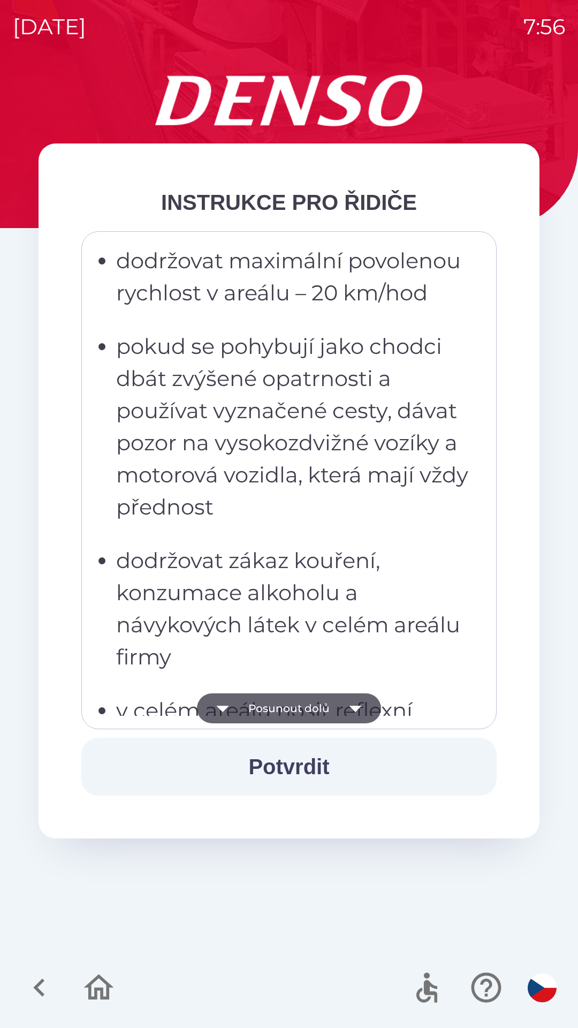
click at [313, 719] on button "Posunout dolů" at bounding box center [289, 708] width 184 height 30
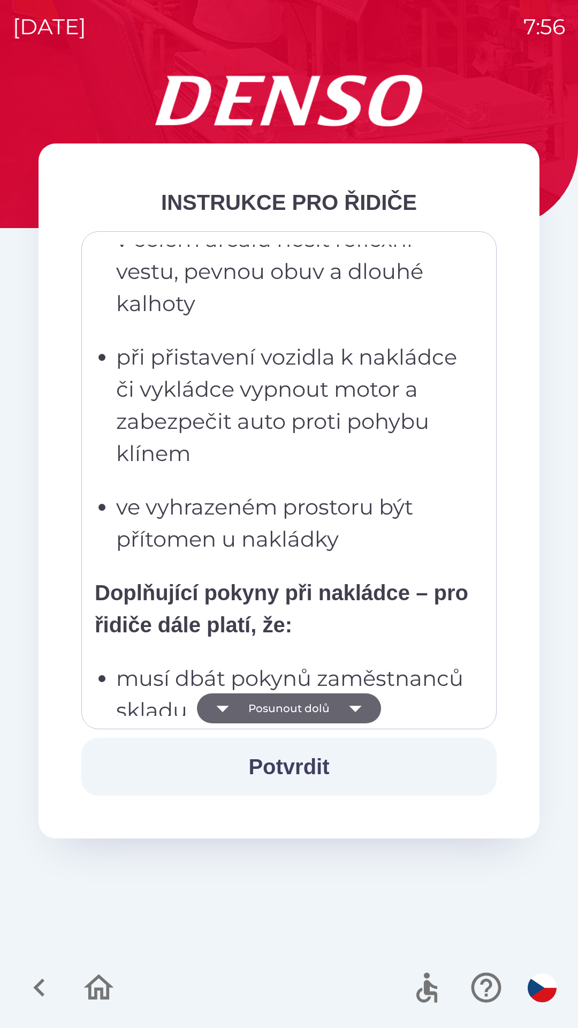
click at [324, 696] on button "Posunout dolů" at bounding box center [289, 708] width 184 height 30
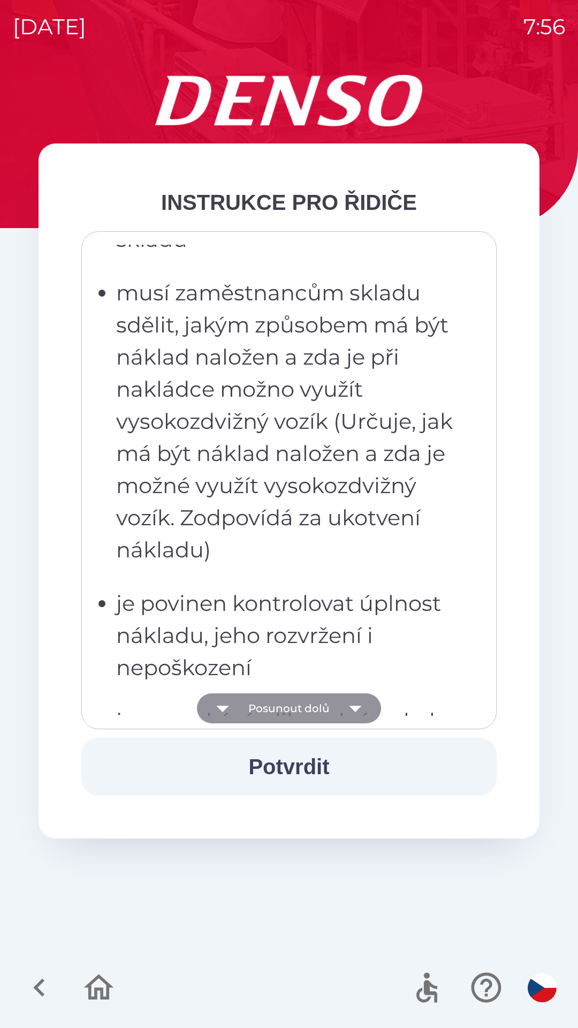
click at [322, 701] on button "Posunout dolů" at bounding box center [289, 708] width 184 height 30
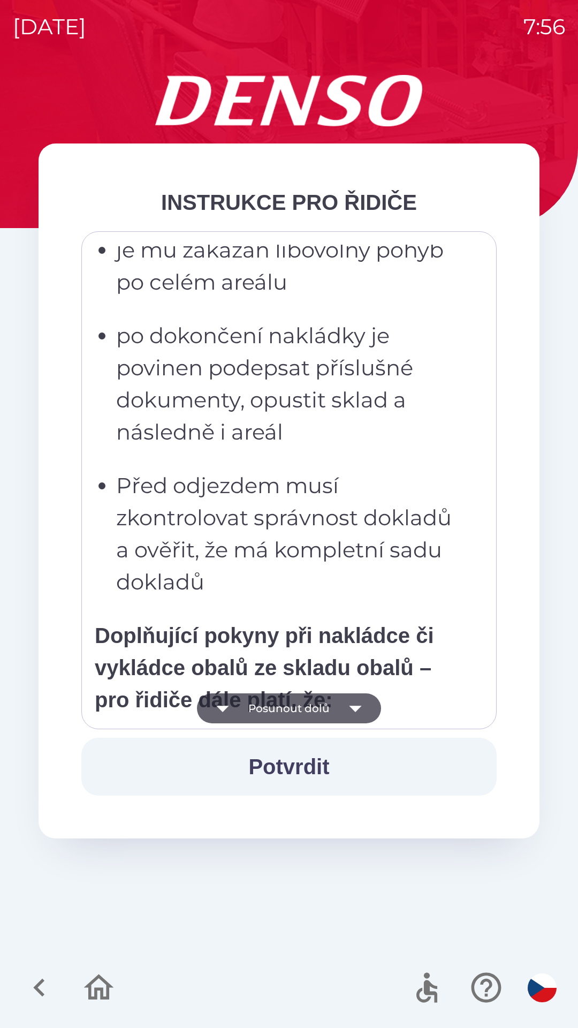
click at [310, 715] on button "Posunout dolů" at bounding box center [289, 708] width 184 height 30
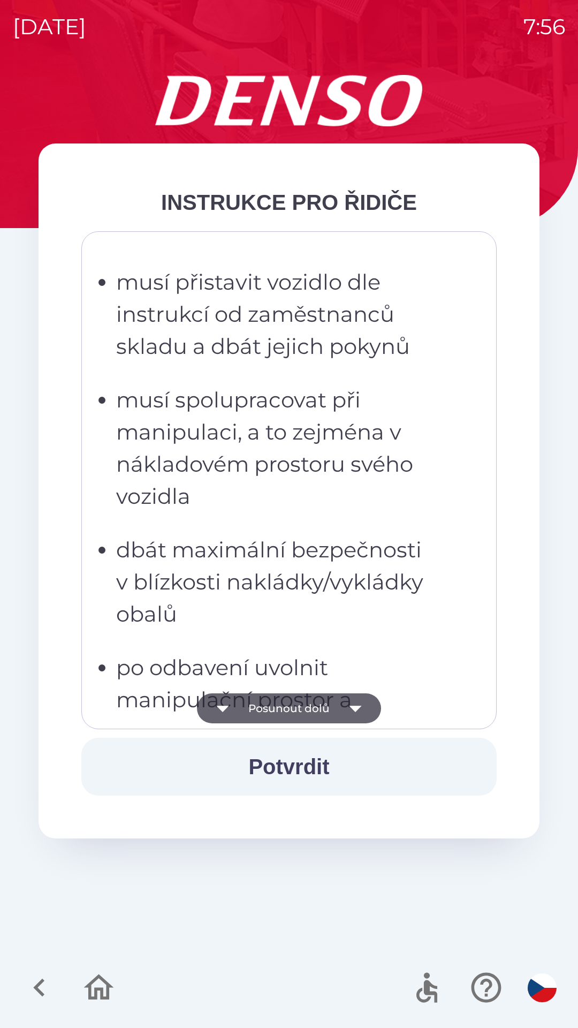
click at [305, 712] on button "Posunout dolů" at bounding box center [289, 708] width 184 height 30
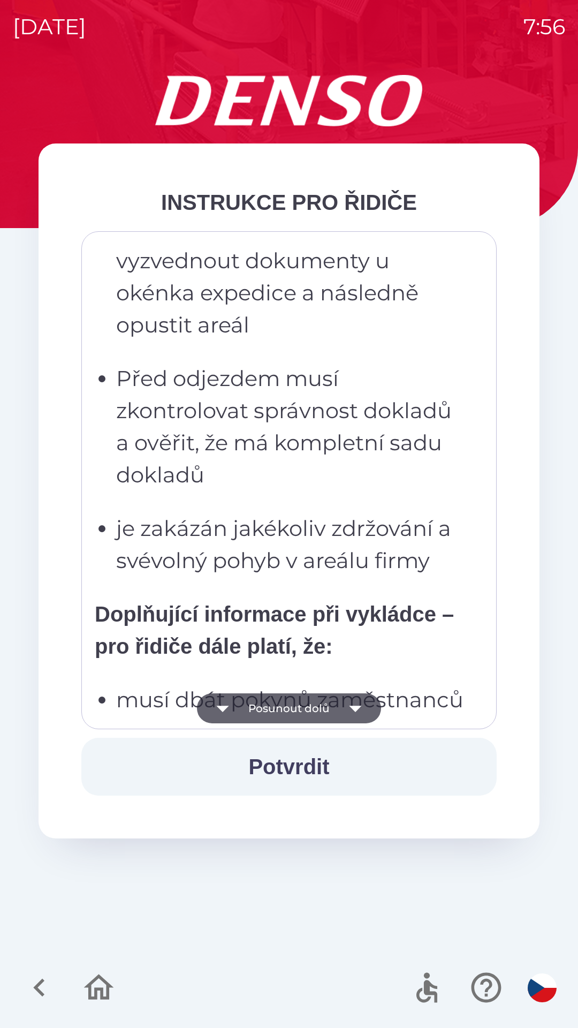
click at [304, 709] on button "Posunout dolů" at bounding box center [289, 708] width 184 height 30
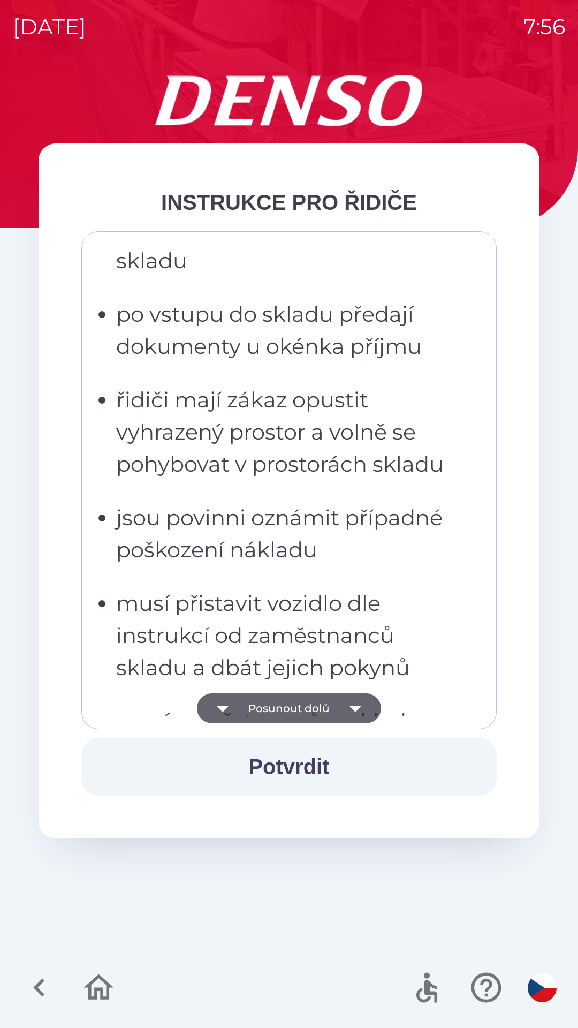
click at [311, 713] on button "Posunout dolů" at bounding box center [289, 708] width 184 height 30
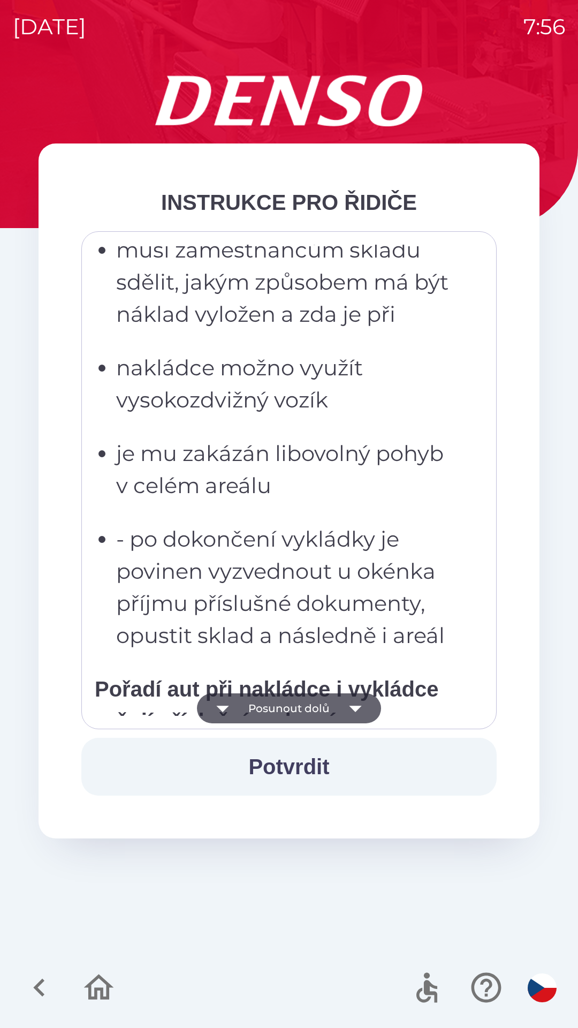
click at [312, 711] on button "Posunout dolů" at bounding box center [289, 708] width 184 height 30
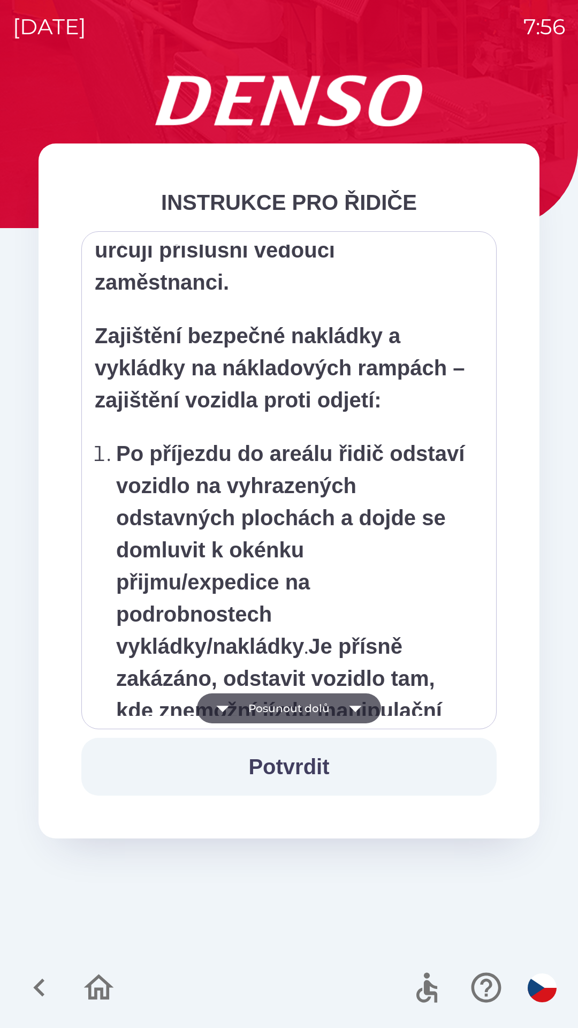
click at [317, 713] on button "Posunout dolů" at bounding box center [289, 708] width 184 height 30
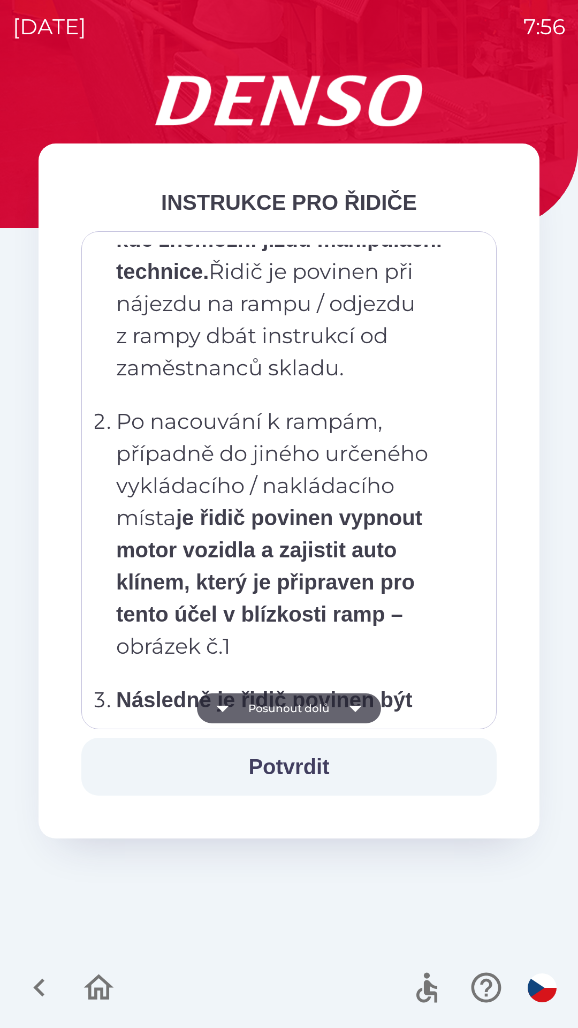
click at [310, 715] on button "Posunout dolů" at bounding box center [289, 708] width 184 height 30
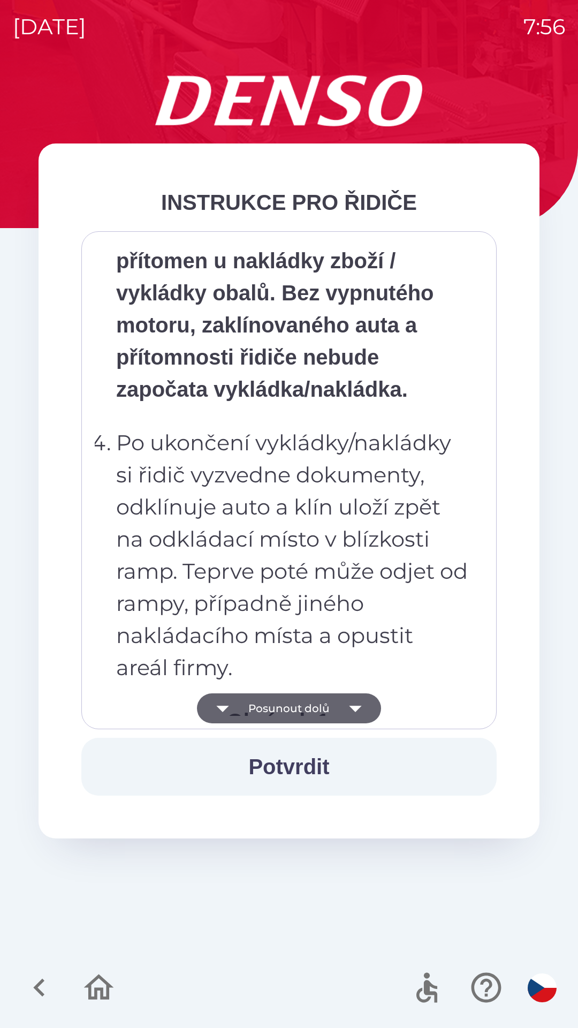
click at [310, 719] on button "Posunout dolů" at bounding box center [289, 708] width 184 height 30
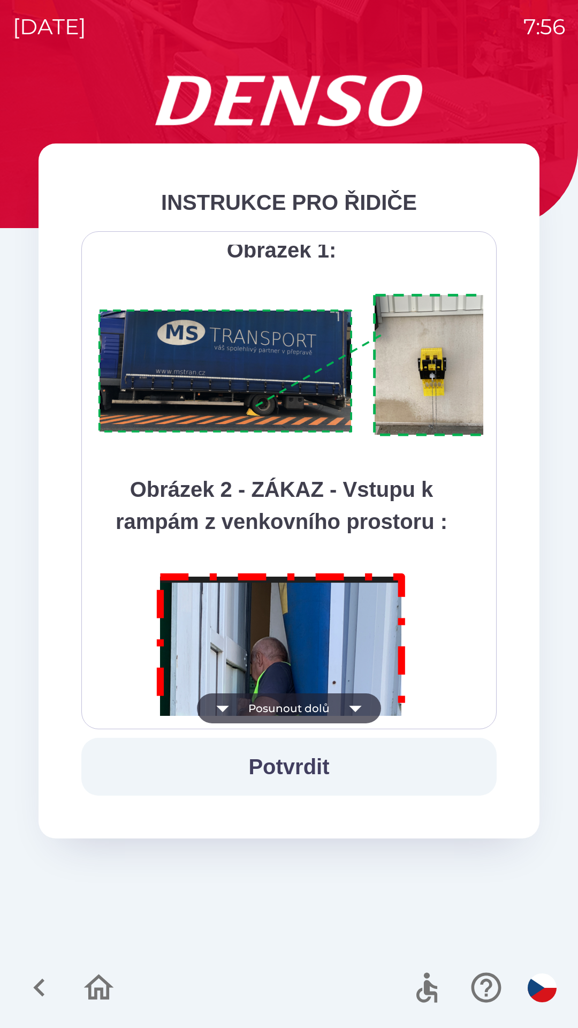
click at [308, 716] on button "Posunout dolů" at bounding box center [289, 708] width 184 height 30
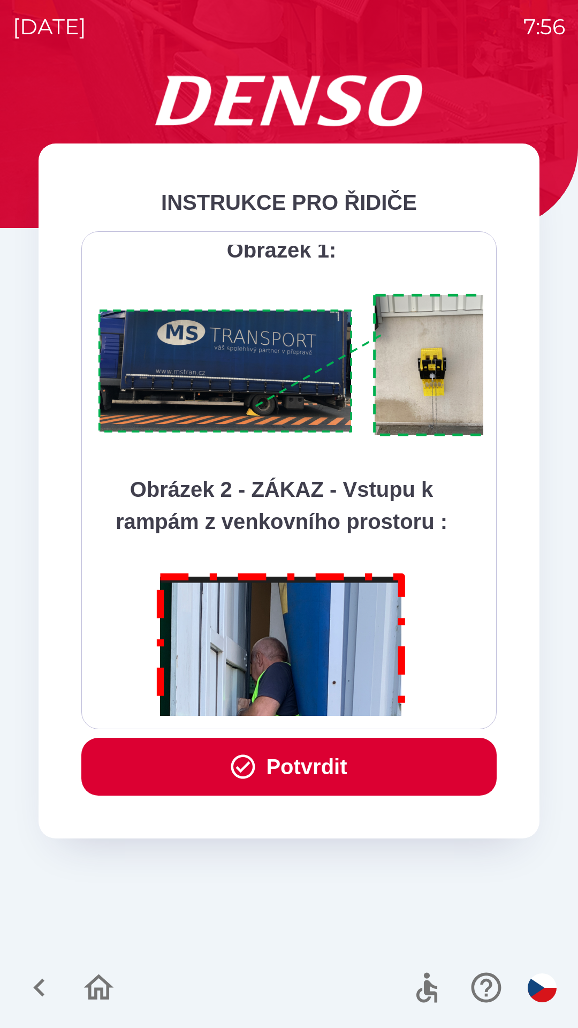
scroll to position [6016, 0]
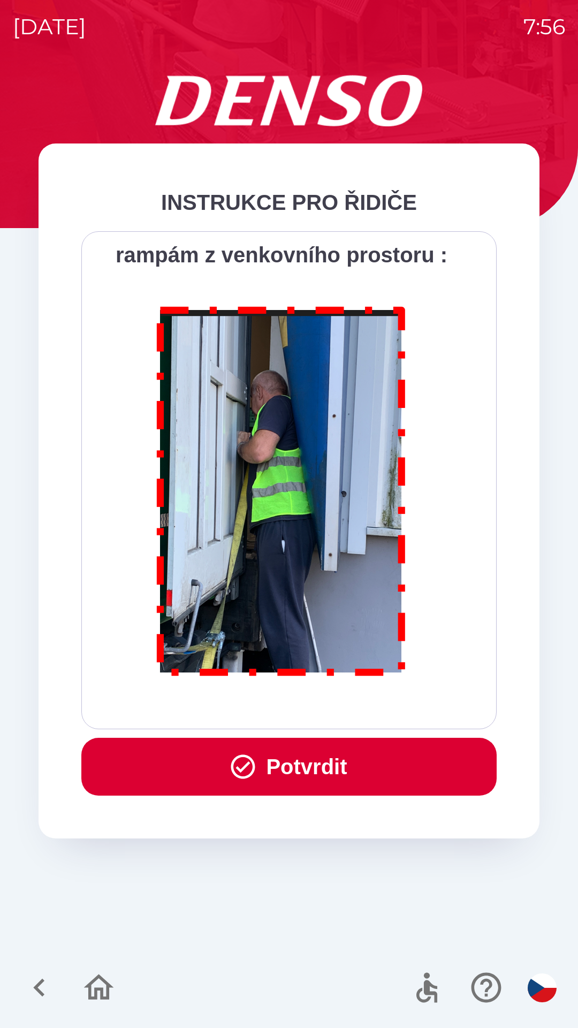
click at [318, 778] on button "Potvrdit" at bounding box center [288, 767] width 415 height 58
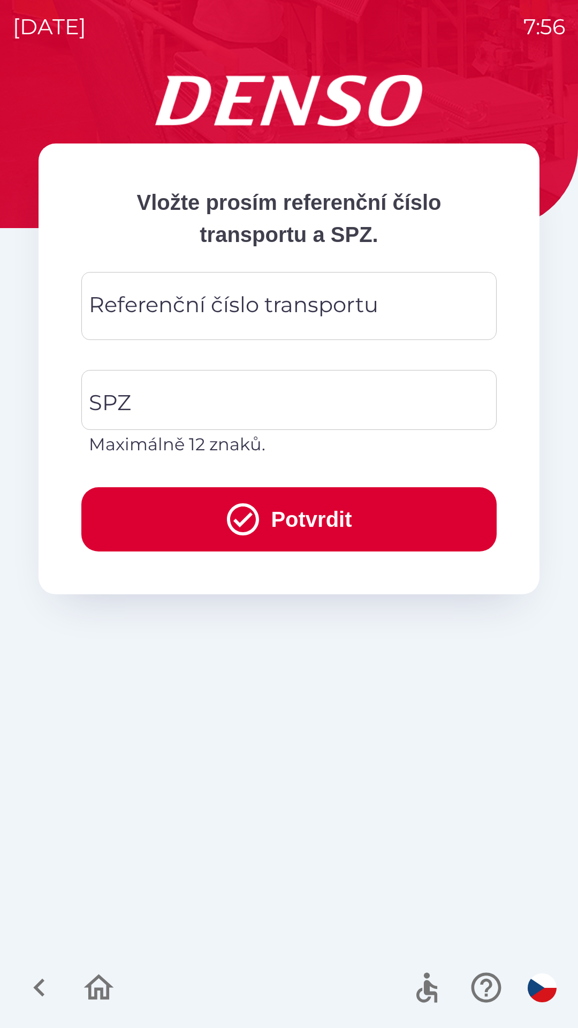
click at [153, 309] on div "Referenční číslo transportu Referenční číslo transportu" at bounding box center [288, 306] width 415 height 68
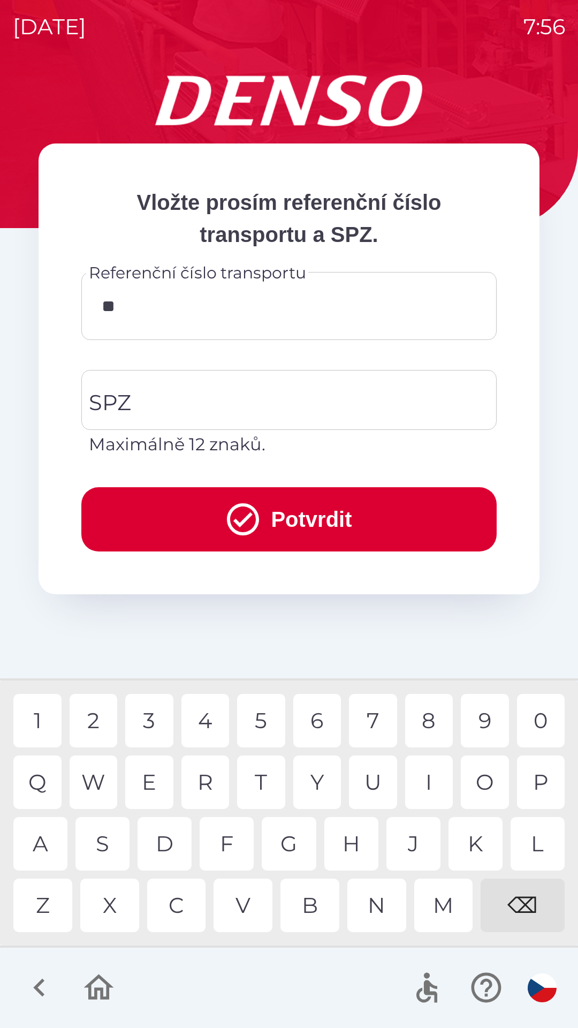
click at [482, 784] on div "O" at bounding box center [485, 782] width 48 height 54
click at [182, 919] on div "C" at bounding box center [176, 905] width 59 height 54
click at [426, 723] on div "8" at bounding box center [429, 721] width 48 height 54
type input "**********"
click at [215, 724] on div "4" at bounding box center [205, 721] width 48 height 54
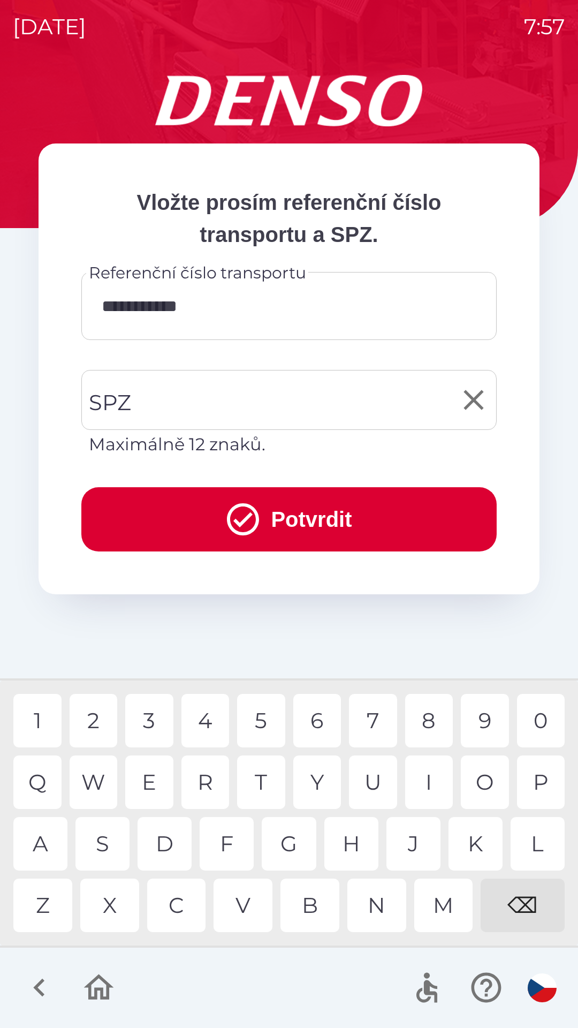
click at [172, 405] on input "SPZ" at bounding box center [281, 400] width 390 height 50
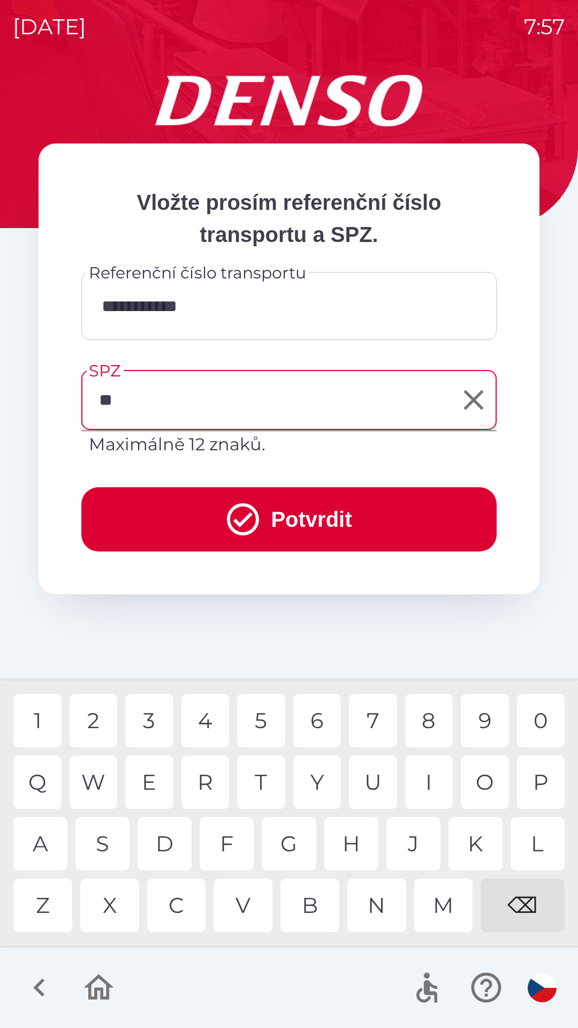
click at [113, 846] on div "S" at bounding box center [102, 844] width 54 height 54
click at [156, 723] on div "3" at bounding box center [149, 721] width 48 height 54
click at [541, 722] on div "0" at bounding box center [541, 721] width 48 height 54
type input "*******"
click at [329, 527] on button "Potvrdit" at bounding box center [288, 519] width 415 height 64
